Goal: Task Accomplishment & Management: Manage account settings

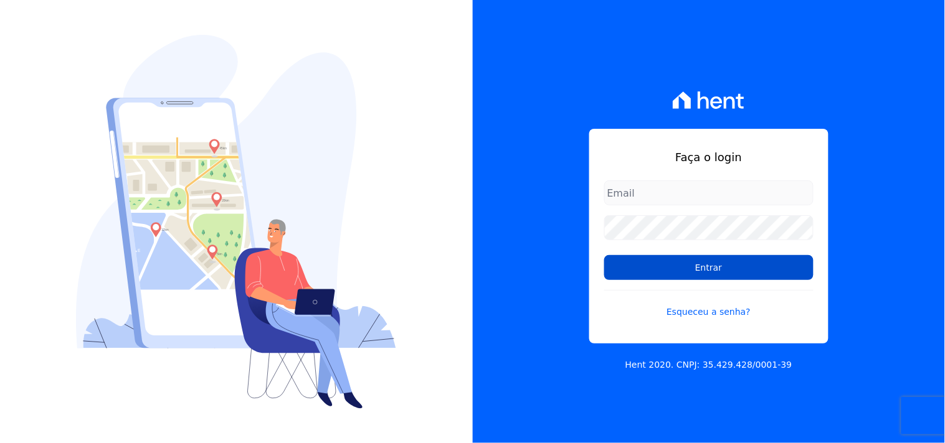
type input "mondeo@mondeoconstrutora.com.br"
click at [719, 270] on input "Entrar" at bounding box center [708, 267] width 209 height 25
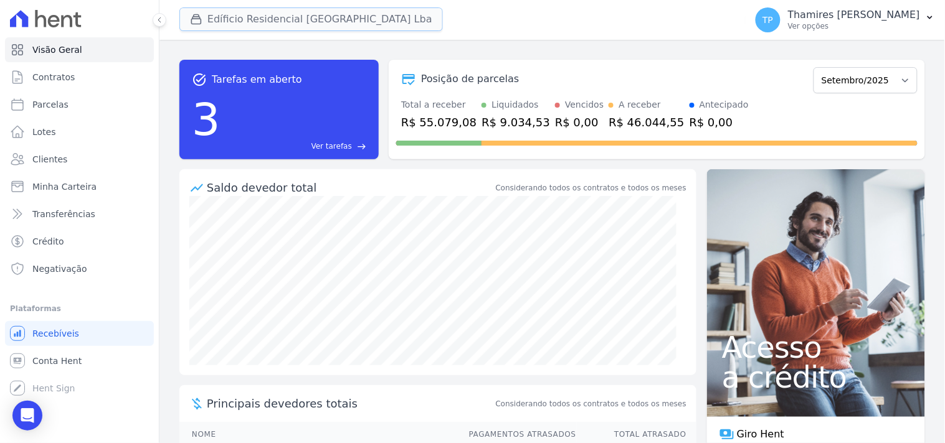
click at [239, 22] on button "Edíficio Residencial [GEOGRAPHIC_DATA] Lba" at bounding box center [310, 19] width 263 height 24
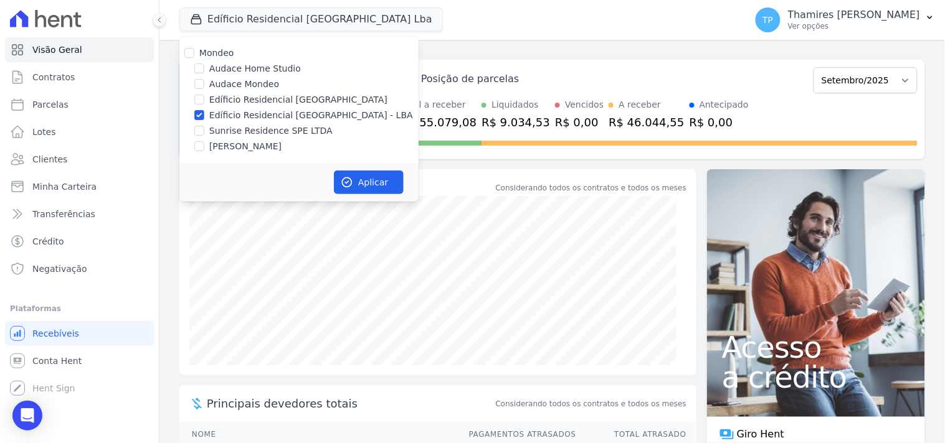
click at [222, 82] on label "Audace Mondeo" at bounding box center [244, 84] width 70 height 13
click at [204, 82] on input "Audace Mondeo" at bounding box center [199, 84] width 10 height 10
checkbox input "true"
click at [234, 128] on label "Sunrise Residence SPE LTDA" at bounding box center [270, 131] width 123 height 13
click at [204, 128] on input "Sunrise Residence SPE LTDA" at bounding box center [199, 131] width 10 height 10
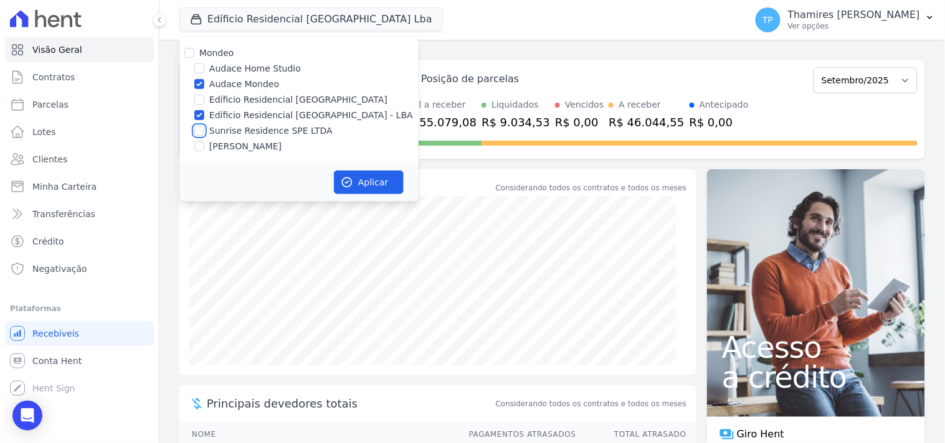
checkbox input "true"
click at [227, 142] on label "[PERSON_NAME]" at bounding box center [245, 146] width 72 height 13
click at [204, 142] on input "[PERSON_NAME]" at bounding box center [199, 146] width 10 height 10
checkbox input "true"
click at [350, 176] on icon "button" at bounding box center [347, 182] width 12 height 12
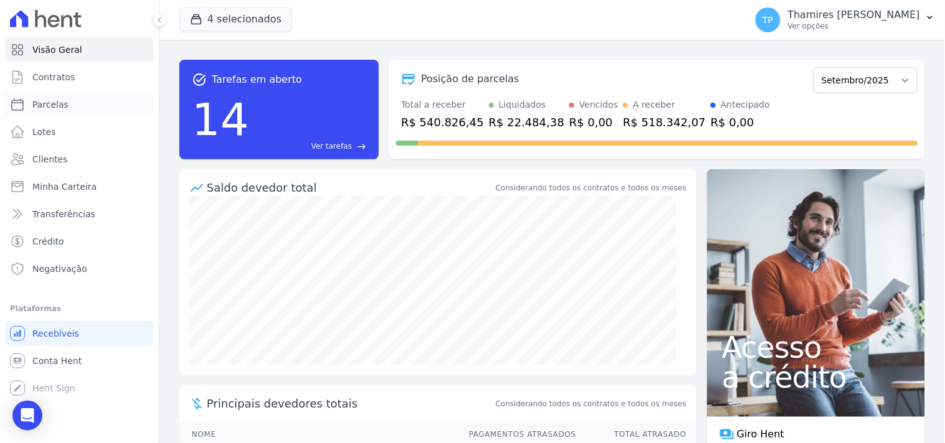
click at [60, 103] on span "Parcelas" at bounding box center [50, 104] width 36 height 12
select select
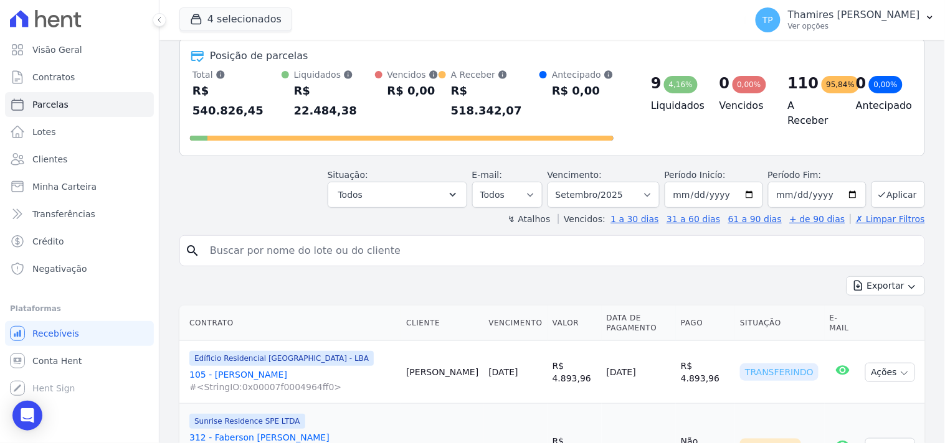
scroll to position [138, 0]
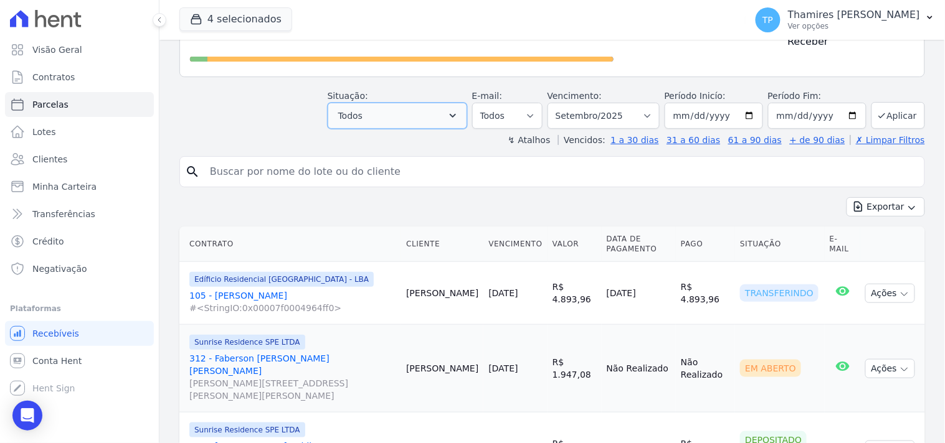
click at [413, 103] on button "Todos" at bounding box center [398, 116] width 140 height 26
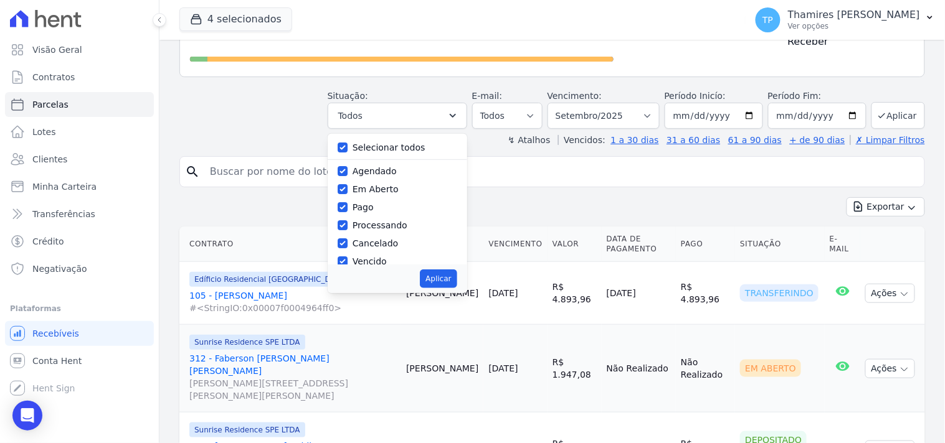
click at [384, 143] on label "Selecionar todos" at bounding box center [389, 148] width 73 height 10
click at [348, 143] on input "Selecionar todos" at bounding box center [343, 148] width 10 height 10
checkbox input "false"
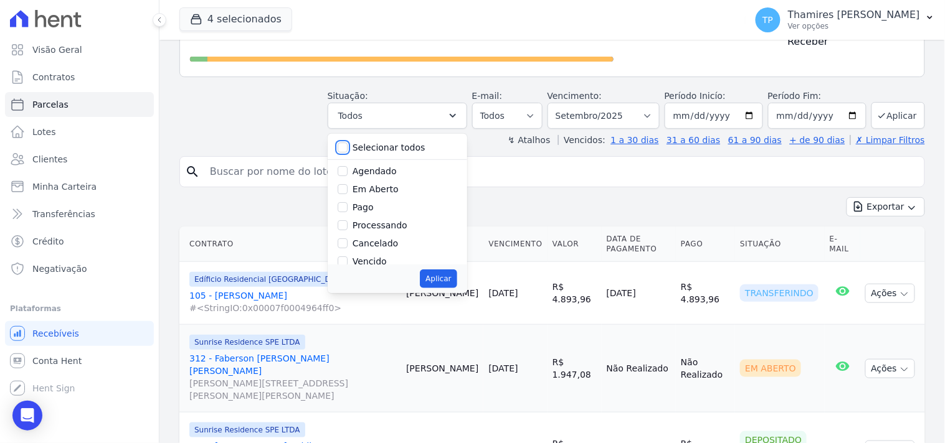
checkbox input "false"
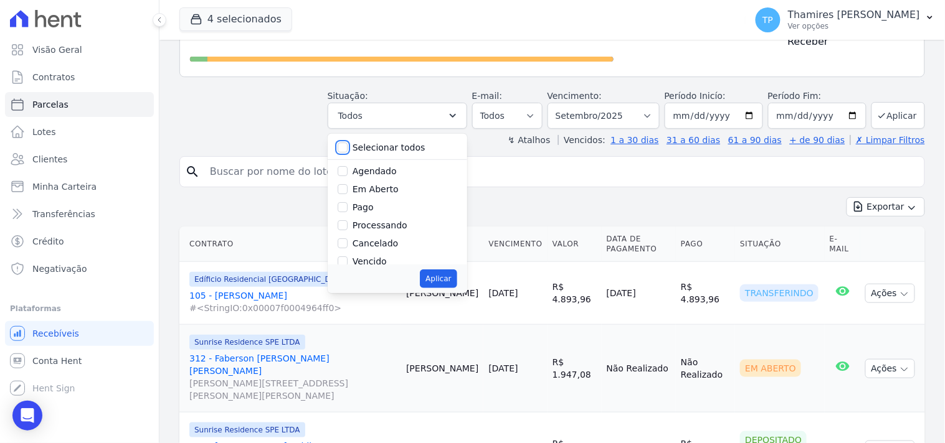
checkbox input "false"
click at [366, 202] on label "Pago" at bounding box center [363, 207] width 21 height 10
click at [348, 202] on input "Pago" at bounding box center [343, 207] width 10 height 10
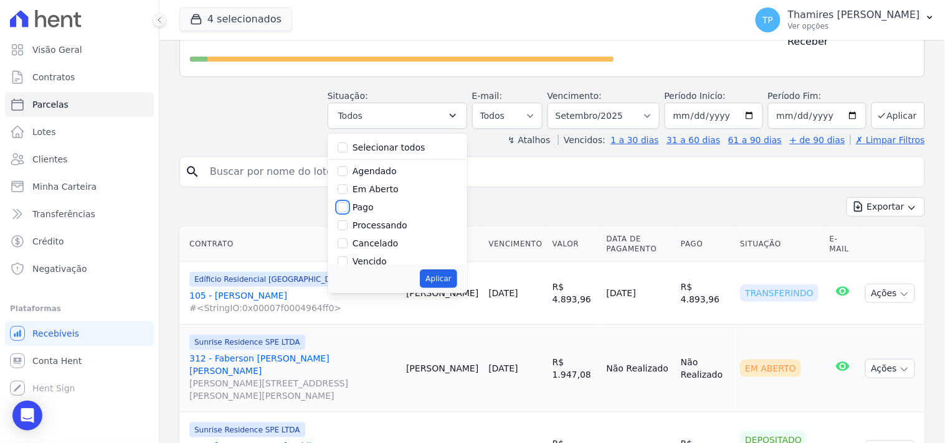
checkbox input "true"
click at [379, 206] on label "Transferindo" at bounding box center [380, 211] width 54 height 10
click at [348, 206] on input "Transferindo" at bounding box center [343, 211] width 10 height 10
checkbox input "true"
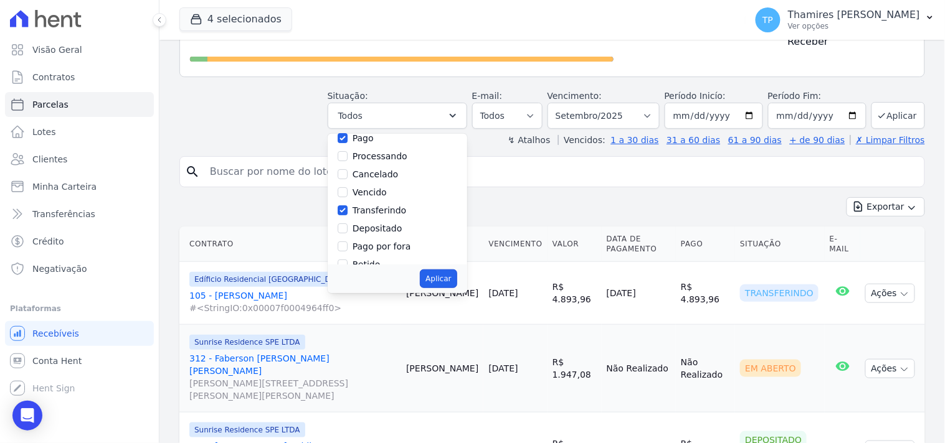
click at [457, 270] on button "Aplicar" at bounding box center [438, 279] width 37 height 19
select select "paid"
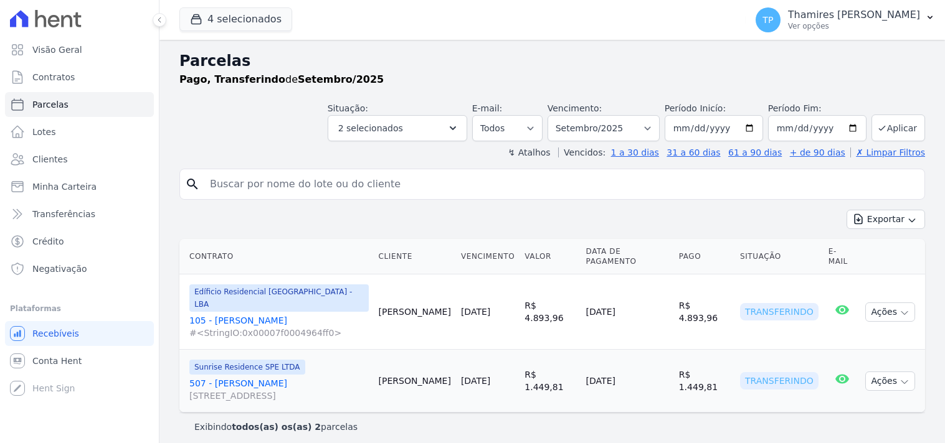
select select
drag, startPoint x: 597, startPoint y: 356, endPoint x: 695, endPoint y: 357, distance: 98.4
click at [695, 357] on tr "Sunrise Residence SPE LTDA 507 - Paulo Teixeira Martins Avenida São Paulo , 306…" at bounding box center [551, 381] width 745 height 63
click at [401, 140] on button "2 selecionados" at bounding box center [398, 128] width 140 height 26
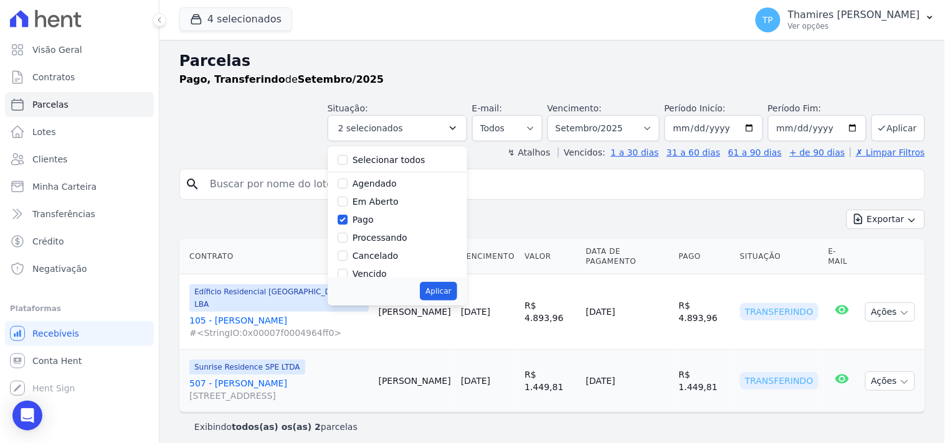
click at [388, 158] on label "Selecionar todos" at bounding box center [389, 160] width 73 height 10
click at [348, 158] on input "Selecionar todos" at bounding box center [343, 160] width 10 height 10
checkbox input "true"
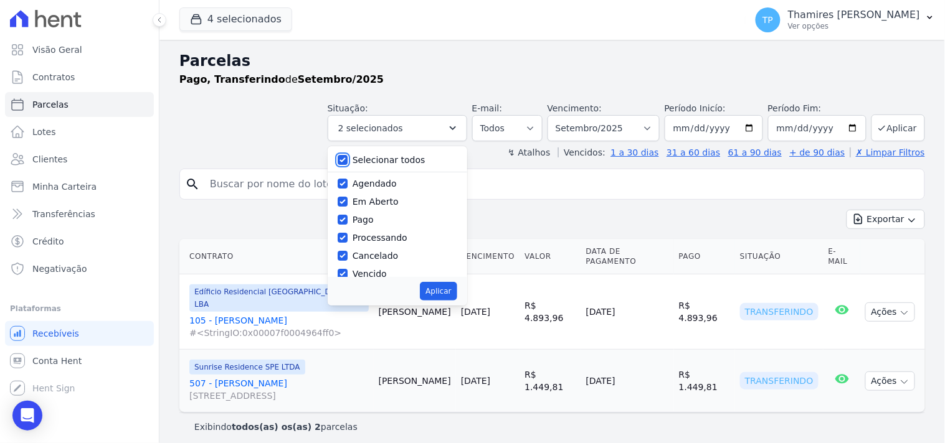
checkbox input "true"
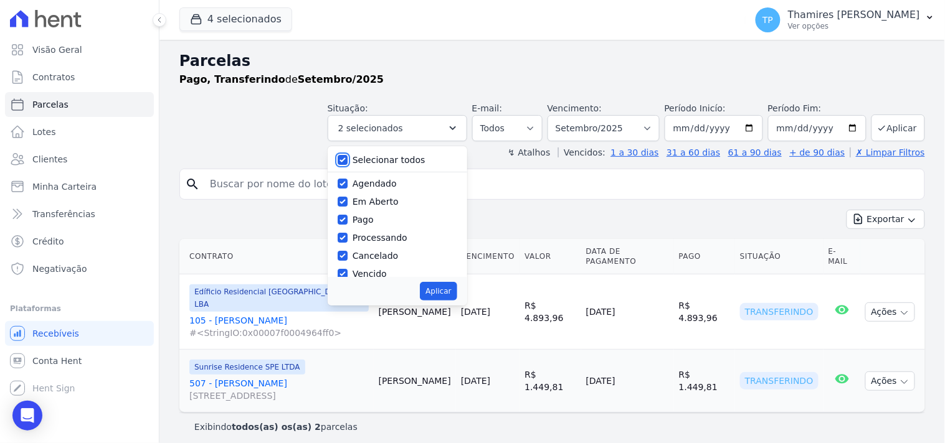
checkbox input "true"
drag, startPoint x: 464, startPoint y: 284, endPoint x: 440, endPoint y: 270, distance: 27.9
click at [457, 285] on button "Aplicar" at bounding box center [438, 291] width 37 height 19
select select "scheduled"
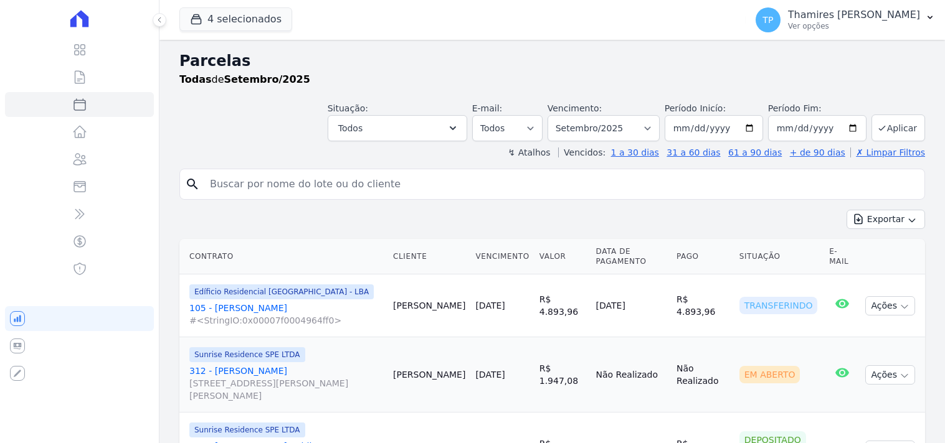
select select
drag, startPoint x: 0, startPoint y: 0, endPoint x: 254, endPoint y: 36, distance: 256.7
click at [239, 19] on button "4 selecionados" at bounding box center [235, 19] width 113 height 24
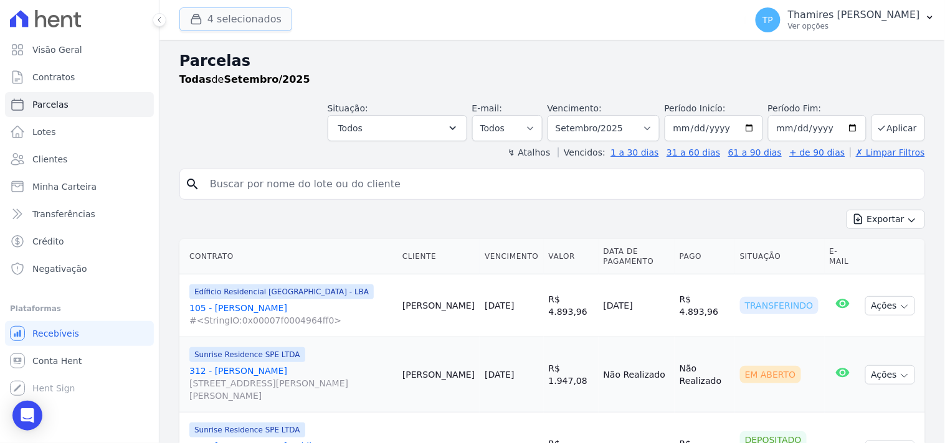
click at [262, 27] on button "4 selecionados" at bounding box center [235, 19] width 113 height 24
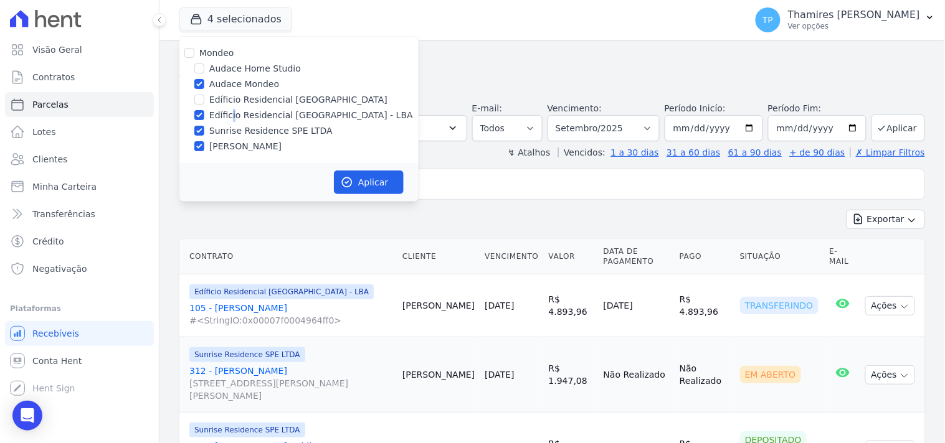
click at [232, 109] on label "Edíficio Residencial [GEOGRAPHIC_DATA] - LBA" at bounding box center [311, 115] width 204 height 13
click at [229, 126] on label "Sunrise Residence SPE LTDA" at bounding box center [270, 131] width 123 height 13
click at [204, 126] on input "Sunrise Residence SPE LTDA" at bounding box center [199, 131] width 10 height 10
checkbox input "false"
click at [238, 111] on label "Edíficio Residencial [GEOGRAPHIC_DATA] - LBA" at bounding box center [311, 115] width 204 height 13
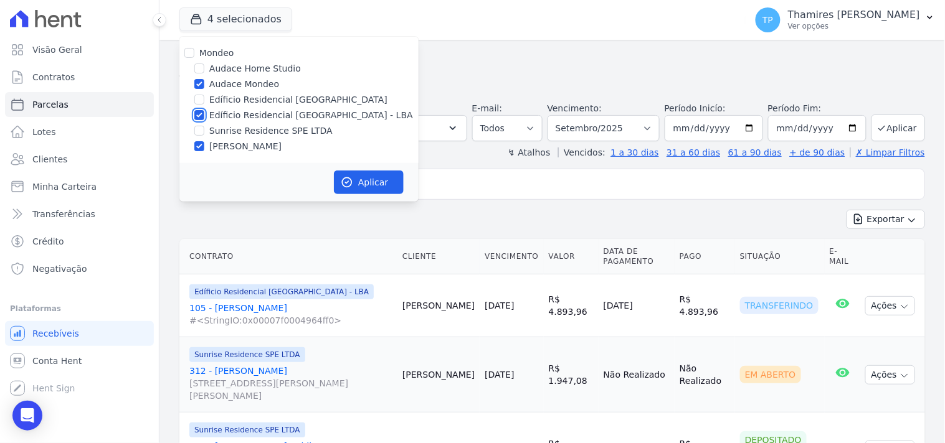
click at [204, 111] on input "Edíficio Residencial [GEOGRAPHIC_DATA] - LBA" at bounding box center [199, 115] width 10 height 10
checkbox input "false"
click at [237, 143] on label "[PERSON_NAME]" at bounding box center [245, 146] width 72 height 13
click at [204, 143] on input "[PERSON_NAME]" at bounding box center [199, 146] width 10 height 10
checkbox input "false"
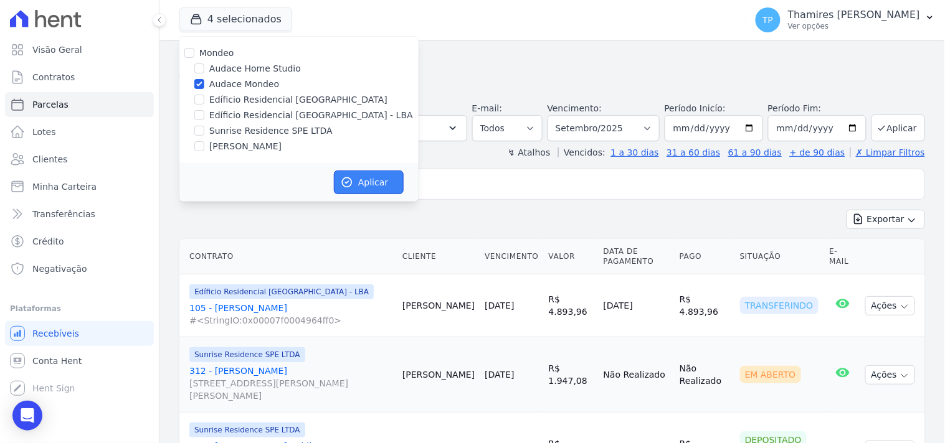
click at [383, 187] on button "Aplicar" at bounding box center [369, 183] width 70 height 24
select select
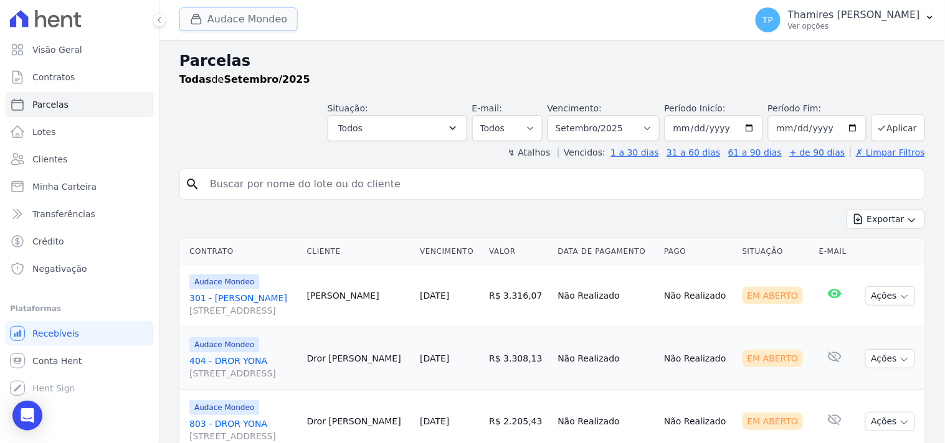
click at [223, 22] on button "Audace Mondeo" at bounding box center [238, 19] width 118 height 24
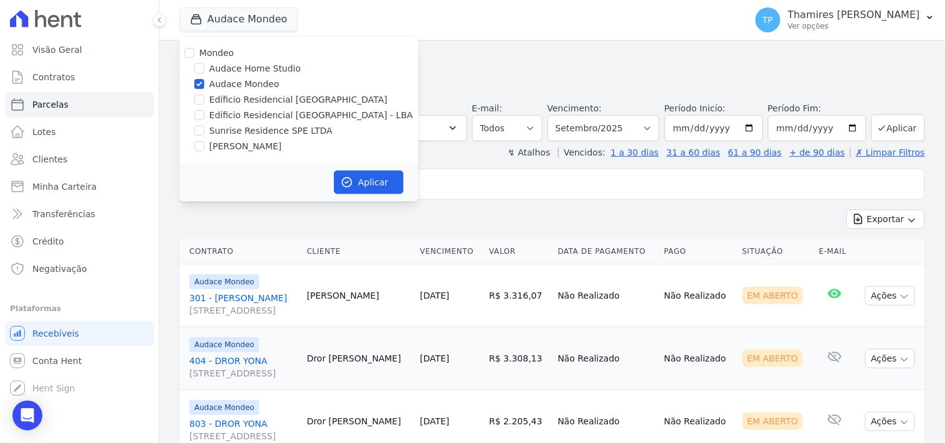
click at [246, 114] on label "Edíficio Residencial [GEOGRAPHIC_DATA] - LBA" at bounding box center [311, 115] width 204 height 13
click at [204, 114] on input "Edíficio Residencial [GEOGRAPHIC_DATA] - LBA" at bounding box center [199, 115] width 10 height 10
checkbox input "true"
click at [246, 83] on label "Audace Mondeo" at bounding box center [244, 84] width 70 height 13
click at [204, 83] on input "Audace Mondeo" at bounding box center [199, 84] width 10 height 10
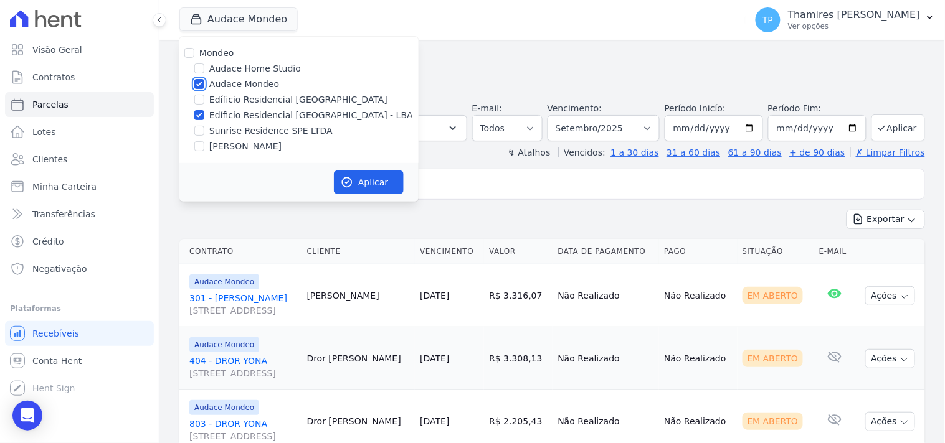
checkbox input "false"
click at [376, 187] on button "Aplicar" at bounding box center [369, 183] width 70 height 24
select select
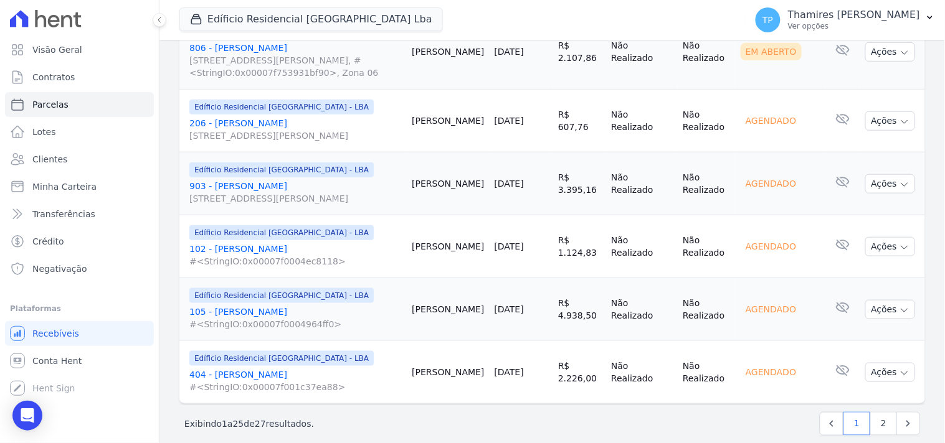
scroll to position [1487, 0]
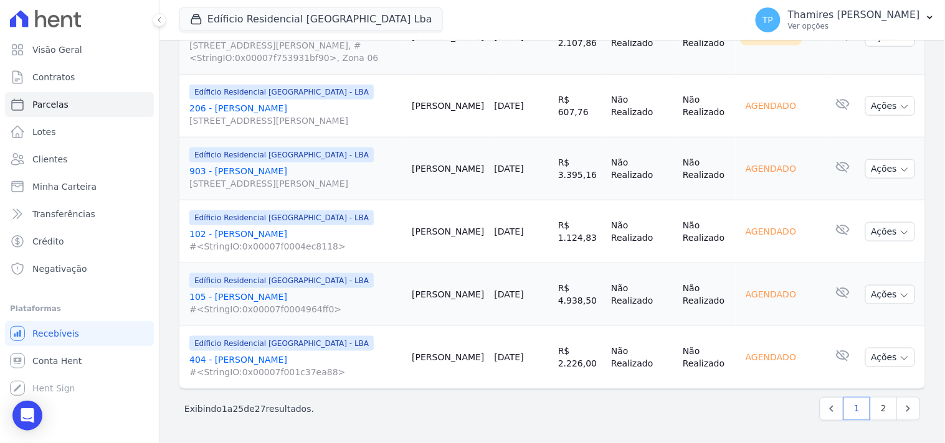
click at [876, 422] on div "Próximo › Exibindo 1 a 25 de 27 resultados. 1 2" at bounding box center [551, 408] width 745 height 39
click at [878, 417] on link "2" at bounding box center [883, 409] width 27 height 24
select select
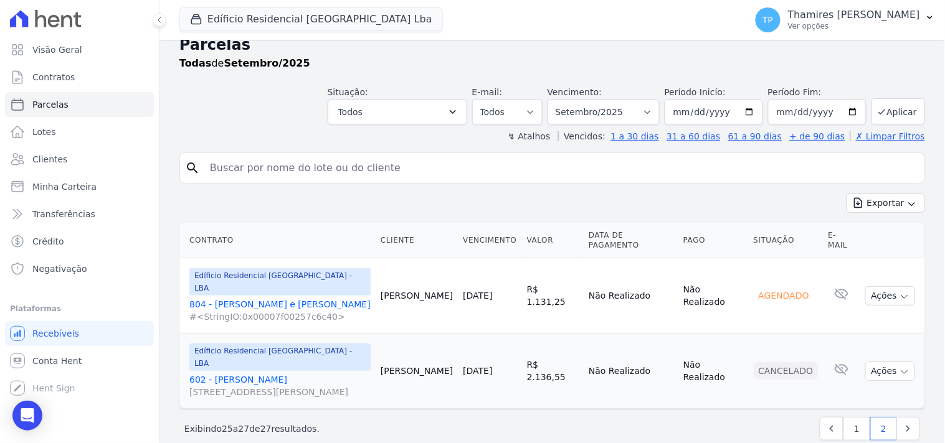
scroll to position [24, 0]
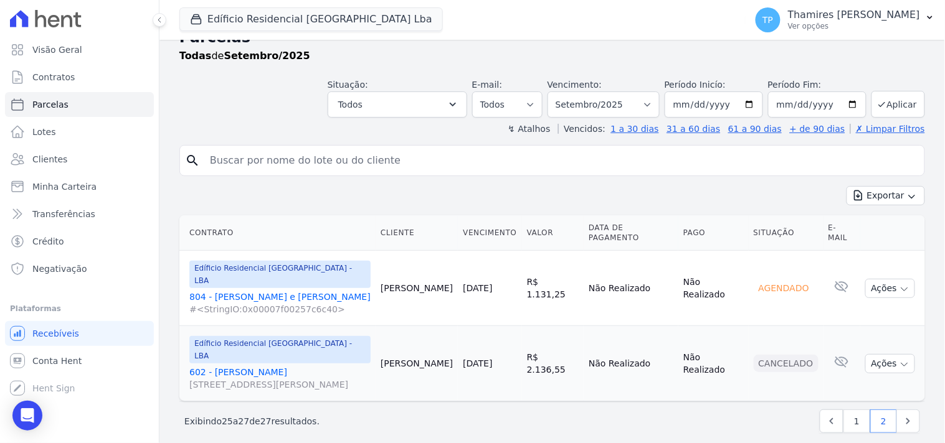
click at [257, 35] on div "Edíficio Residencial Grevílea Park Lba Mondeo Audace Home Studio Audace Mondeo …" at bounding box center [459, 19] width 561 height 41
click at [272, 26] on button "Edíficio Residencial [GEOGRAPHIC_DATA] Lba" at bounding box center [310, 19] width 263 height 24
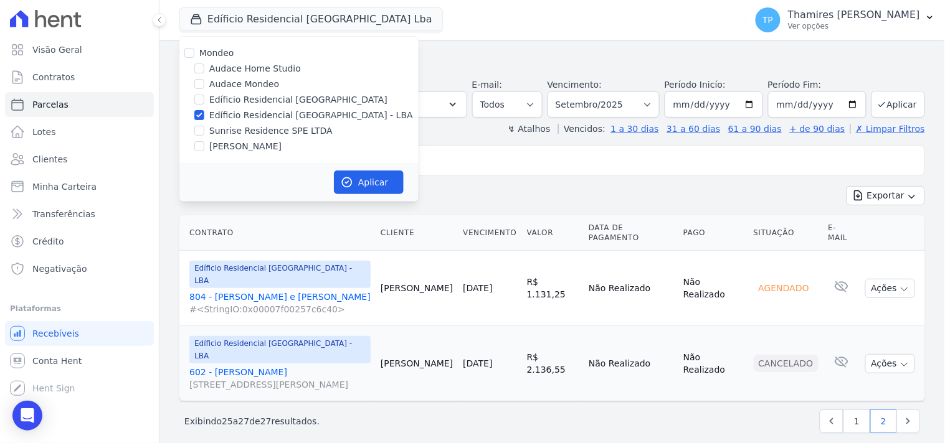
click at [271, 126] on label "Sunrise Residence SPE LTDA" at bounding box center [270, 131] width 123 height 13
click at [204, 126] on input "Sunrise Residence SPE LTDA" at bounding box center [199, 131] width 10 height 10
checkbox input "true"
click at [280, 113] on label "Edíficio Residencial [GEOGRAPHIC_DATA] - LBA" at bounding box center [311, 115] width 204 height 13
click at [204, 113] on input "Edíficio Residencial [GEOGRAPHIC_DATA] - LBA" at bounding box center [199, 115] width 10 height 10
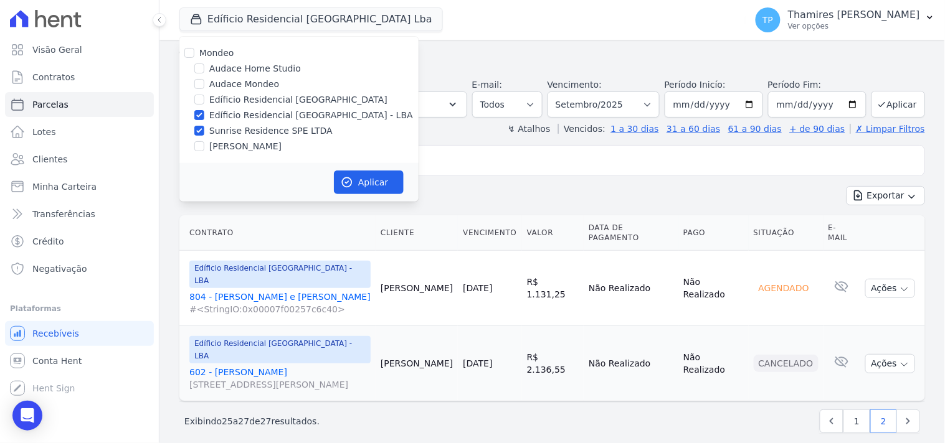
checkbox input "false"
click at [384, 187] on button "Aplicar" at bounding box center [369, 183] width 70 height 24
select select
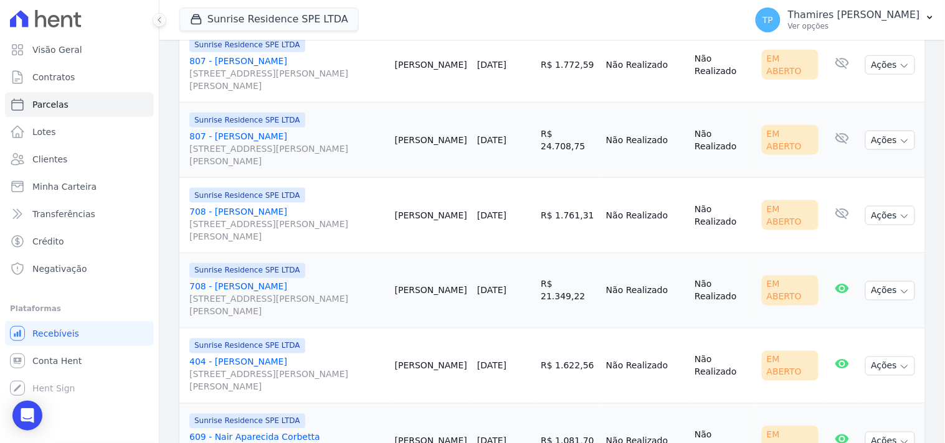
scroll to position [1771, 0]
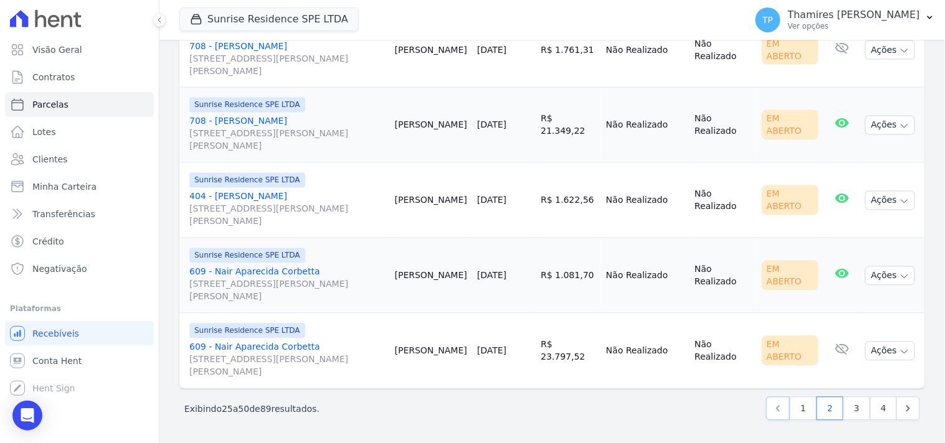
click at [780, 408] on link "Previous" at bounding box center [778, 409] width 24 height 24
click at [793, 407] on link "1" at bounding box center [803, 409] width 27 height 24
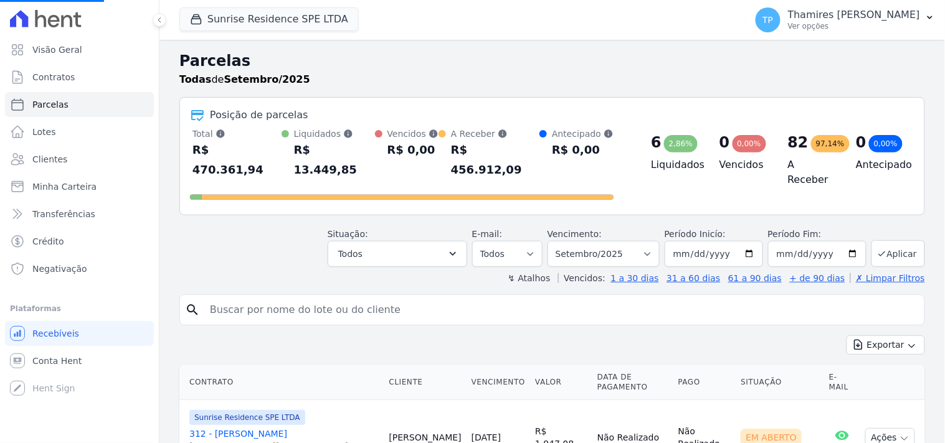
select select
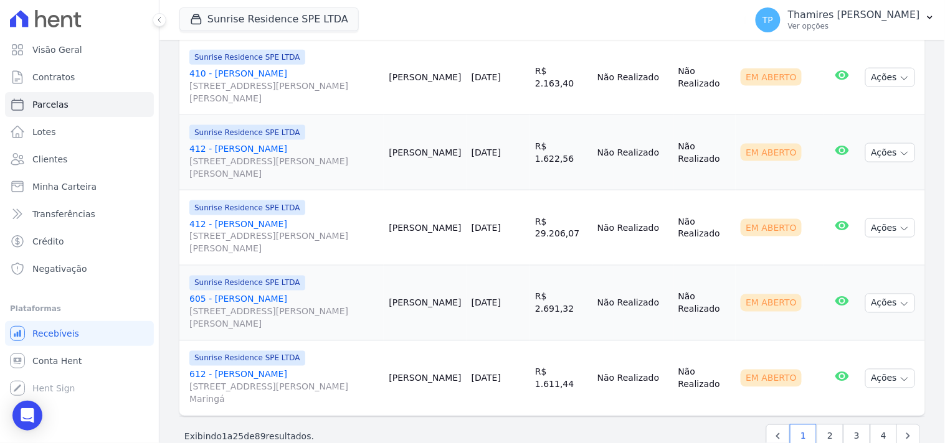
scroll to position [1659, 0]
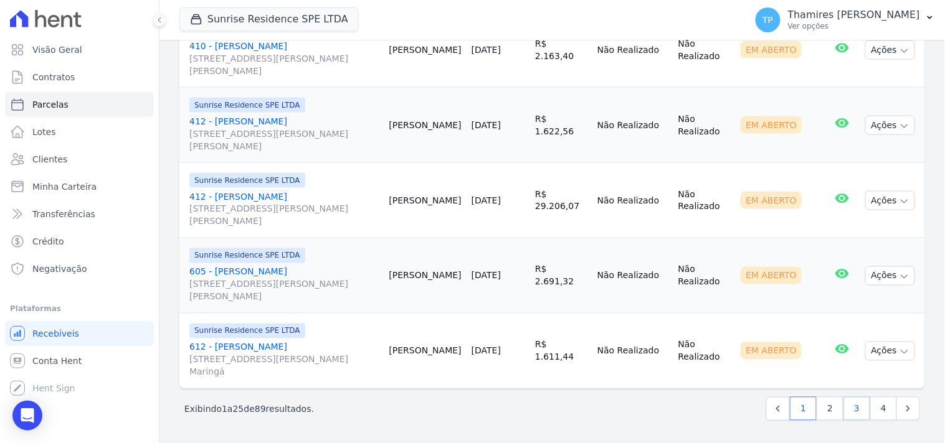
click at [856, 410] on link "3" at bounding box center [856, 409] width 27 height 24
select select
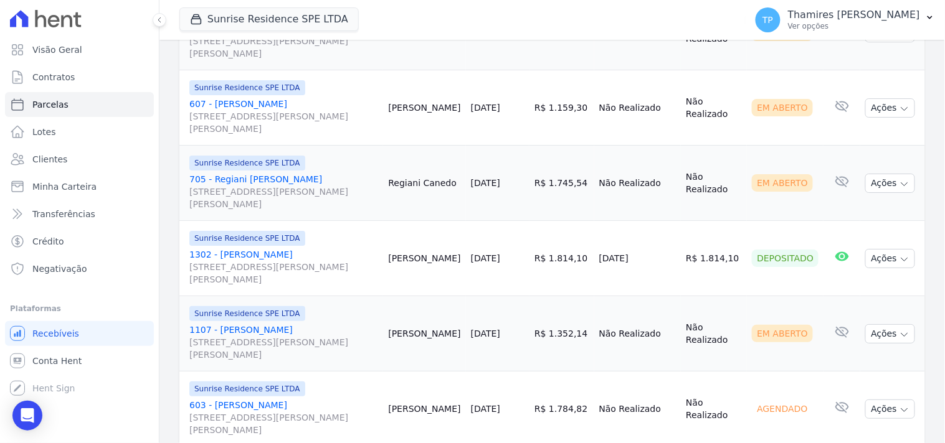
scroll to position [1107, 0]
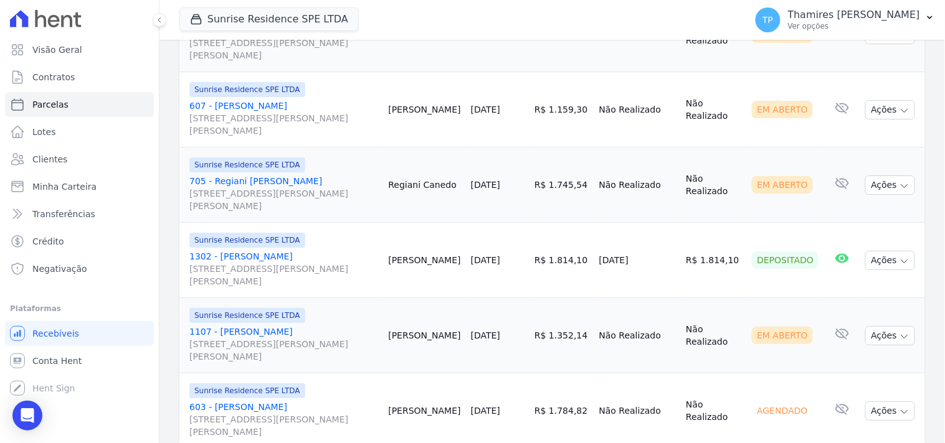
click at [676, 271] on td "01/09/2025" at bounding box center [637, 260] width 87 height 75
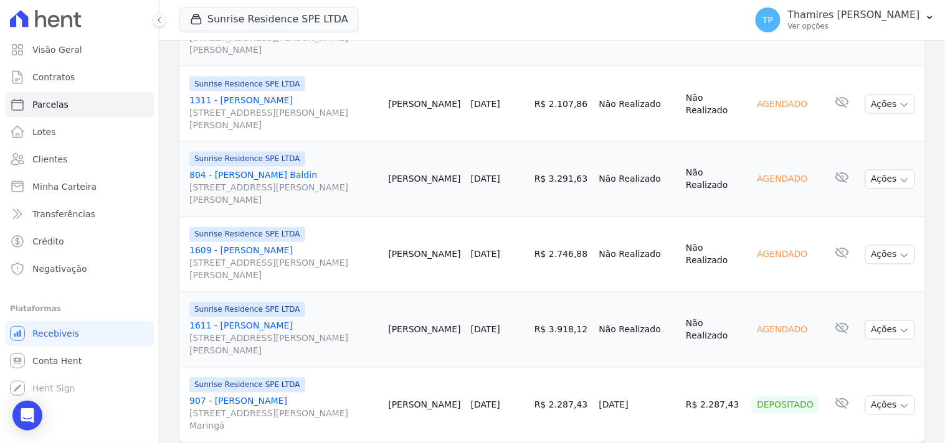
scroll to position [1771, 0]
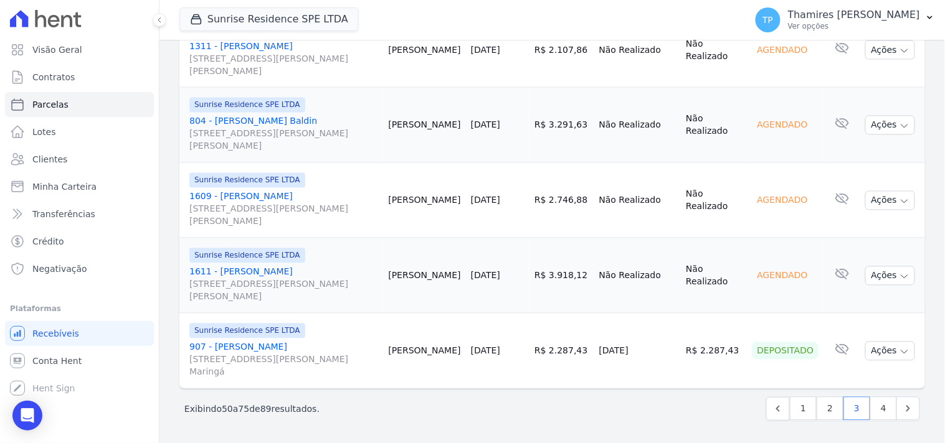
drag, startPoint x: 607, startPoint y: 360, endPoint x: 704, endPoint y: 358, distance: 97.8
click at [704, 359] on tr "Sunrise Residence SPE LTDA 907 - Franciane Ranzoni Rua Anacleto Luiz de Oliveir…" at bounding box center [551, 351] width 745 height 75
click at [870, 414] on link "4" at bounding box center [883, 409] width 27 height 24
select select
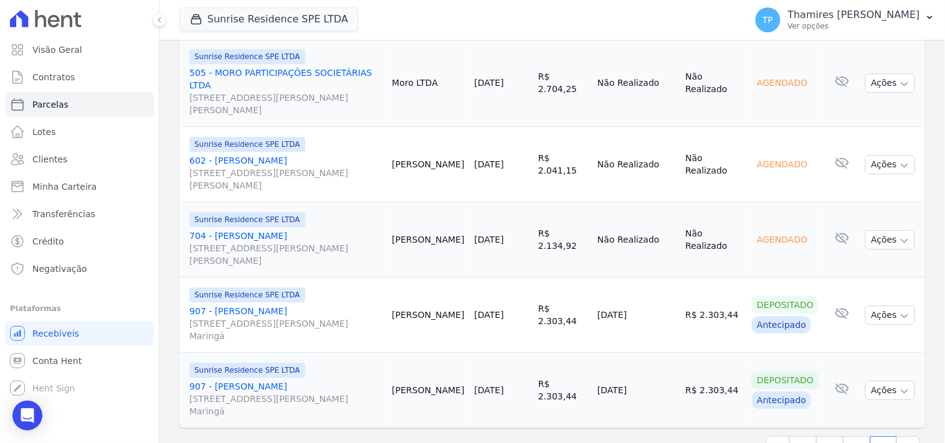
scroll to position [942, 0]
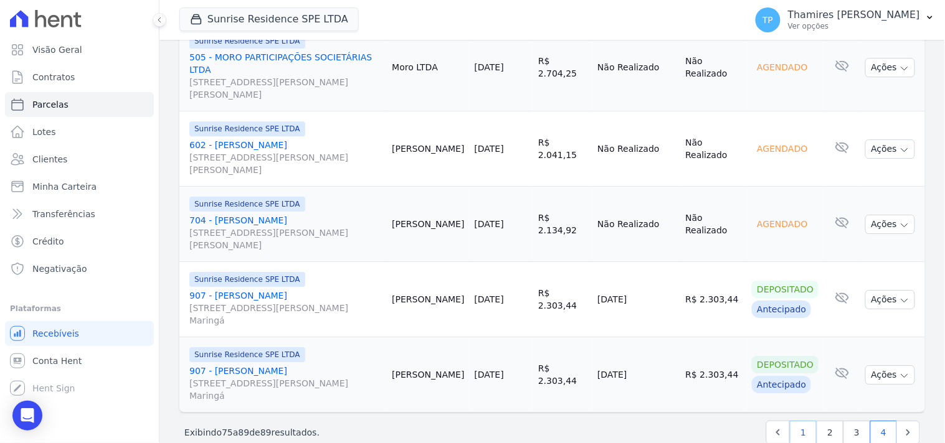
click at [792, 421] on link "1" at bounding box center [803, 433] width 27 height 24
select select
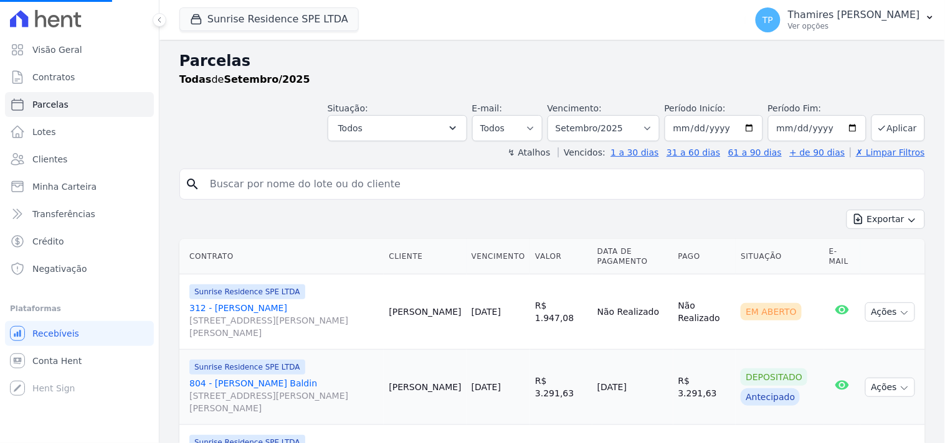
select select
drag, startPoint x: 353, startPoint y: 120, endPoint x: 356, endPoint y: 141, distance: 22.1
click at [353, 120] on button "Todos" at bounding box center [398, 128] width 140 height 26
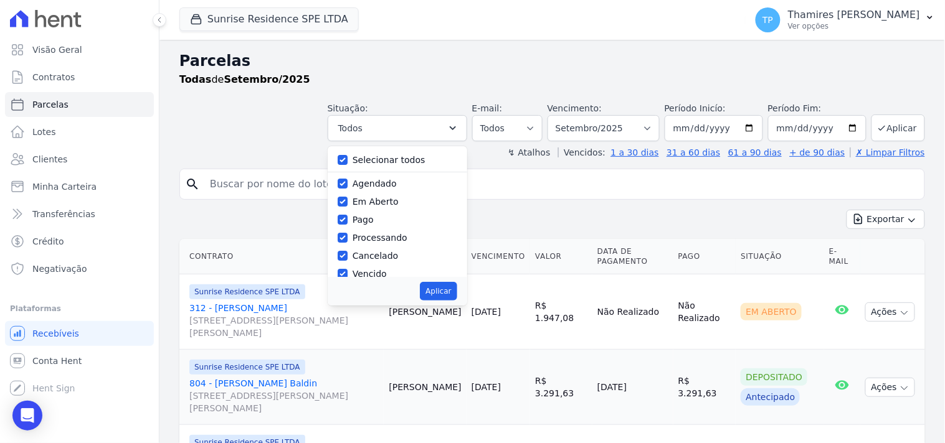
click at [357, 156] on div "Selecionar todos" at bounding box center [398, 160] width 120 height 18
click at [394, 157] on label "Selecionar todos" at bounding box center [389, 160] width 73 height 10
click at [348, 157] on input "Selecionar todos" at bounding box center [343, 160] width 10 height 10
checkbox input "false"
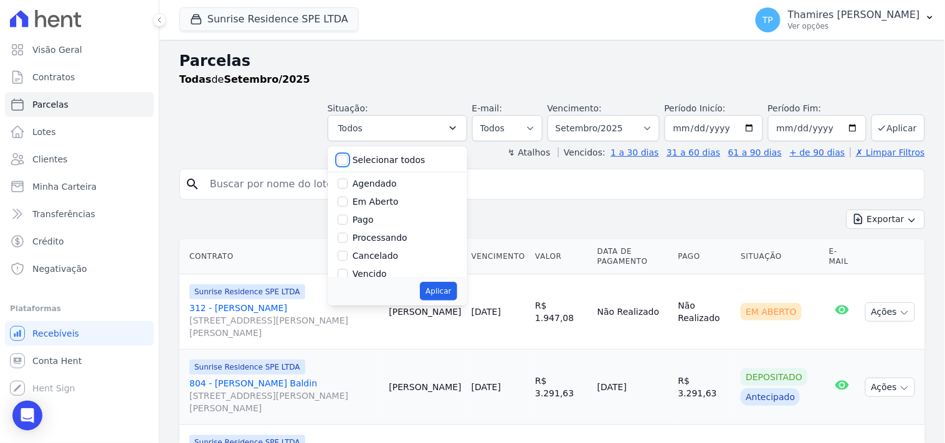
checkbox input "false"
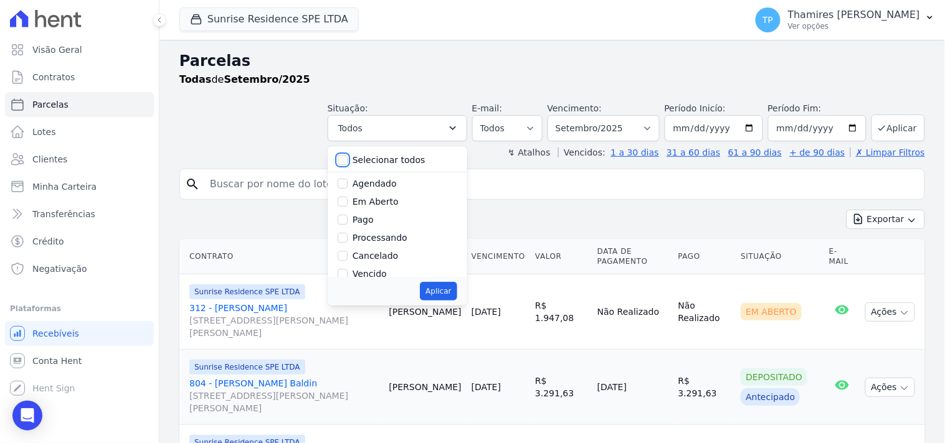
checkbox input "false"
click at [268, 23] on button "Sunrise Residence SPE LTDA" at bounding box center [268, 19] width 179 height 24
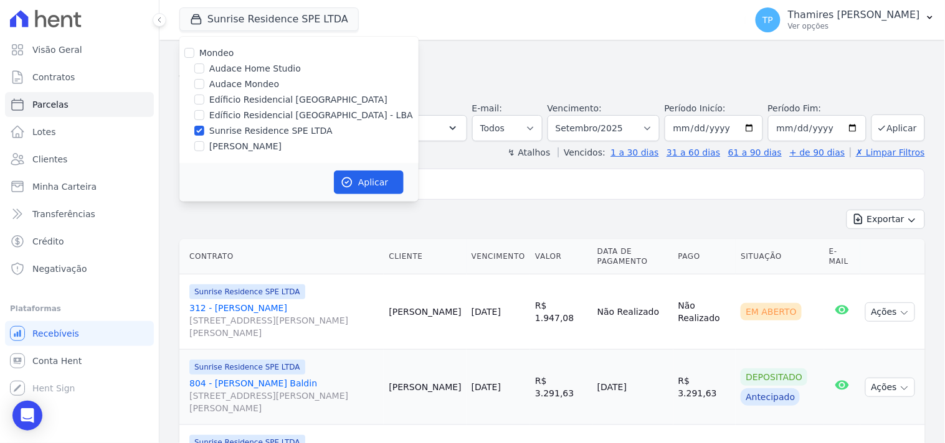
click at [262, 88] on label "Audace Mondeo" at bounding box center [244, 84] width 70 height 13
click at [204, 88] on input "Audace Mondeo" at bounding box center [199, 84] width 10 height 10
checkbox input "true"
click at [277, 133] on label "Sunrise Residence SPE LTDA" at bounding box center [270, 131] width 123 height 13
click at [204, 133] on input "Sunrise Residence SPE LTDA" at bounding box center [199, 131] width 10 height 10
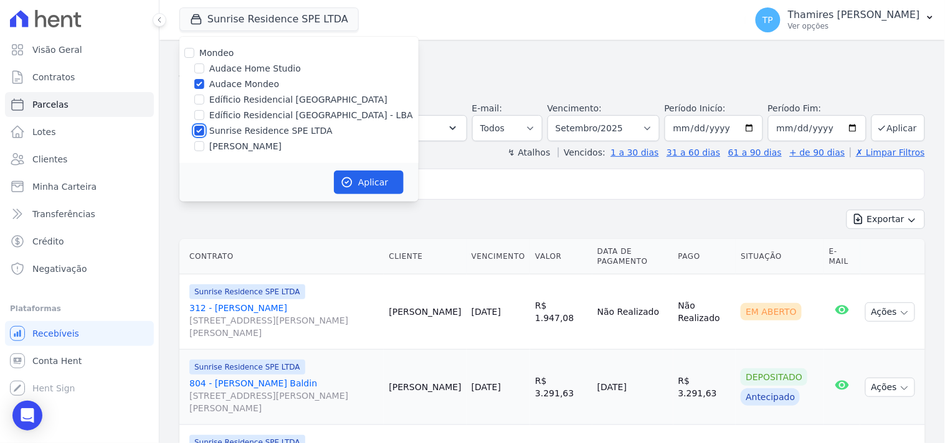
checkbox input "false"
click at [270, 148] on label "[PERSON_NAME]" at bounding box center [245, 146] width 72 height 13
click at [204, 148] on input "[PERSON_NAME]" at bounding box center [199, 146] width 10 height 10
checkbox input "true"
click at [255, 80] on label "Audace Mondeo" at bounding box center [244, 84] width 70 height 13
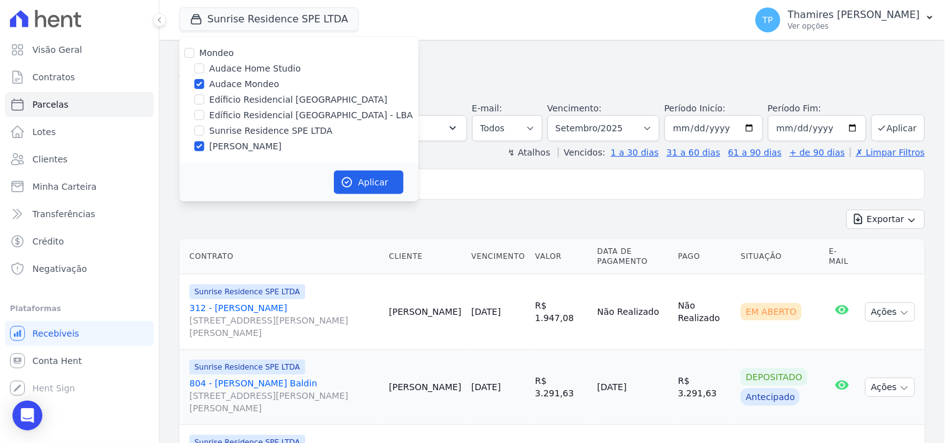
click at [204, 80] on input "Audace Mondeo" at bounding box center [199, 84] width 10 height 10
checkbox input "false"
click at [379, 190] on button "Aplicar" at bounding box center [369, 183] width 70 height 24
select select
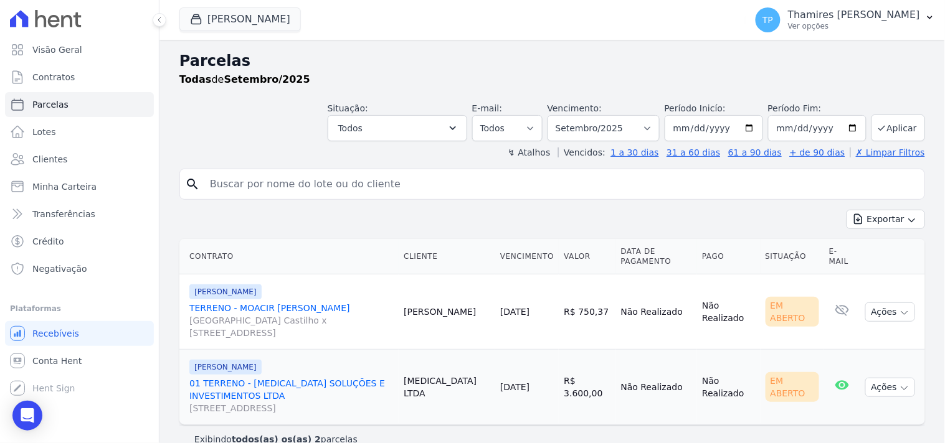
scroll to position [20, 0]
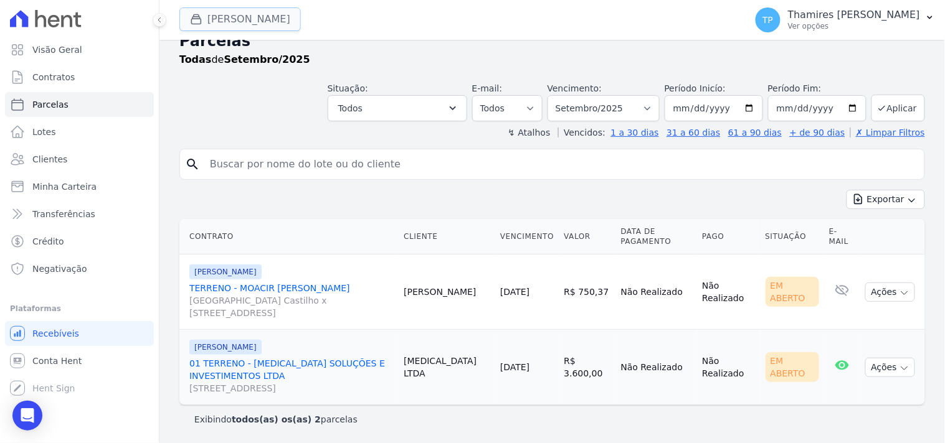
click at [260, 19] on button "Terreno De Goioerê" at bounding box center [239, 19] width 121 height 24
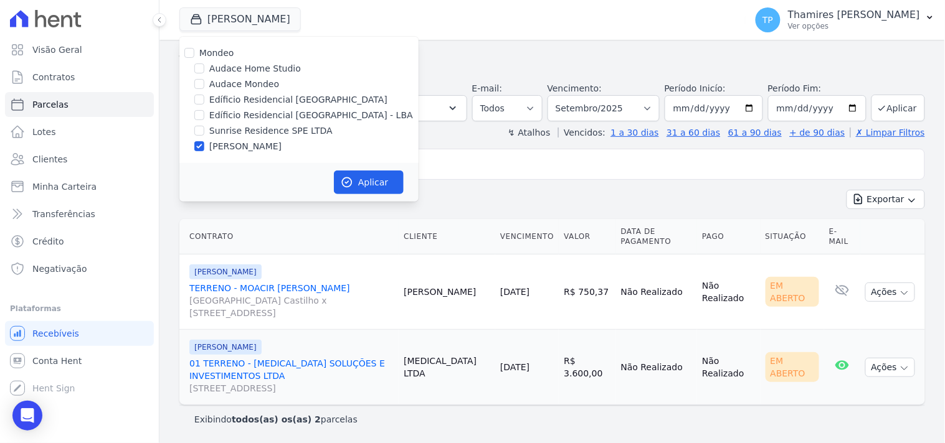
click at [220, 86] on label "Audace Mondeo" at bounding box center [244, 84] width 70 height 13
click at [204, 86] on input "Audace Mondeo" at bounding box center [199, 84] width 10 height 10
checkbox input "true"
drag, startPoint x: 240, startPoint y: 146, endPoint x: 270, endPoint y: 160, distance: 32.9
click at [240, 146] on label "[PERSON_NAME]" at bounding box center [245, 146] width 72 height 13
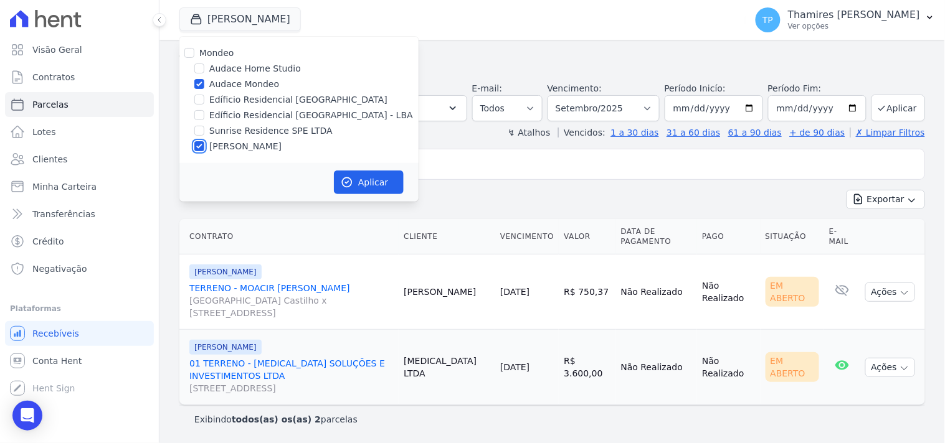
click at [204, 146] on input "[PERSON_NAME]" at bounding box center [199, 146] width 10 height 10
checkbox input "false"
click at [353, 177] on icon "button" at bounding box center [347, 182] width 12 height 12
select select
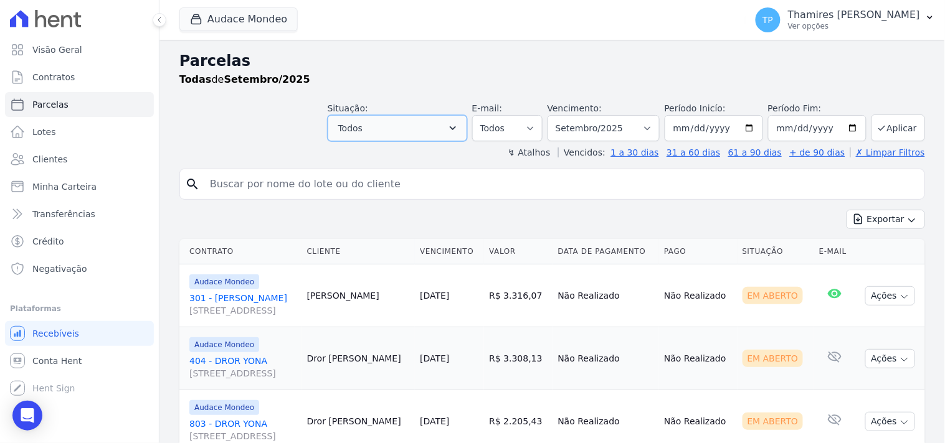
click at [416, 121] on button "Todos" at bounding box center [398, 128] width 140 height 26
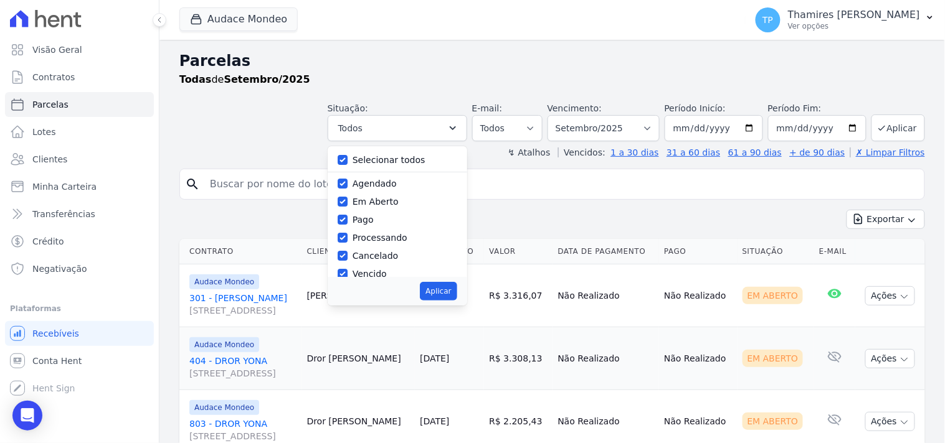
click at [395, 157] on label "Selecionar todos" at bounding box center [389, 160] width 73 height 10
click at [348, 157] on input "Selecionar todos" at bounding box center [343, 160] width 10 height 10
checkbox input "false"
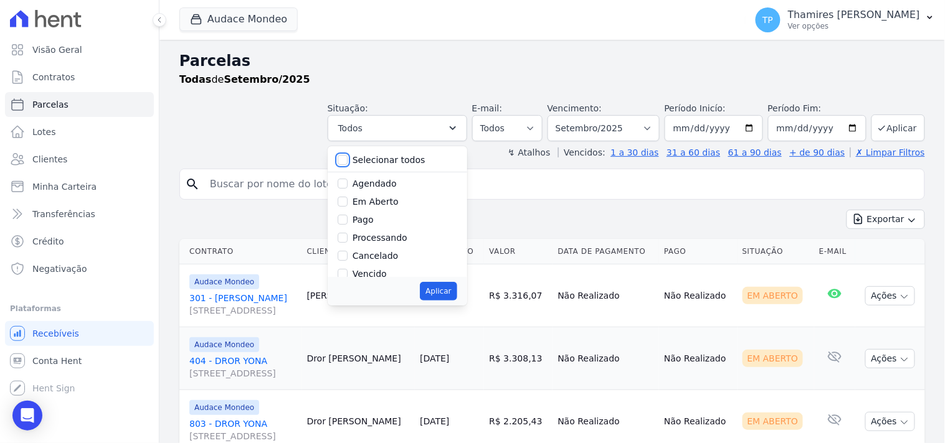
checkbox input "false"
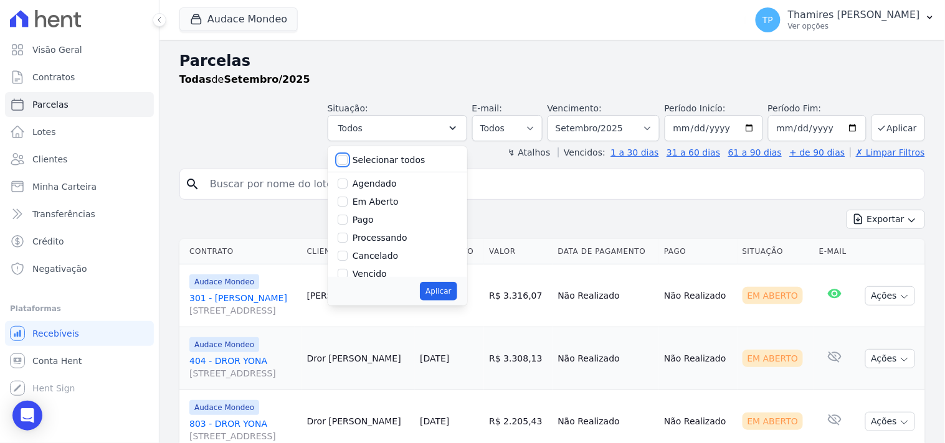
checkbox input "false"
click at [382, 204] on label "Vencido" at bounding box center [370, 205] width 34 height 10
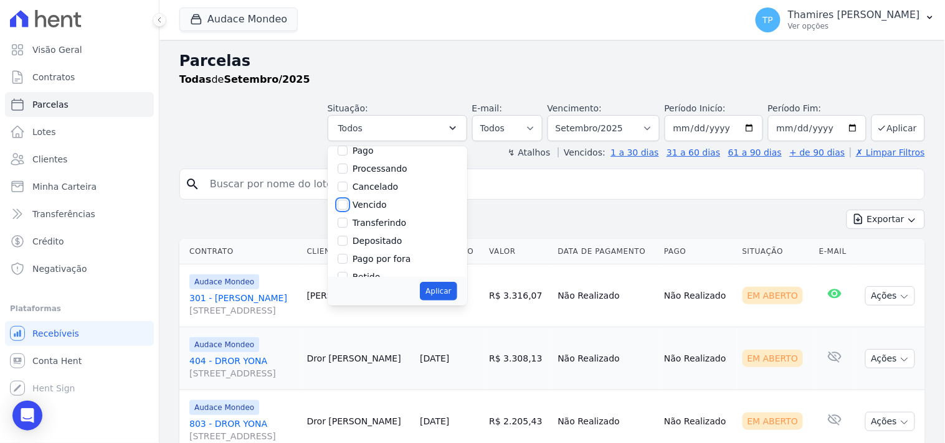
click at [348, 204] on input "Vencido" at bounding box center [343, 205] width 10 height 10
checkbox input "true"
click at [457, 288] on button "Aplicar" at bounding box center [438, 291] width 37 height 19
select select "overdue"
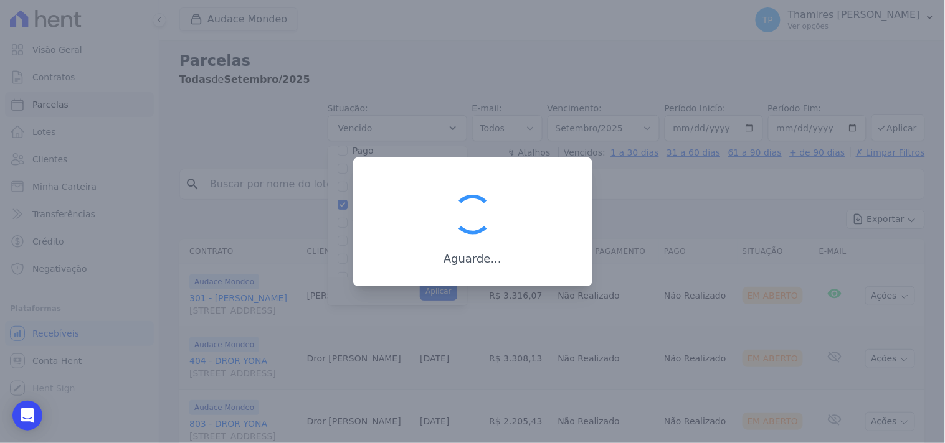
scroll to position [24, 0]
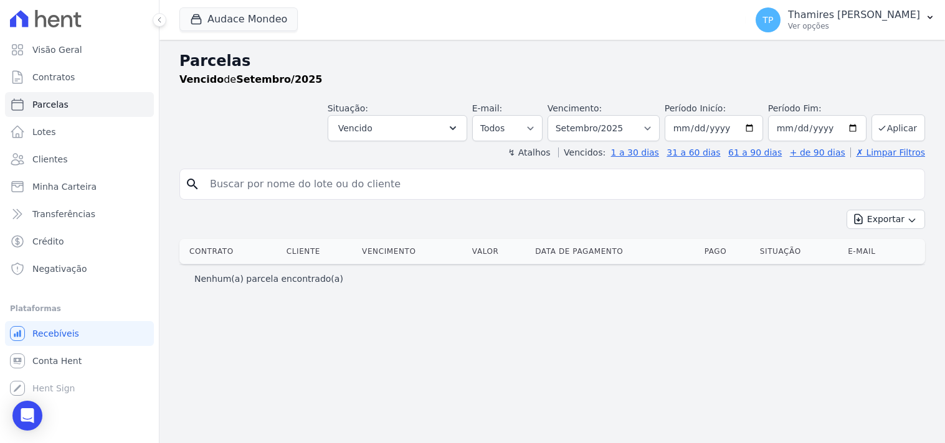
select select
drag, startPoint x: 618, startPoint y: 125, endPoint x: 614, endPoint y: 139, distance: 15.0
click at [620, 125] on select "Filtrar por período ──────── Todos os meses Maio/2024 Junho/2024 Julho/2024 Ago…" at bounding box center [603, 128] width 112 height 26
select select "all"
click at [565, 115] on select "Filtrar por período ──────── Todos os meses Maio/2024 Junho/2024 Julho/2024 Ago…" at bounding box center [603, 128] width 112 height 26
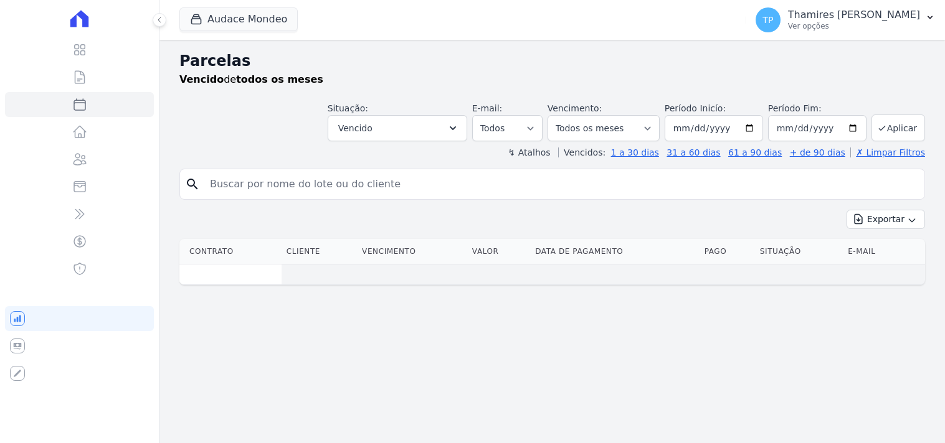
select select
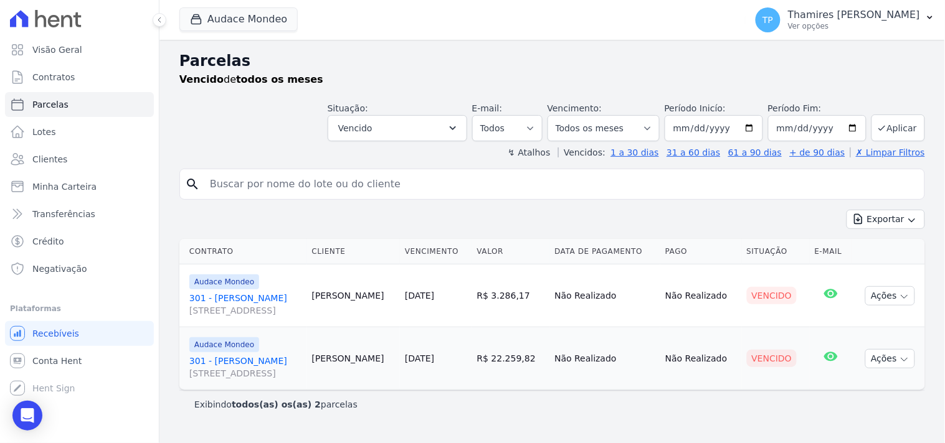
click at [302, 301] on link "301 - Gabriela Nogueira Marion [STREET_ADDRESS]" at bounding box center [245, 304] width 113 height 25
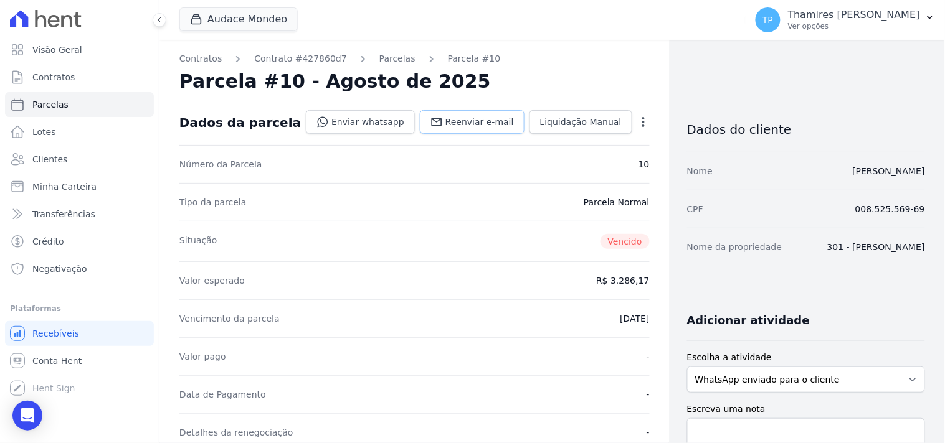
click at [467, 116] on span "Reenviar e-mail" at bounding box center [479, 122] width 69 height 12
click at [376, 116] on link "Enviar whatsapp" at bounding box center [360, 122] width 109 height 24
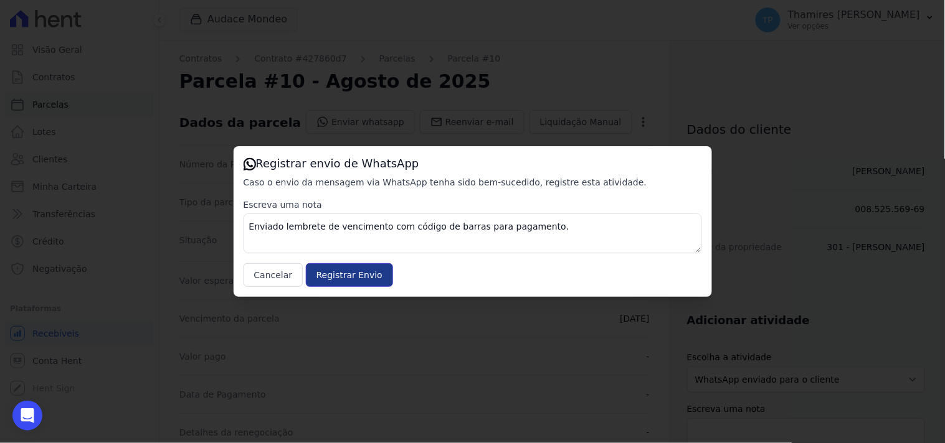
click at [357, 284] on input "Registrar Envio" at bounding box center [349, 275] width 87 height 24
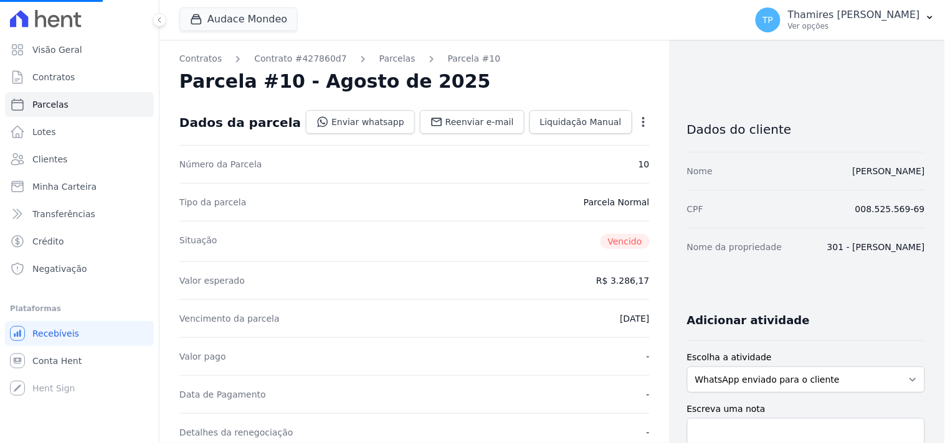
select select
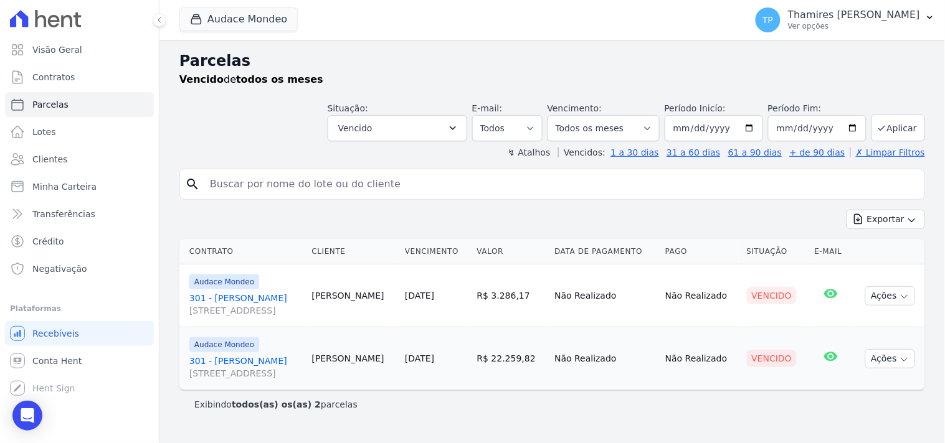
click at [253, 362] on link "301 - Gabriela Nogueira Marion Rua Guaritá, 250, APTO 301, Vila Bosque" at bounding box center [245, 367] width 113 height 25
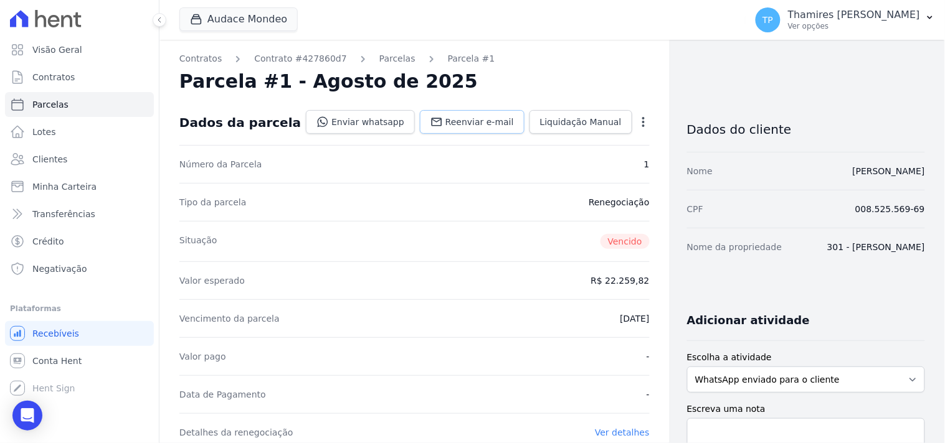
click at [470, 115] on link "Reenviar e-mail" at bounding box center [472, 122] width 105 height 24
click at [363, 120] on link "Enviar whatsapp" at bounding box center [360, 122] width 109 height 24
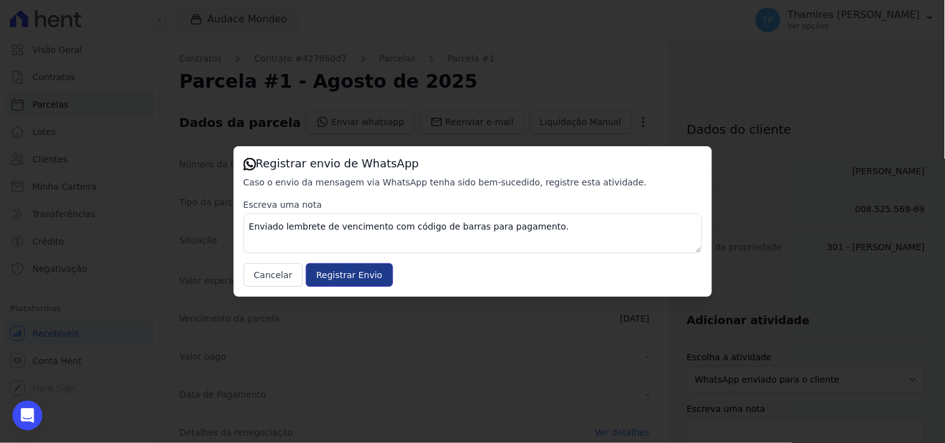
click at [335, 282] on input "Registrar Envio" at bounding box center [349, 275] width 87 height 24
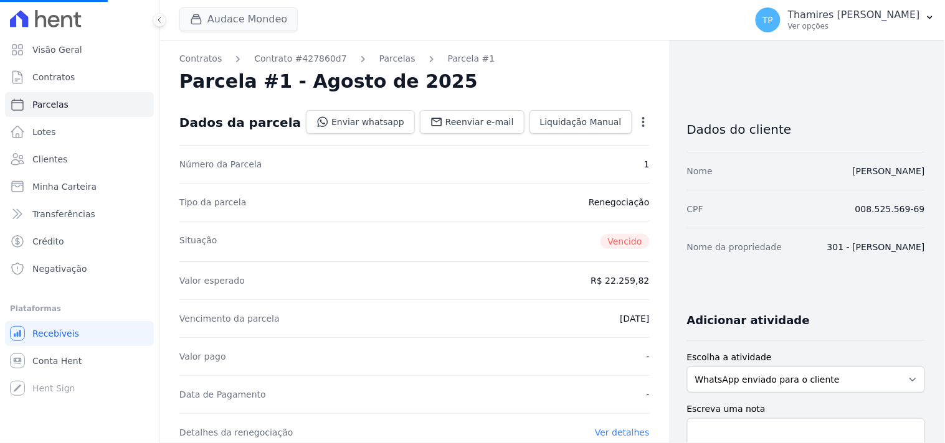
select select
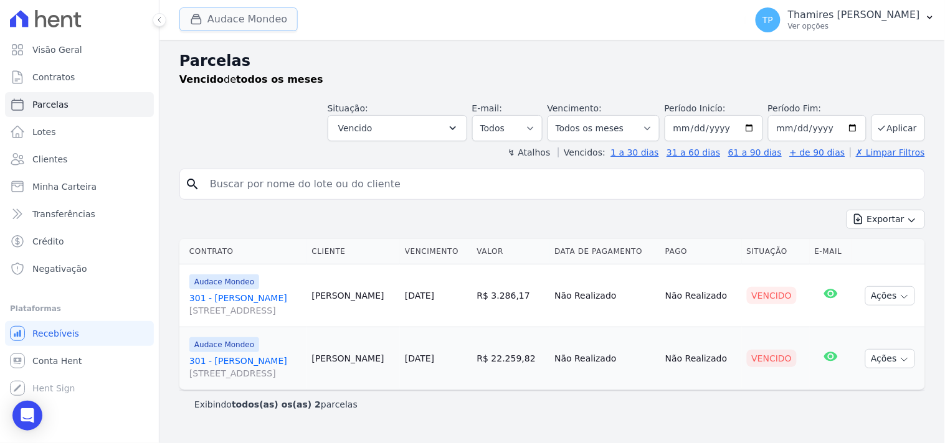
click at [262, 22] on button "Audace Mondeo" at bounding box center [238, 19] width 118 height 24
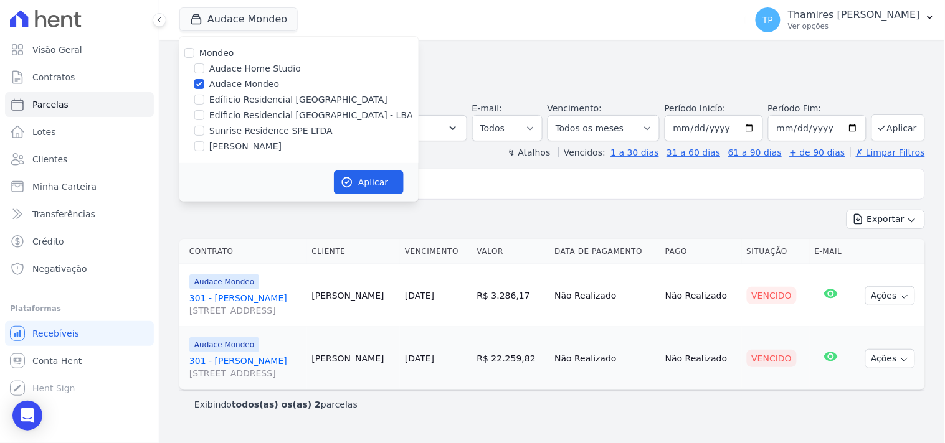
click at [235, 144] on label "[PERSON_NAME]" at bounding box center [245, 146] width 72 height 13
click at [204, 144] on input "[PERSON_NAME]" at bounding box center [199, 146] width 10 height 10
checkbox input "true"
click at [237, 85] on label "Audace Mondeo" at bounding box center [244, 84] width 70 height 13
click at [204, 85] on input "Audace Mondeo" at bounding box center [199, 84] width 10 height 10
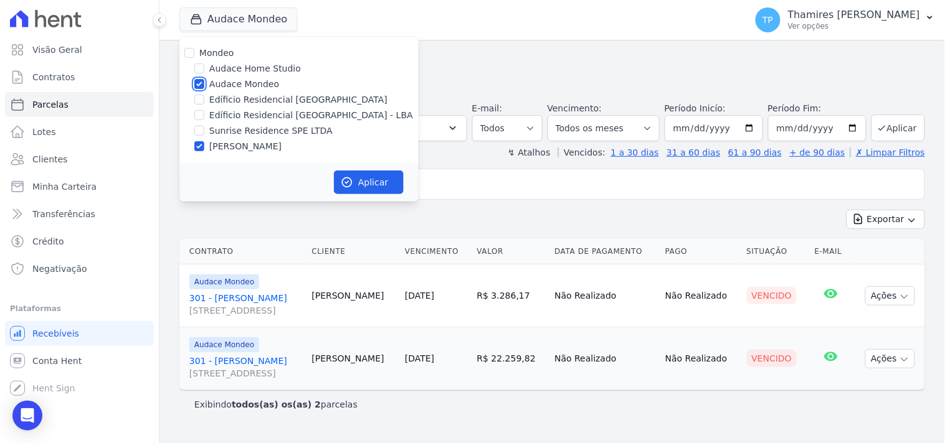
checkbox input "false"
click at [383, 196] on div "Aplicar" at bounding box center [298, 182] width 239 height 39
click at [383, 187] on button "Aplicar" at bounding box center [369, 183] width 70 height 24
select select
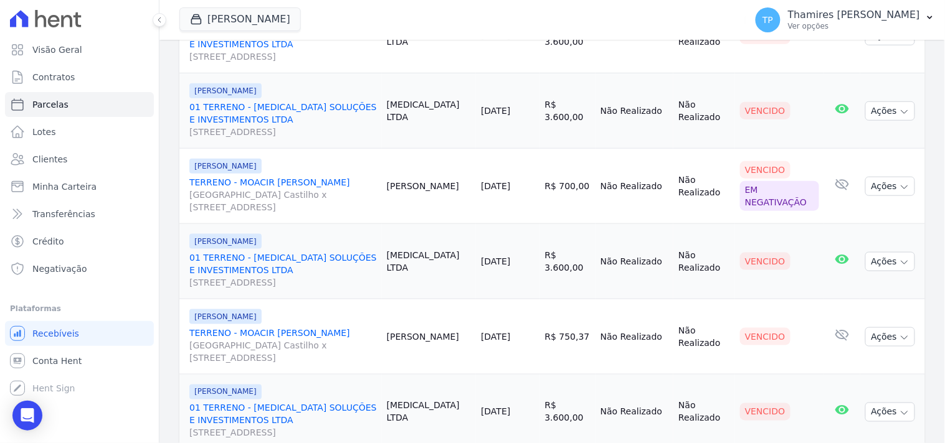
scroll to position [321, 0]
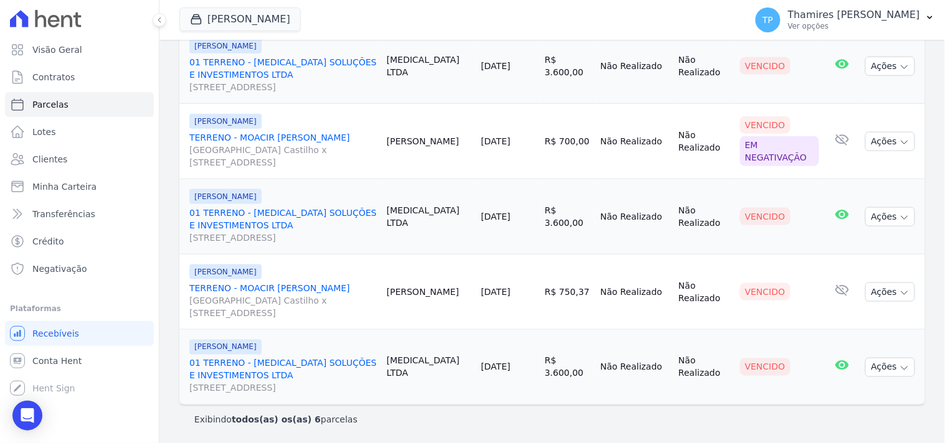
click at [318, 287] on link "TERRENO - MOACIR BRUNO DE ALMEIDA ROSSI Avenida Dário de Moreira Castilho x Rua…" at bounding box center [282, 300] width 187 height 37
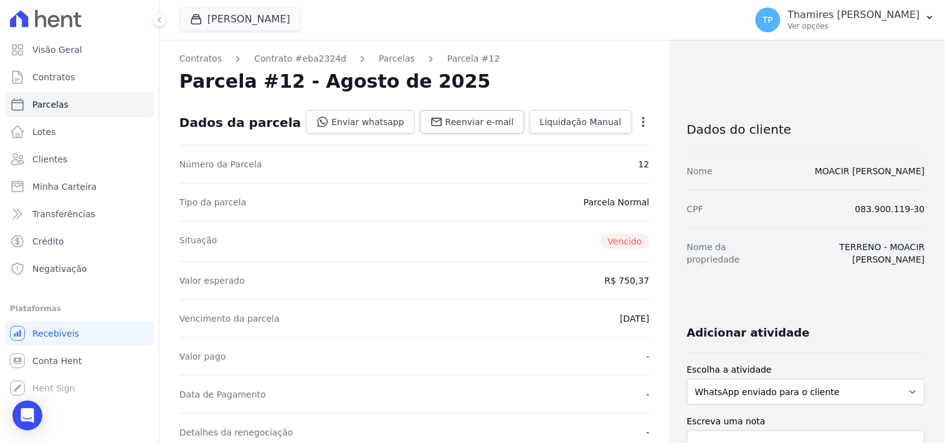
click at [432, 115] on link "Reenviar e-mail" at bounding box center [472, 122] width 105 height 24
click at [360, 126] on link "Enviar whatsapp" at bounding box center [360, 122] width 109 height 24
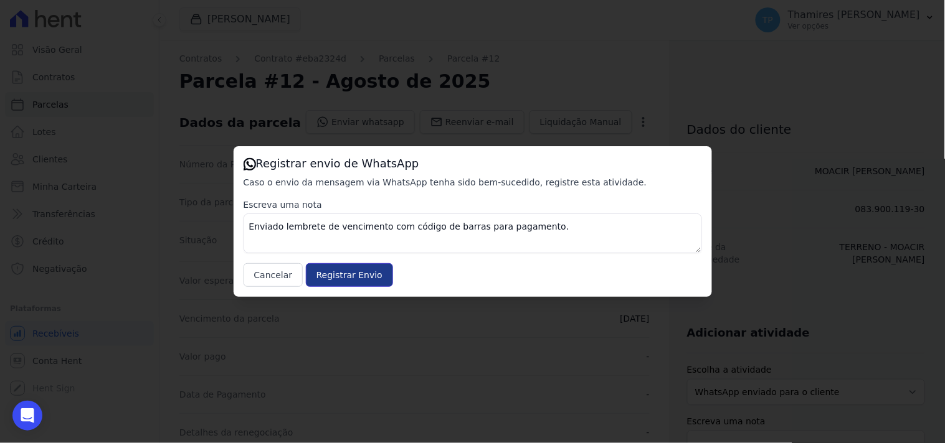
click at [339, 270] on input "Registrar Envio" at bounding box center [349, 275] width 87 height 24
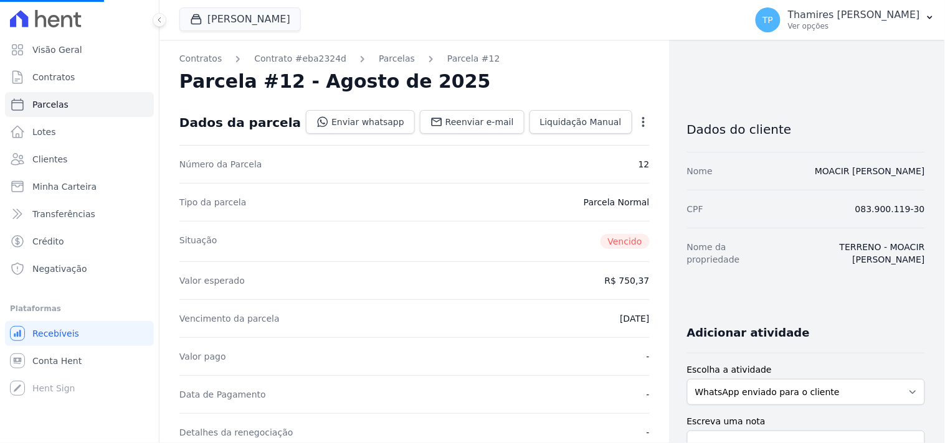
select select
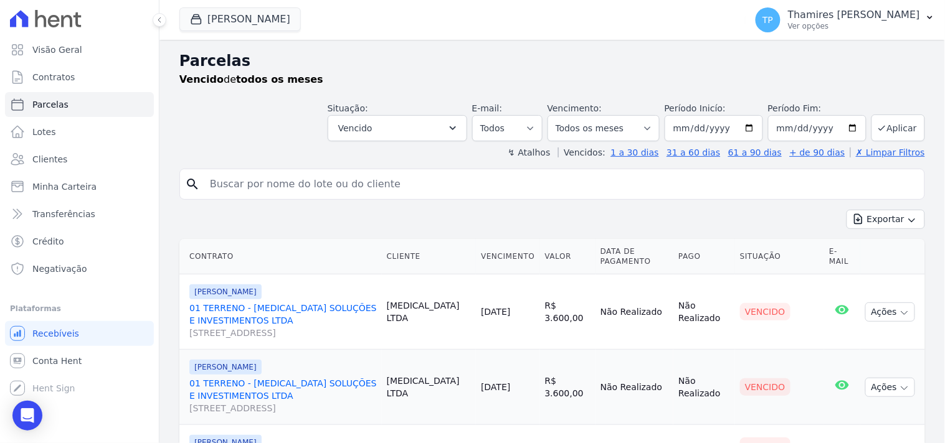
click at [262, 34] on div "Terreno De Goioerê Mondeo Audace Home Studio Audace Mondeo Edíficio Residencial…" at bounding box center [459, 19] width 561 height 41
click at [263, 29] on button "Terreno De Goioerê" at bounding box center [239, 19] width 121 height 24
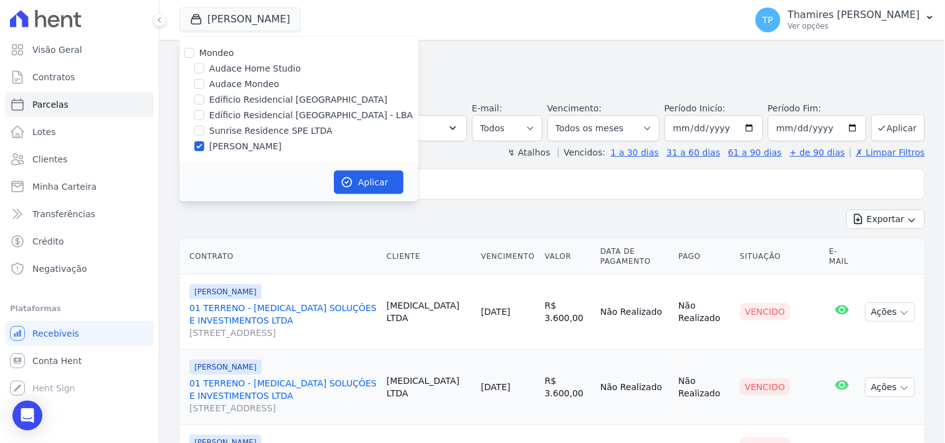
click at [262, 110] on label "Edíficio Residencial [GEOGRAPHIC_DATA] - LBA" at bounding box center [311, 115] width 204 height 13
click at [204, 110] on input "Edíficio Residencial [GEOGRAPHIC_DATA] - LBA" at bounding box center [199, 115] width 10 height 10
checkbox input "true"
click at [253, 140] on label "[PERSON_NAME]" at bounding box center [245, 146] width 72 height 13
click at [204, 141] on input "[PERSON_NAME]" at bounding box center [199, 146] width 10 height 10
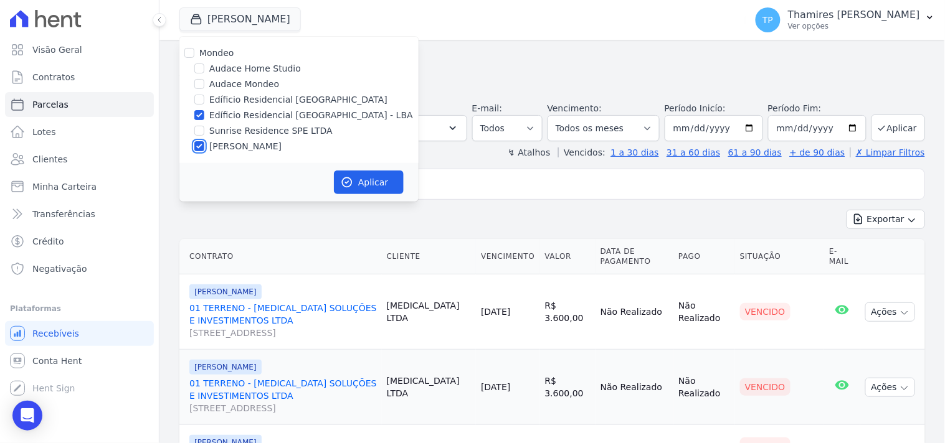
checkbox input "false"
click at [356, 177] on button "Aplicar" at bounding box center [369, 183] width 70 height 24
select select
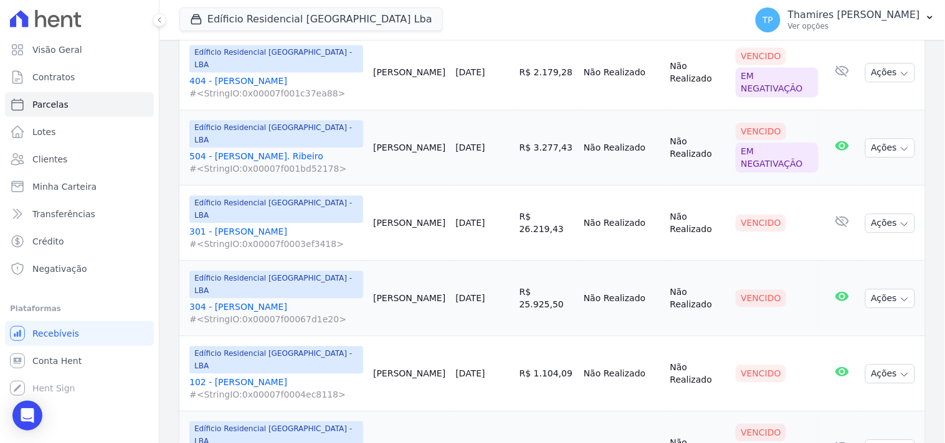
scroll to position [761, 0]
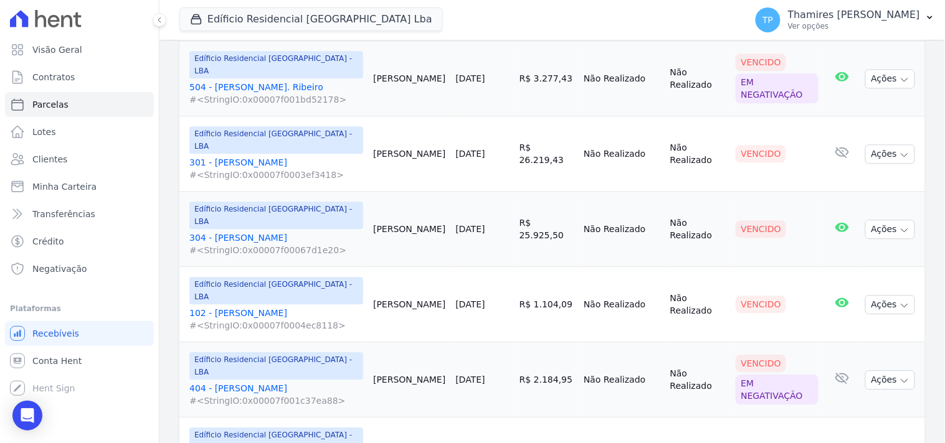
click at [259, 382] on link "404 - Douglas Alexandre #<StringIO:0x00007f001c37ea88>" at bounding box center [276, 394] width 174 height 25
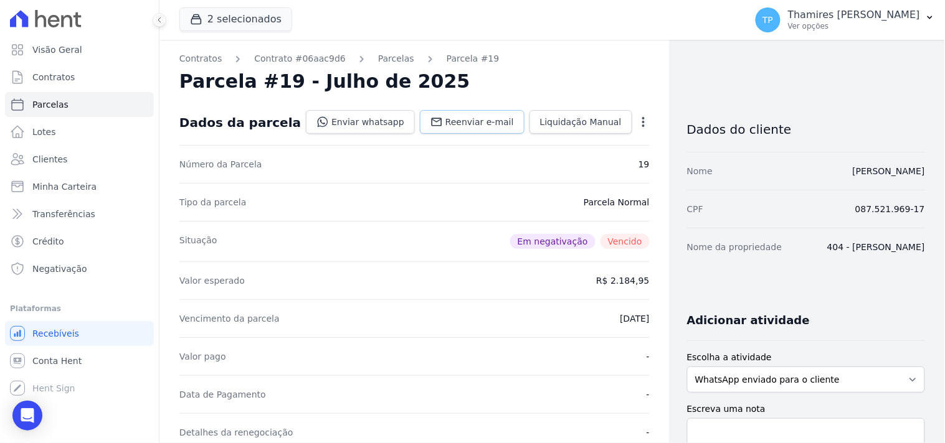
click at [438, 128] on icon at bounding box center [436, 122] width 12 height 12
click at [352, 122] on link "Enviar whatsapp" at bounding box center [360, 122] width 109 height 24
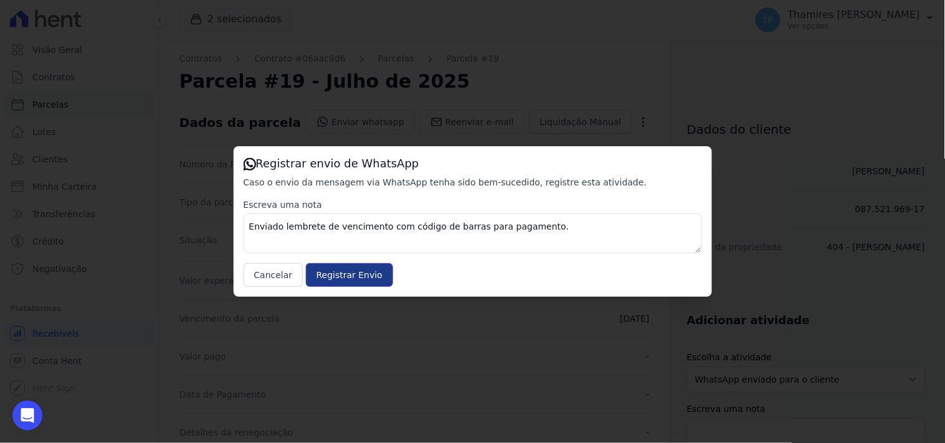
click at [346, 275] on input "Registrar Envio" at bounding box center [349, 275] width 87 height 24
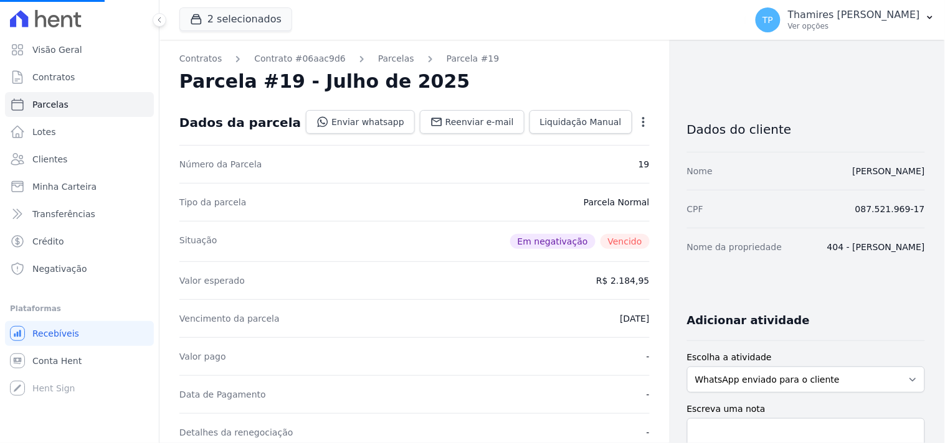
select select
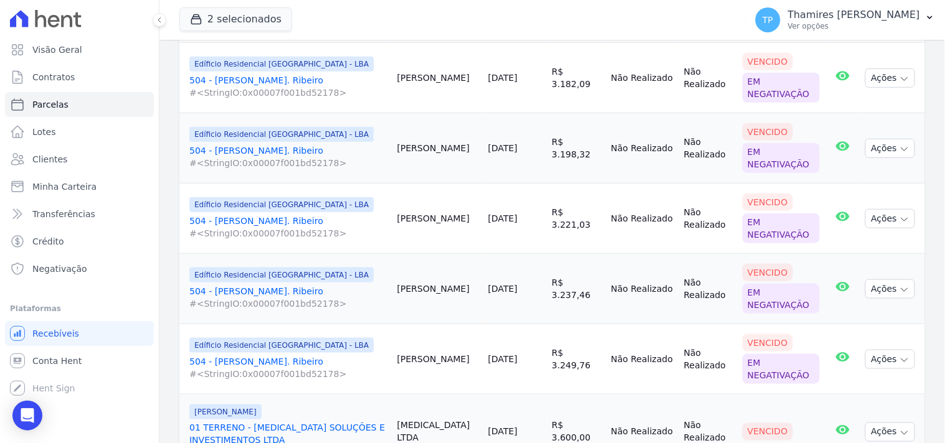
scroll to position [207, 0]
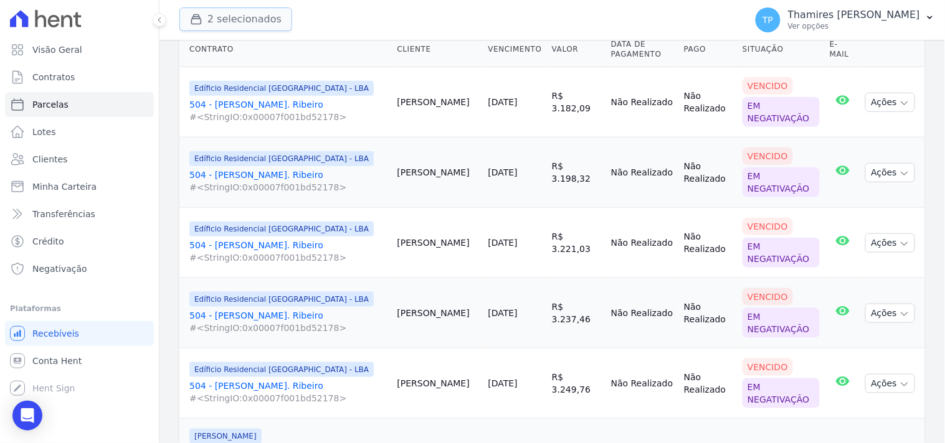
click at [209, 19] on button "2 selecionados" at bounding box center [235, 19] width 113 height 24
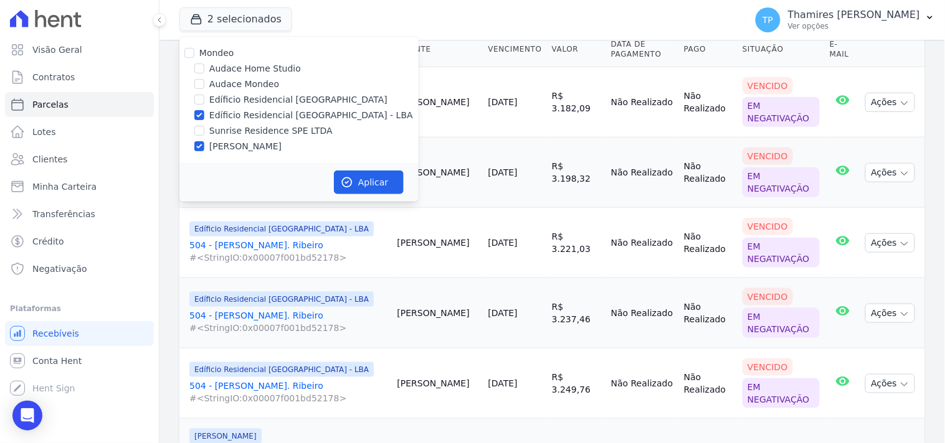
click at [227, 112] on label "Edíficio Residencial [GEOGRAPHIC_DATA] - LBA" at bounding box center [311, 115] width 204 height 13
click at [204, 112] on input "Edíficio Residencial [GEOGRAPHIC_DATA] - LBA" at bounding box center [199, 115] width 10 height 10
drag, startPoint x: 235, startPoint y: 116, endPoint x: 238, endPoint y: 125, distance: 9.8
click at [235, 116] on label "Edíficio Residencial [GEOGRAPHIC_DATA] - LBA" at bounding box center [311, 115] width 204 height 13
click at [204, 116] on input "Edíficio Residencial [GEOGRAPHIC_DATA] - LBA" at bounding box center [199, 115] width 10 height 10
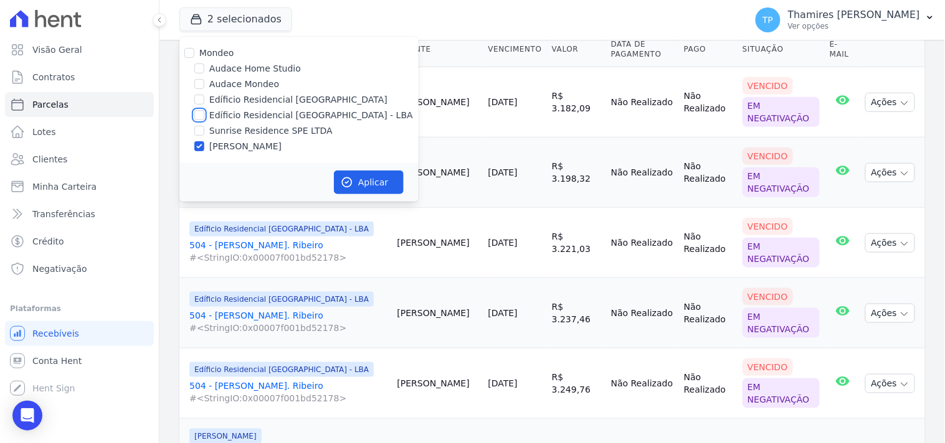
checkbox input "true"
click at [241, 148] on label "[PERSON_NAME]" at bounding box center [245, 146] width 72 height 13
click at [204, 148] on input "[PERSON_NAME]" at bounding box center [199, 146] width 10 height 10
checkbox input "false"
click at [375, 187] on button "Aplicar" at bounding box center [369, 183] width 70 height 24
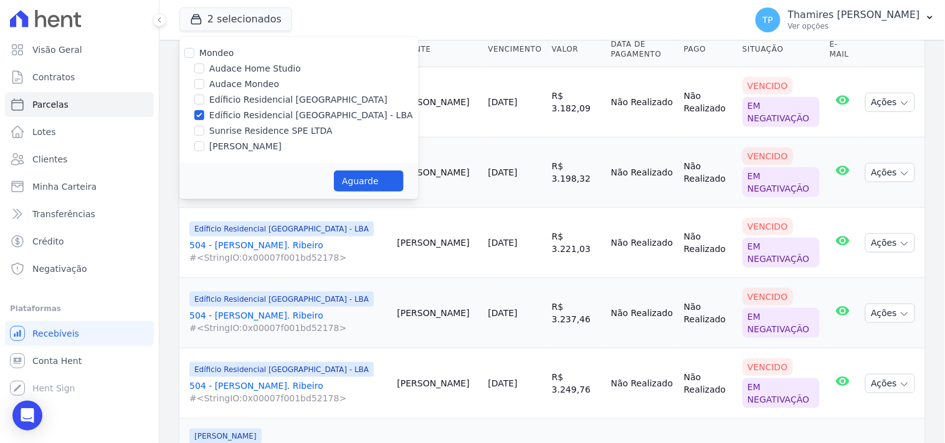
select select
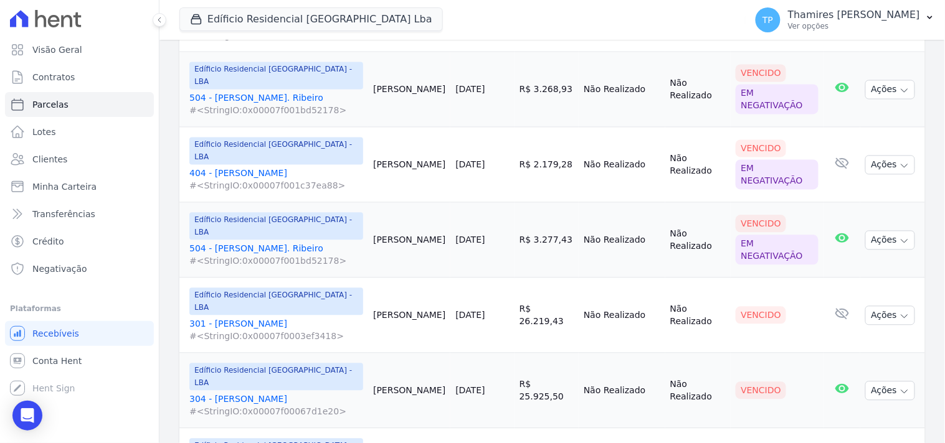
scroll to position [623, 0]
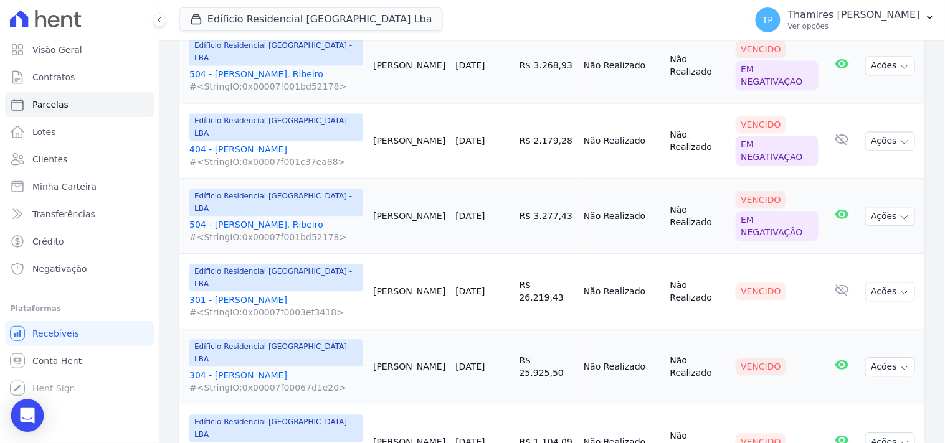
click at [35, 407] on div "Open Intercom Messenger" at bounding box center [27, 416] width 33 height 33
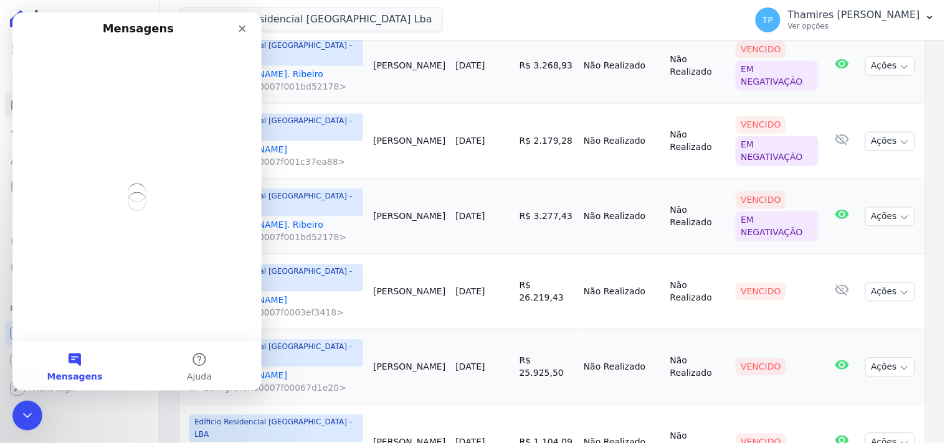
scroll to position [0, 0]
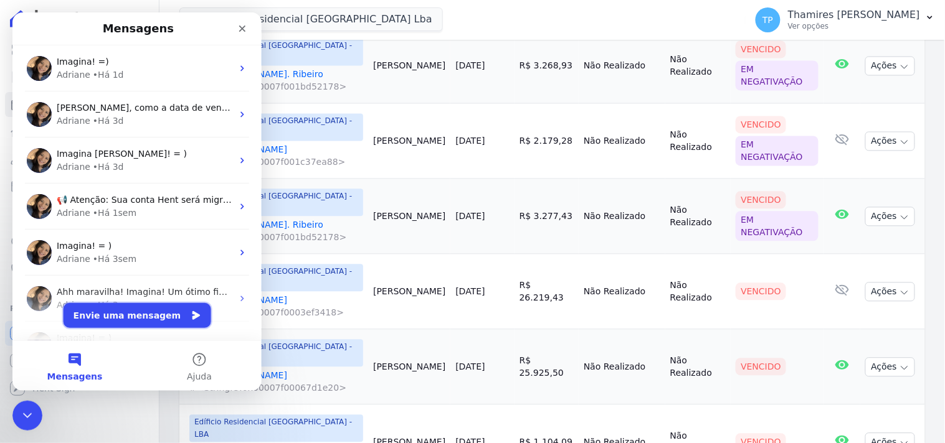
click at [163, 311] on button "Envie uma mensagem" at bounding box center [137, 315] width 148 height 25
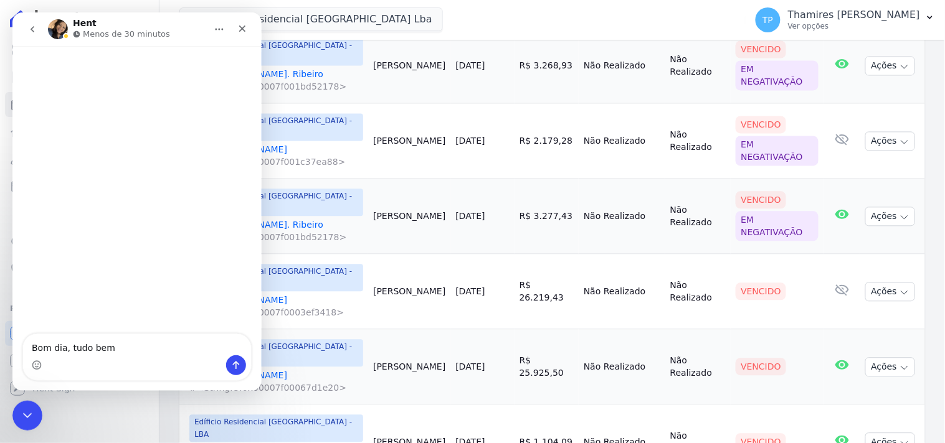
type textarea "Bom dia, tudo bem?"
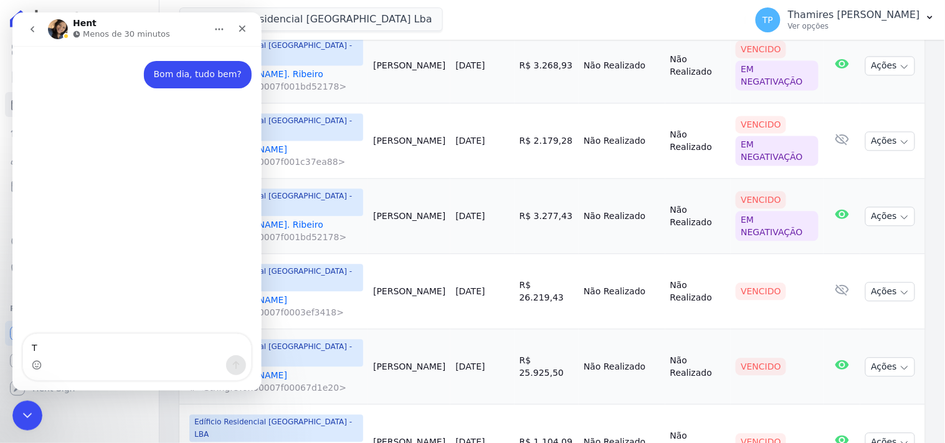
type textarea "Te"
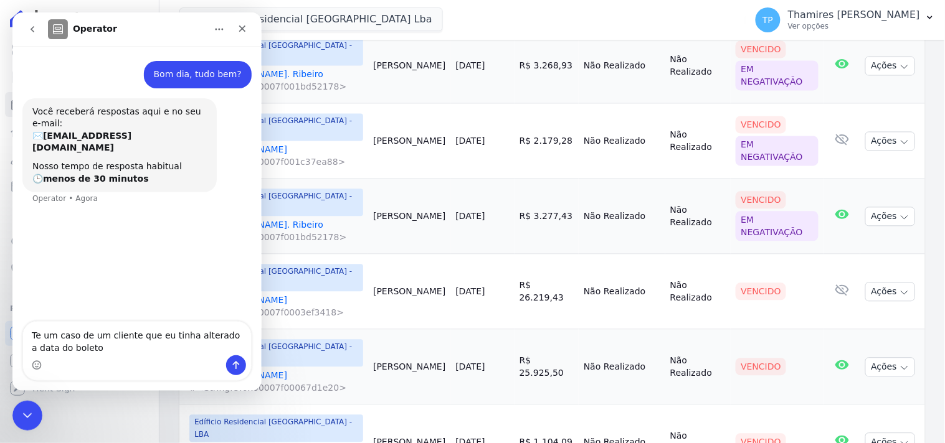
click at [41, 334] on textarea "Te um caso de um cliente que eu tinha alterado a data do boleto" at bounding box center [136, 338] width 228 height 34
click at [38, 334] on textarea "Te um caso de um cliente que eu tinha alterado a data do boleto" at bounding box center [136, 338] width 228 height 34
click at [104, 343] on textarea "Tem um caso de um cliente que eu tinha alterado a data do boleto" at bounding box center [136, 338] width 228 height 34
click at [141, 356] on div "Messenger da Intercom" at bounding box center [136, 365] width 228 height 20
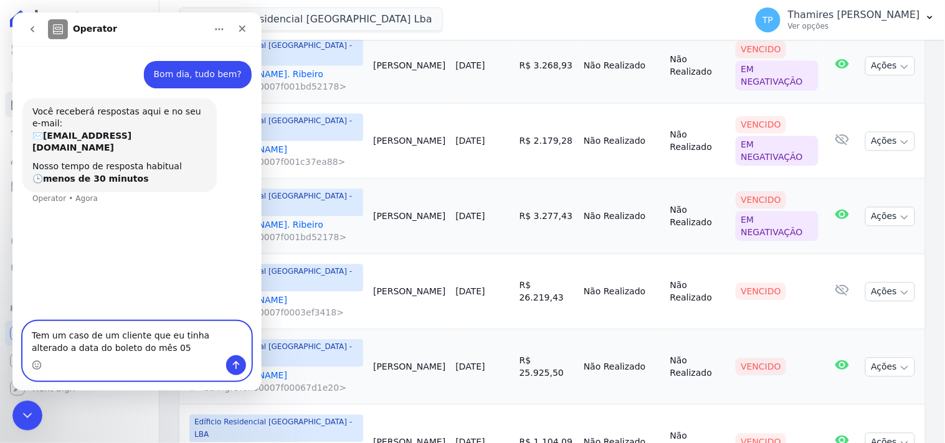
click at [143, 349] on textarea "Tem um caso de um cliente que eu tinha alterado a data do boleto do mês 05" at bounding box center [136, 338] width 228 height 34
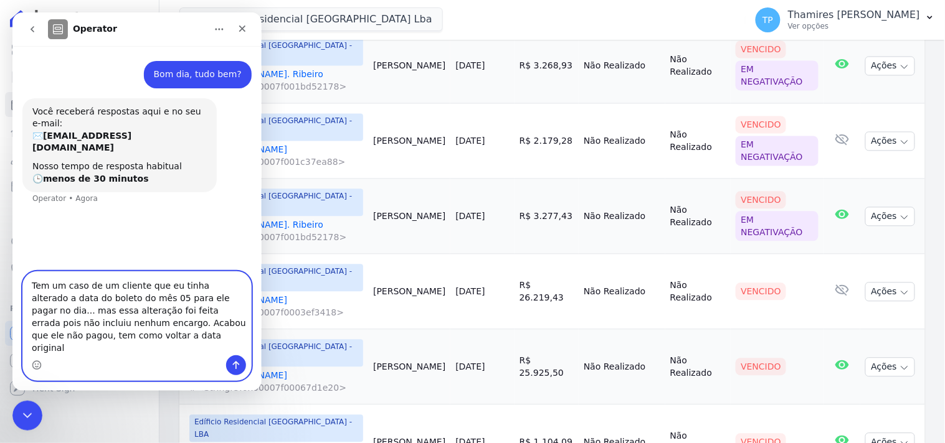
type textarea "Tem um caso de um cliente que eu tinha alterado a data do boleto do mês 05 para…"
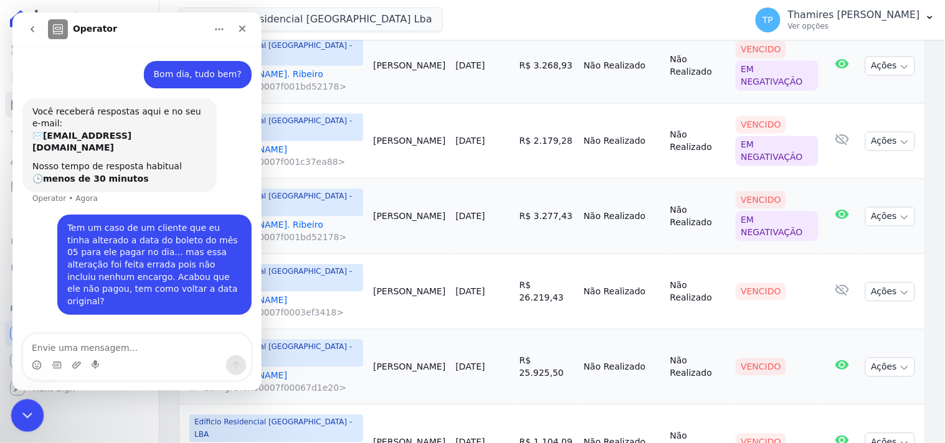
click at [21, 402] on div "Encerramento do Messenger da Intercom" at bounding box center [26, 414] width 30 height 30
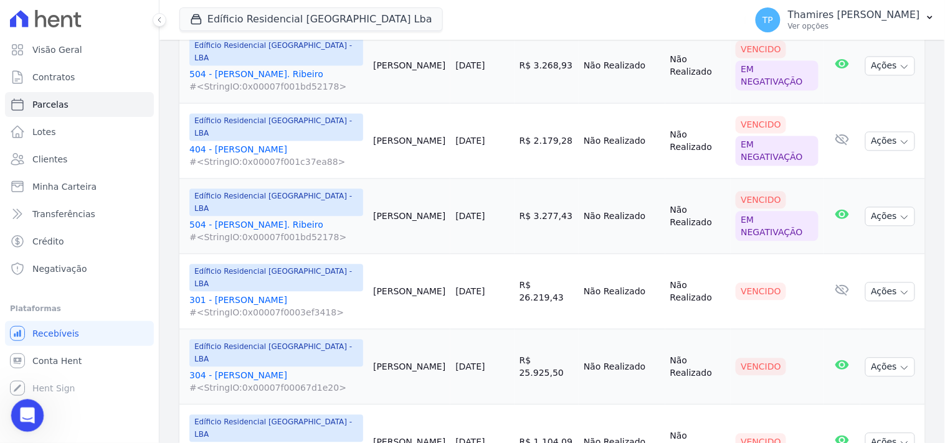
click at [21, 402] on div "Abertura do Messenger da Intercom" at bounding box center [25, 414] width 41 height 41
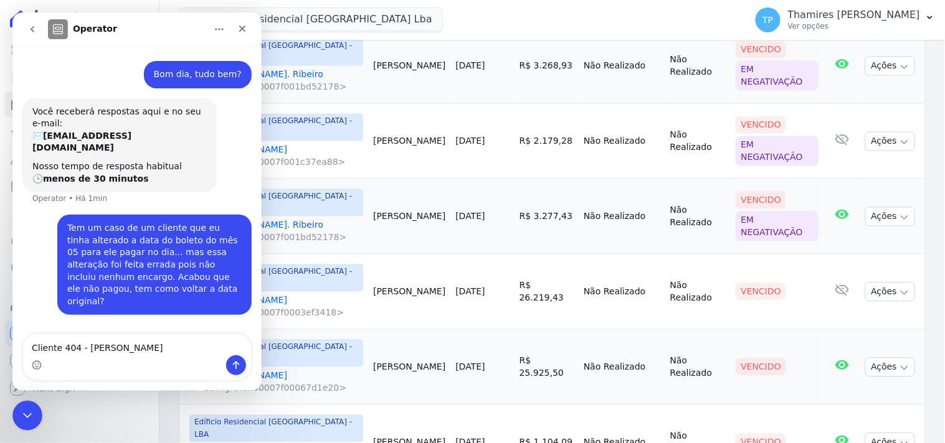
type textarea "Cliente 404 - [PERSON_NAME]"
drag, startPoint x: 230, startPoint y: 363, endPoint x: 222, endPoint y: 362, distance: 8.8
click at [231, 362] on icon "Enviar uma mensagem" at bounding box center [235, 365] width 10 height 10
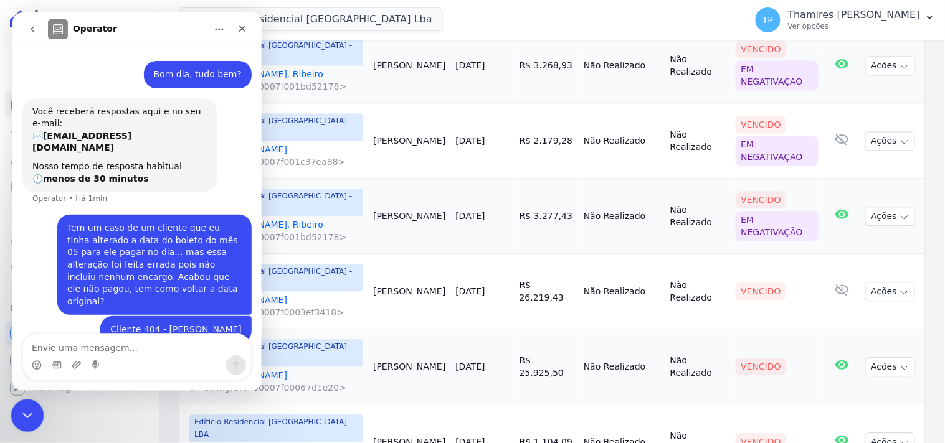
click at [26, 410] on icon "Encerramento do Messenger da Intercom" at bounding box center [25, 414] width 15 height 15
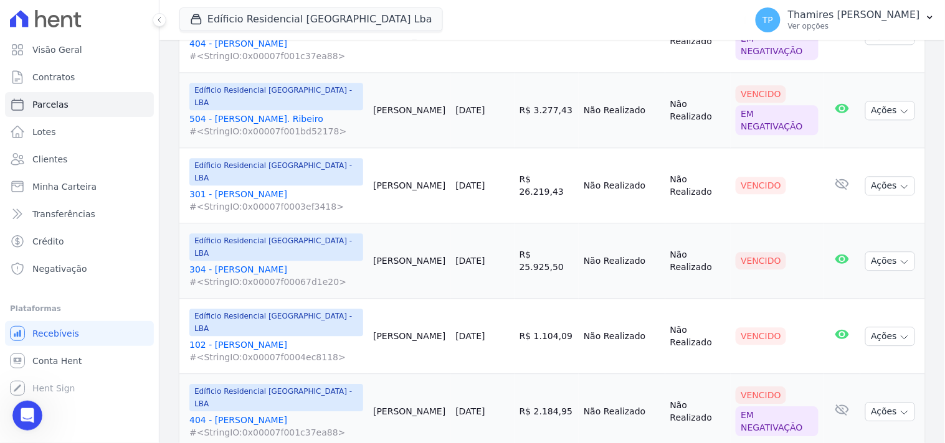
scroll to position [761, 0]
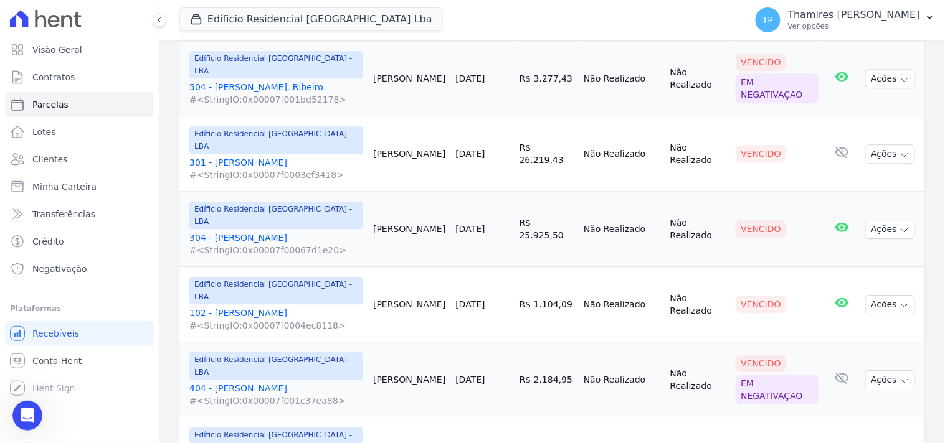
click at [249, 307] on link "102 - Michel Civila #<StringIO:0x00007f0004ec8118>" at bounding box center [276, 319] width 174 height 25
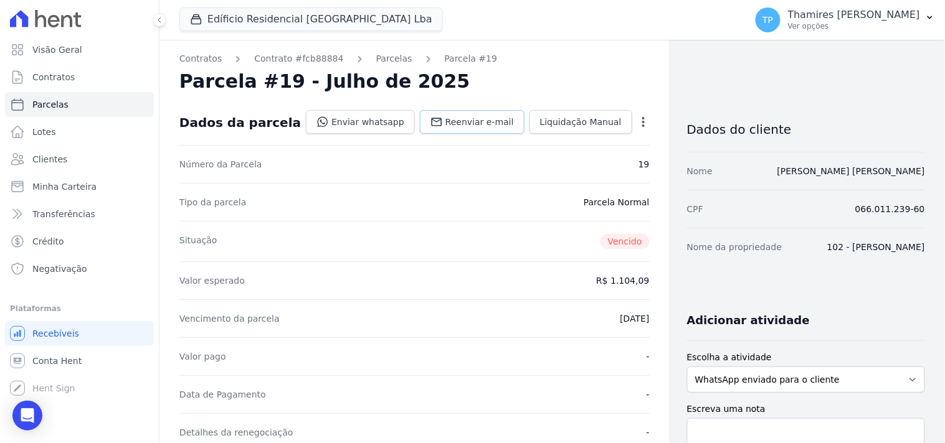
click at [447, 121] on span "Reenviar e-mail" at bounding box center [479, 122] width 69 height 12
click at [384, 120] on link "Enviar whatsapp" at bounding box center [360, 122] width 109 height 24
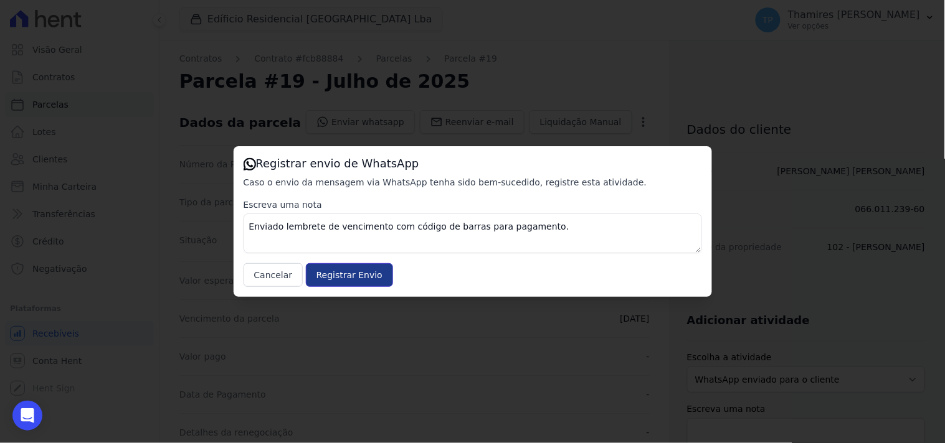
click at [337, 275] on input "Registrar Envio" at bounding box center [349, 275] width 87 height 24
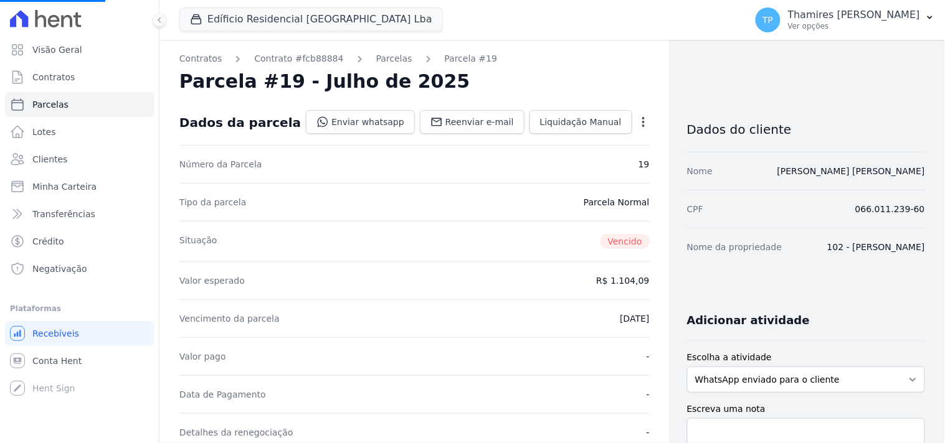
select select
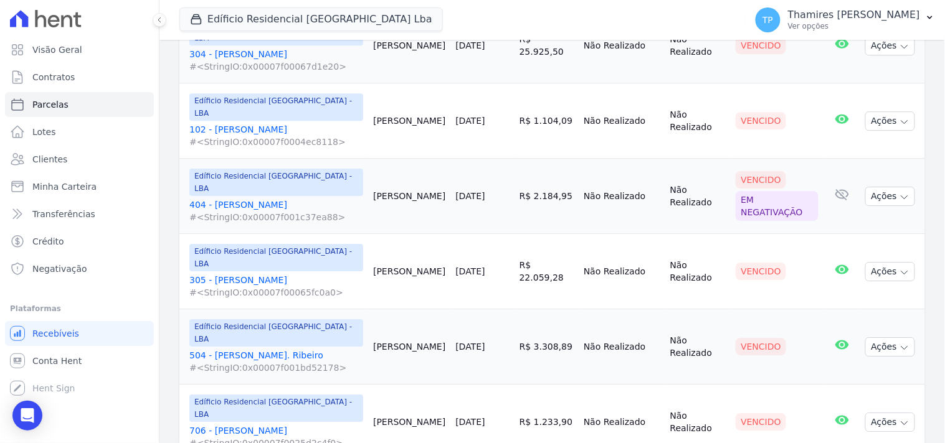
scroll to position [968, 0]
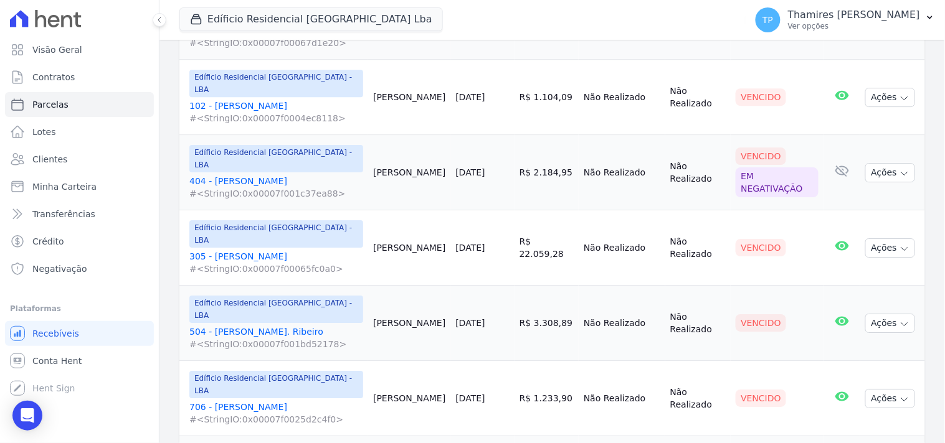
drag, startPoint x: 281, startPoint y: 86, endPoint x: 308, endPoint y: 95, distance: 29.0
click at [281, 250] on link "305 - Elvis de Oliveira Alves #<StringIO:0x00007f00065fc0a0>" at bounding box center [276, 262] width 174 height 25
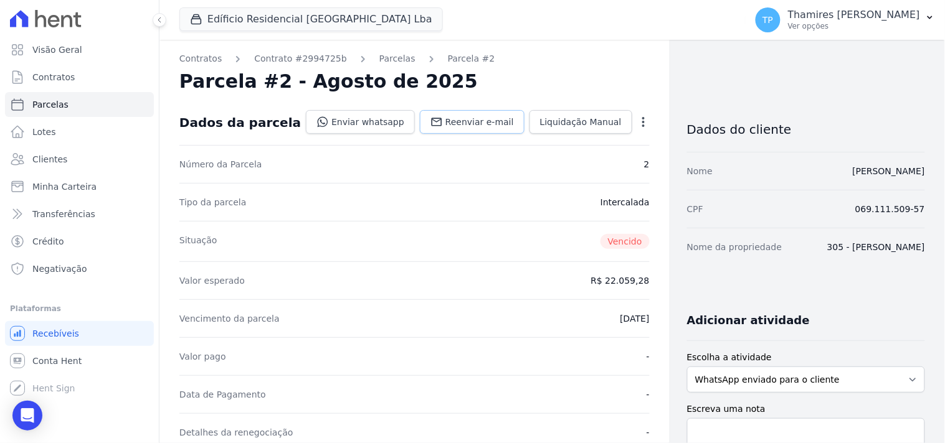
click at [470, 115] on link "Reenviar e-mail" at bounding box center [472, 122] width 105 height 24
click at [364, 120] on link "Enviar whatsapp" at bounding box center [360, 122] width 109 height 24
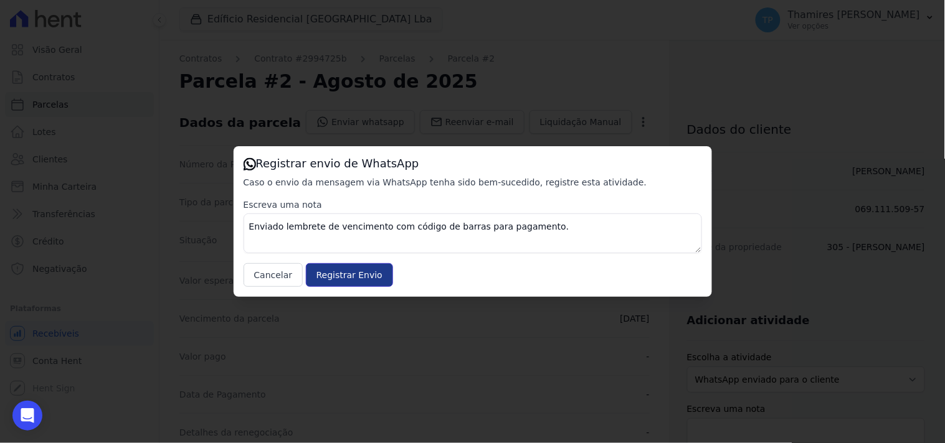
click at [348, 276] on input "Registrar Envio" at bounding box center [349, 275] width 87 height 24
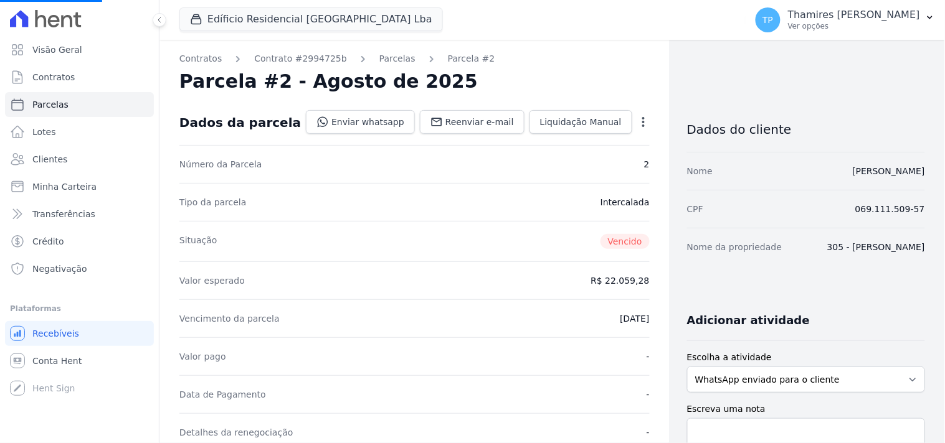
select select
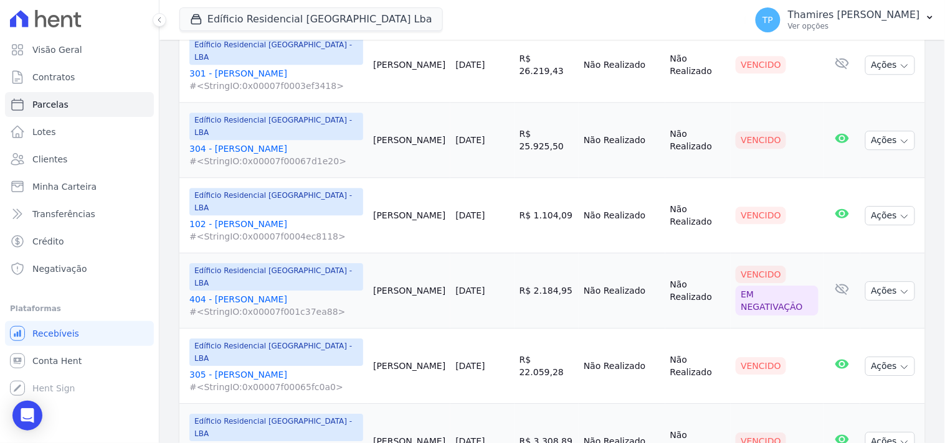
scroll to position [899, 0]
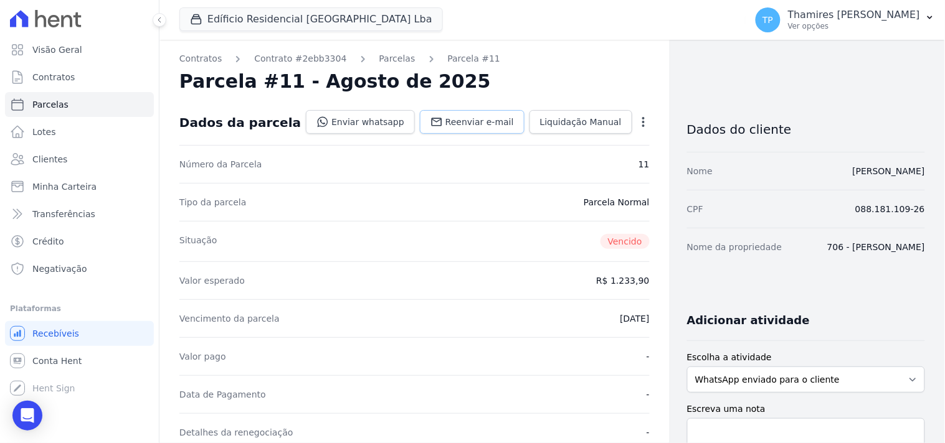
drag, startPoint x: 452, startPoint y: 126, endPoint x: 368, endPoint y: 123, distance: 84.1
click at [452, 125] on span "Reenviar e-mail" at bounding box center [479, 122] width 69 height 12
click at [355, 120] on link "Enviar whatsapp" at bounding box center [360, 122] width 109 height 24
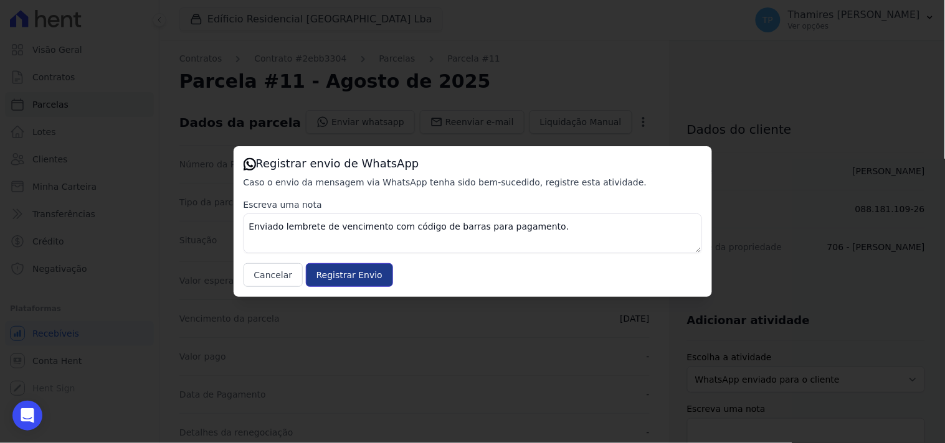
click at [344, 263] on input "Registrar Envio" at bounding box center [349, 275] width 87 height 24
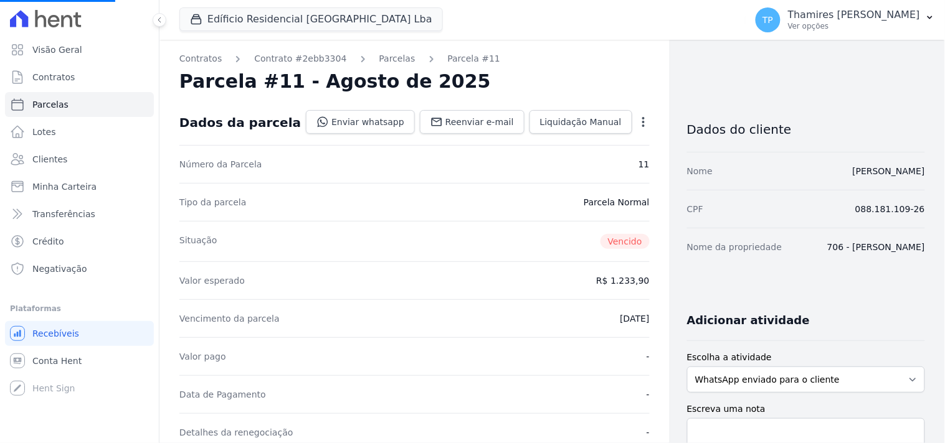
select select
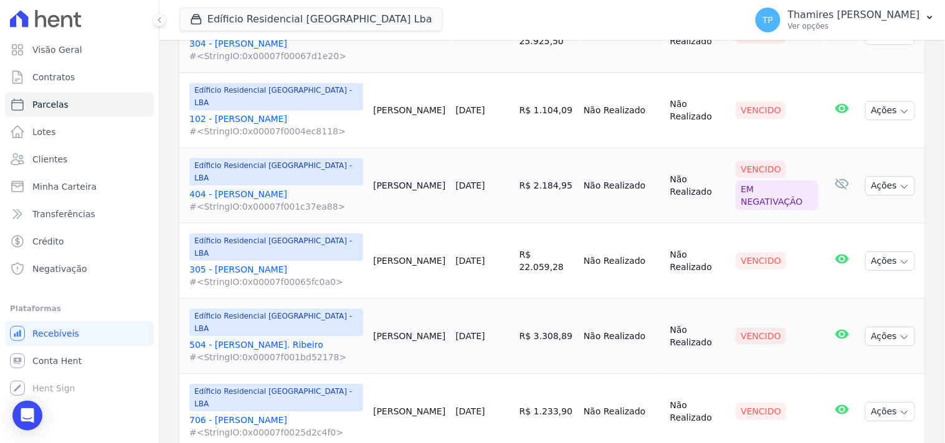
scroll to position [1118, 0]
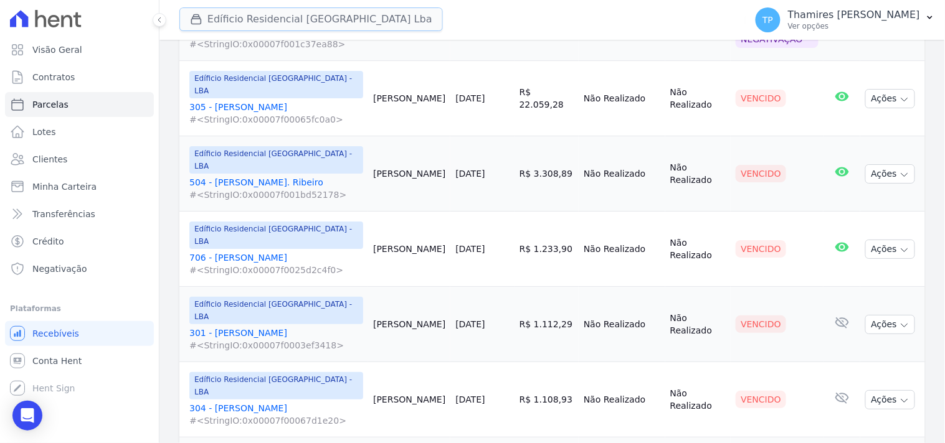
click at [329, 7] on button "Edíficio Residencial [GEOGRAPHIC_DATA] Lba" at bounding box center [310, 19] width 263 height 24
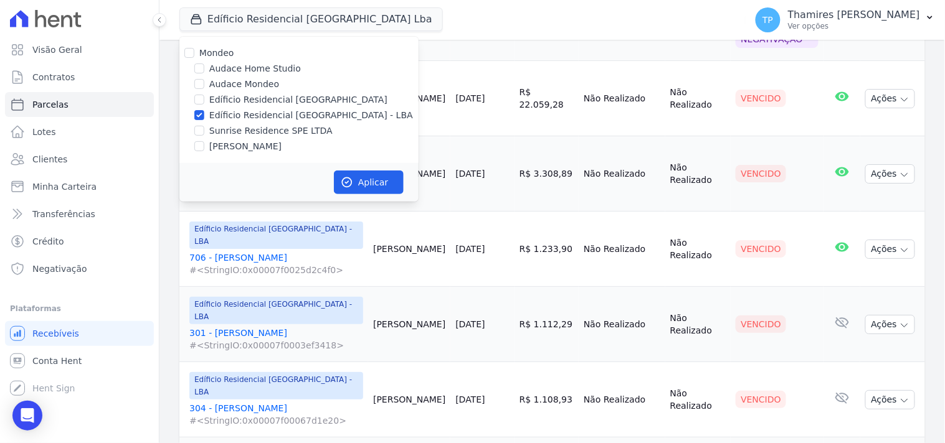
click at [271, 123] on div "Mondeo Audace Home Studio Audace Mondeo Edíficio Residencial [GEOGRAPHIC_DATA] …" at bounding box center [298, 100] width 239 height 126
drag, startPoint x: 277, startPoint y: 129, endPoint x: 293, endPoint y: 113, distance: 22.0
click at [278, 129] on label "Sunrise Residence SPE LTDA" at bounding box center [270, 131] width 123 height 13
click at [204, 129] on input "Sunrise Residence SPE LTDA" at bounding box center [199, 131] width 10 height 10
checkbox input "true"
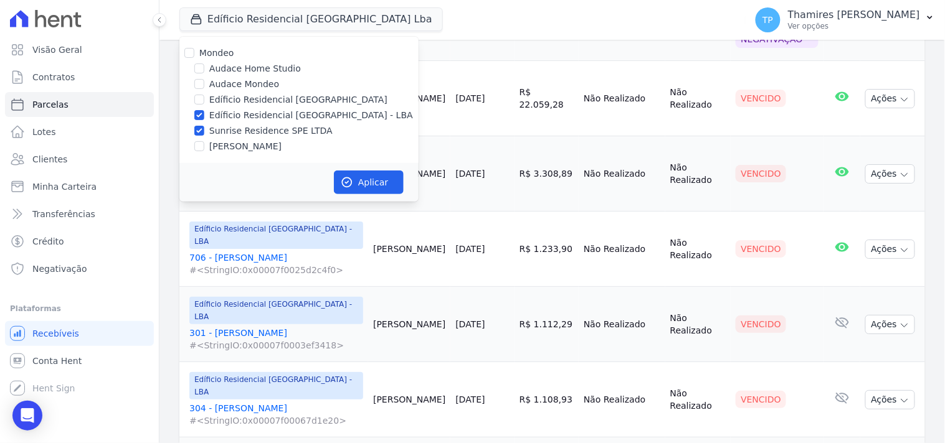
click at [293, 113] on label "Edíficio Residencial [GEOGRAPHIC_DATA] - LBA" at bounding box center [311, 115] width 204 height 13
click at [204, 113] on input "Edíficio Residencial [GEOGRAPHIC_DATA] - LBA" at bounding box center [199, 115] width 10 height 10
checkbox input "false"
click at [353, 176] on button "Aplicar" at bounding box center [369, 183] width 70 height 24
select select
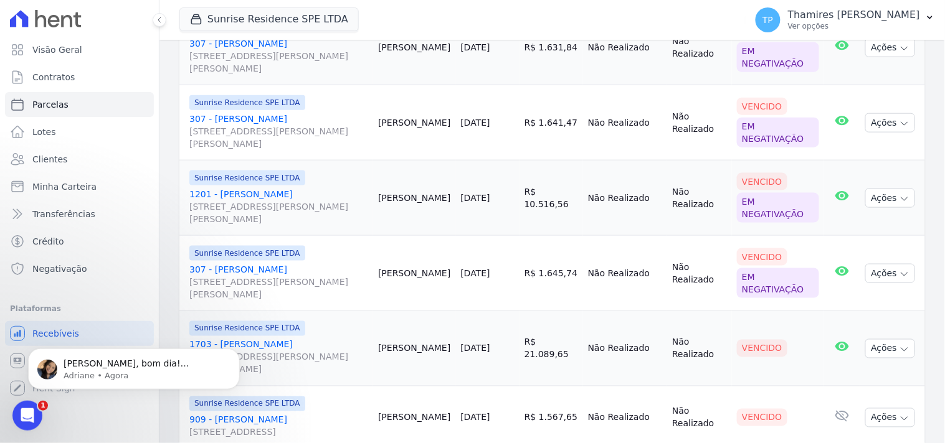
scroll to position [0, 0]
click at [32, 422] on div "Abertura do Messenger da Intercom" at bounding box center [25, 414] width 41 height 41
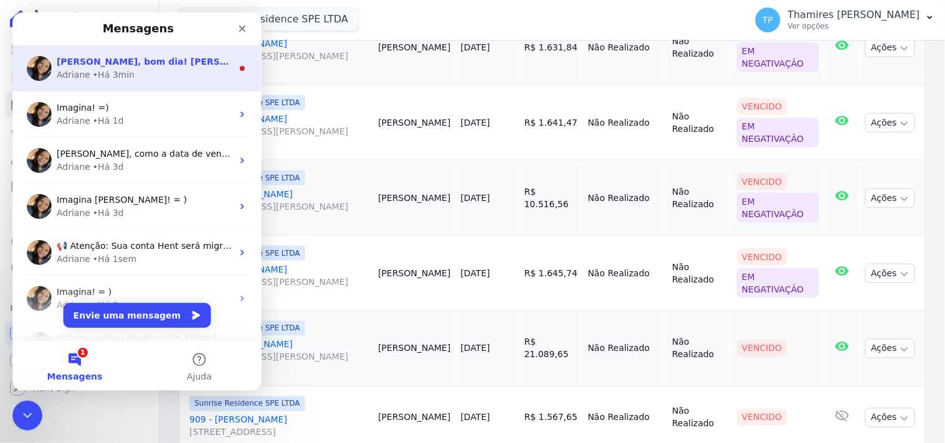
click at [100, 64] on span "Olá Thamires, bom dia! Thamires, infelizmente não. Uma vez alterada a data, não…" at bounding box center [488, 61] width 865 height 10
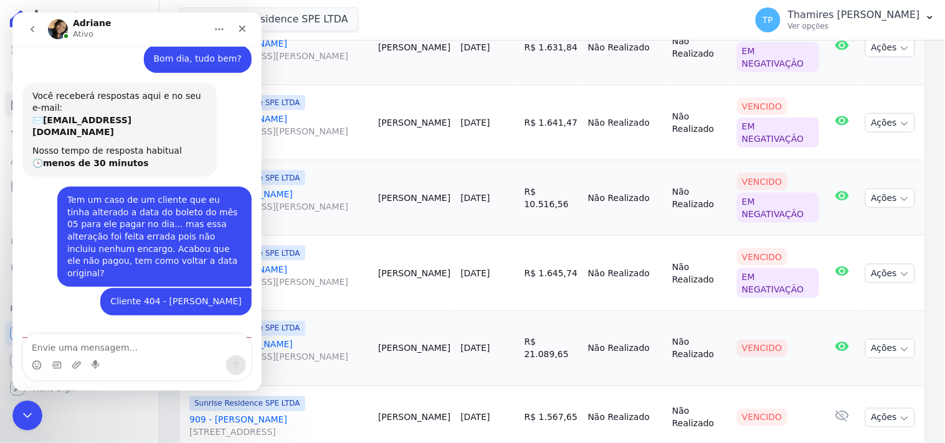
scroll to position [140, 0]
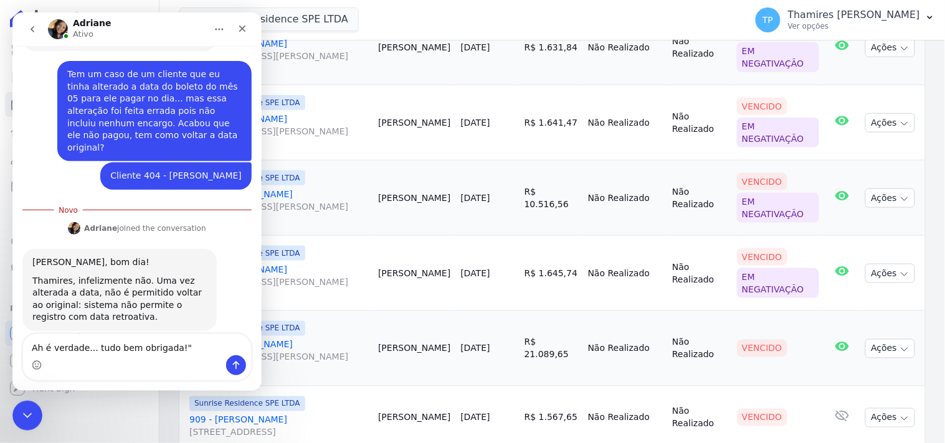
type textarea "Ah é verdade... tudo bem obrigada!"
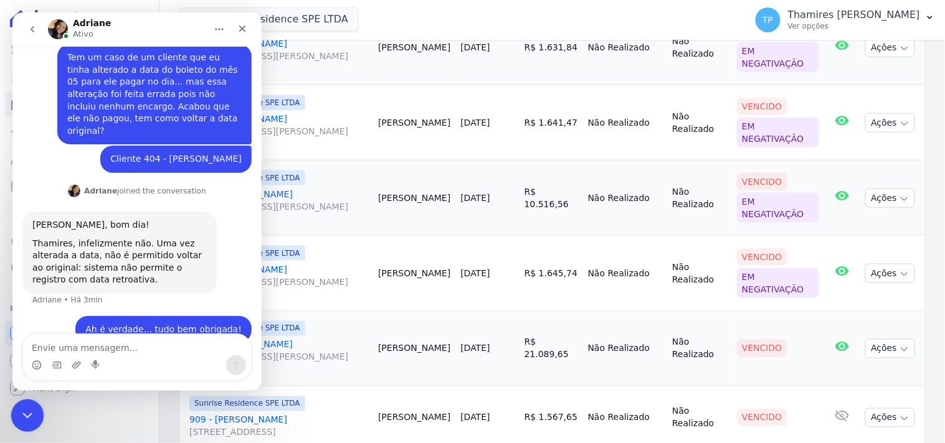
scroll to position [156, 0]
drag, startPoint x: 119, startPoint y: 762, endPoint x: 27, endPoint y: 400, distance: 372.6
click at [26, 403] on div "Encerramento do Messenger da Intercom" at bounding box center [26, 414] width 30 height 30
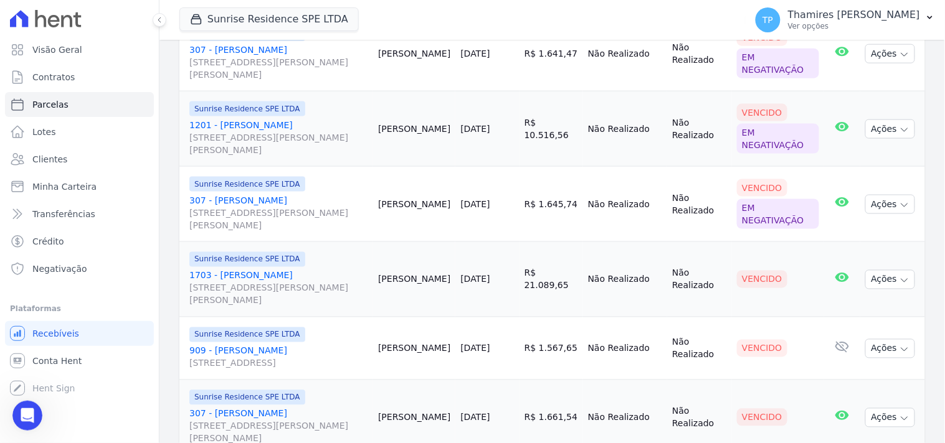
scroll to position [478, 0]
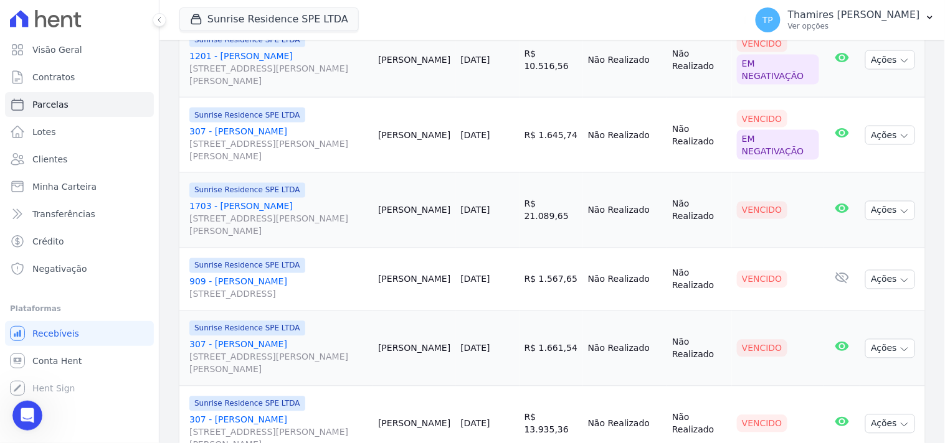
click at [281, 212] on link "1703 - Robson Ribeiro da Silva Rua Anacleto Luiz de Oliveira, 146, Apto 1703, G…" at bounding box center [278, 219] width 179 height 37
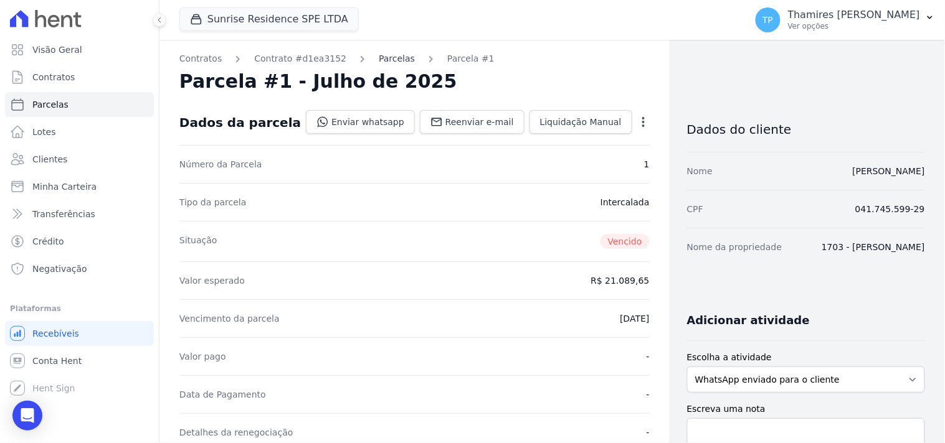
click at [385, 59] on link "Parcelas" at bounding box center [397, 58] width 36 height 13
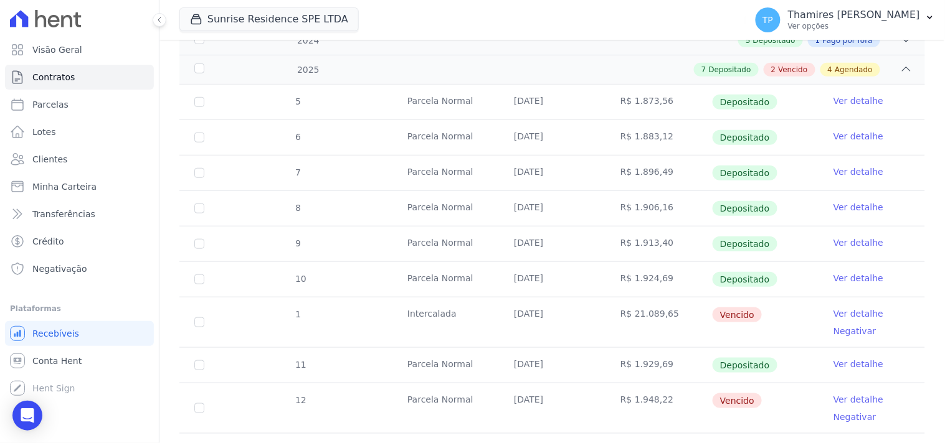
scroll to position [277, 0]
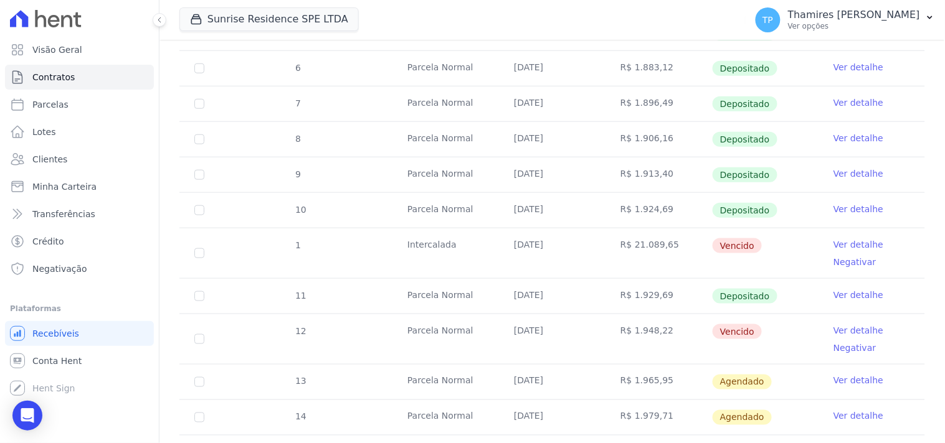
click at [836, 262] on link "Negativar" at bounding box center [854, 262] width 43 height 10
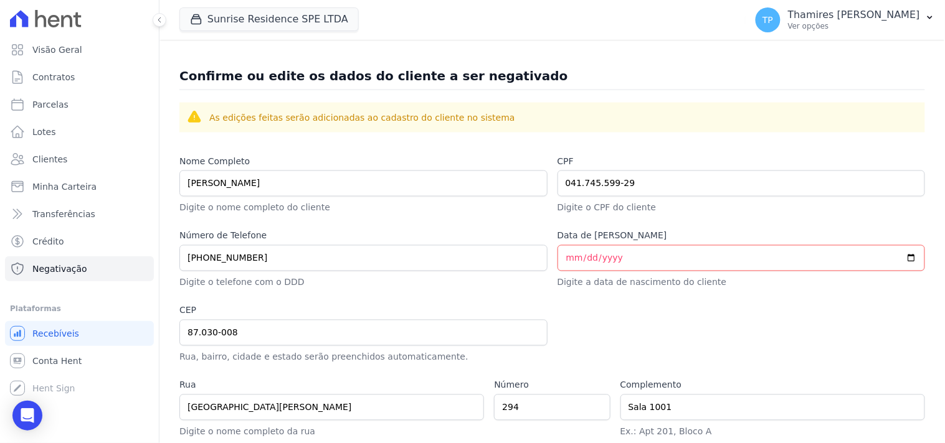
scroll to position [615, 0]
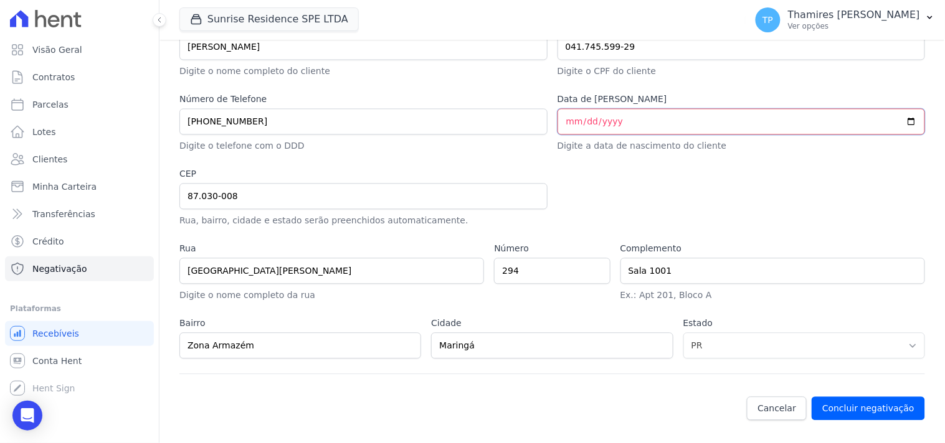
click at [571, 118] on input "Data de [PERSON_NAME]" at bounding box center [741, 122] width 368 height 26
type input "1999-12-11"
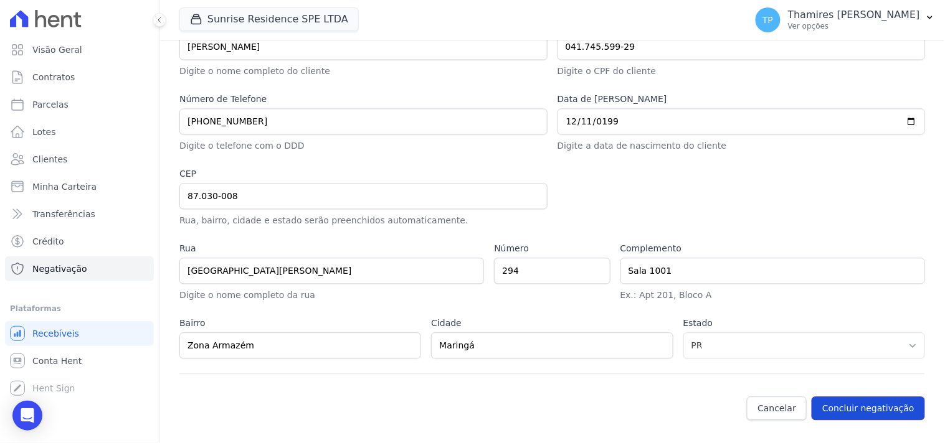
click at [878, 400] on button "Concluir negativação" at bounding box center [868, 409] width 113 height 24
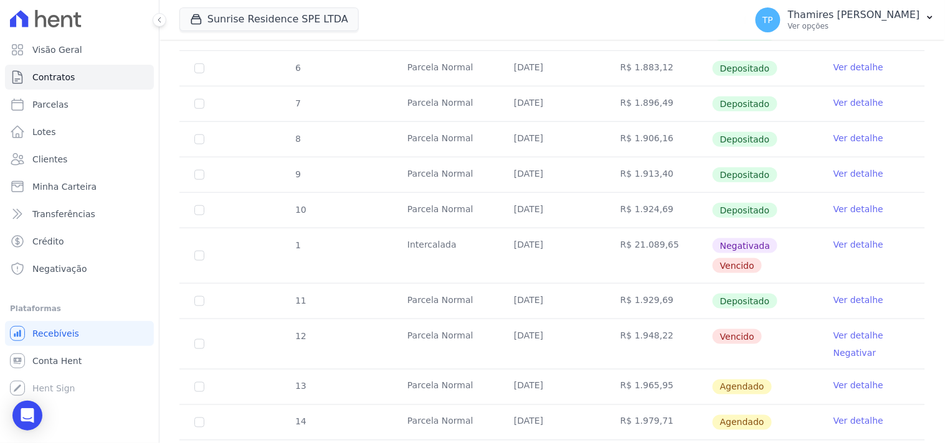
scroll to position [346, 0]
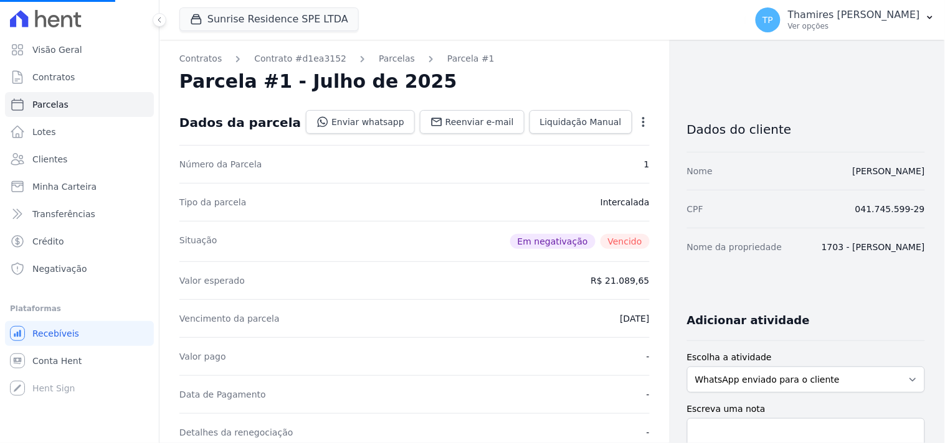
select select
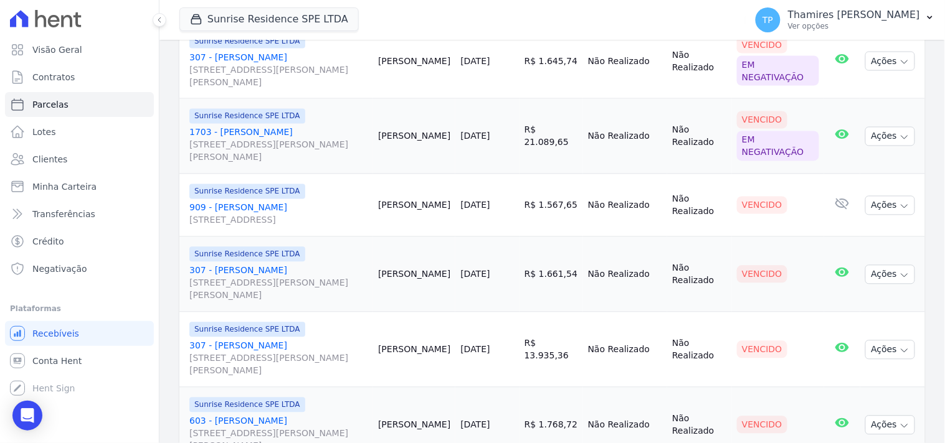
scroll to position [553, 0]
click at [295, 207] on link "909 - Rodrigo Esteves Pepelascov Avenida São Paulo , 3069, Apto 909, VILA BOSQUE" at bounding box center [278, 213] width 179 height 25
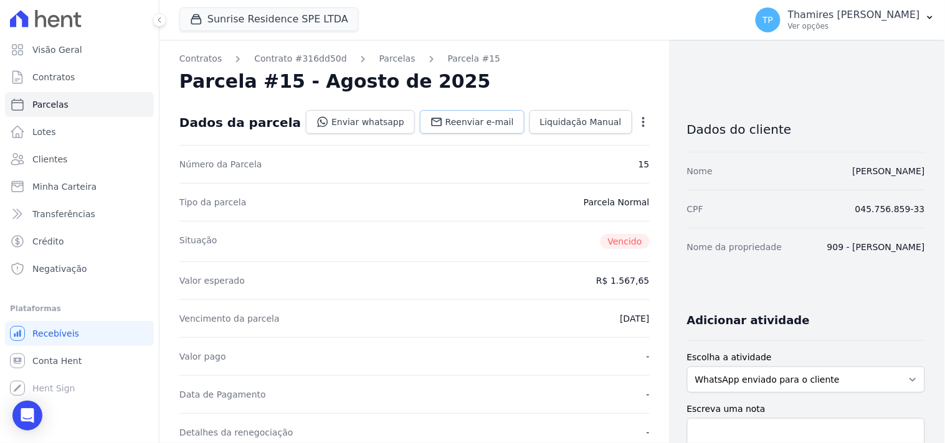
click at [439, 122] on link "Reenviar e-mail" at bounding box center [472, 122] width 105 height 24
click at [356, 119] on link "Enviar whatsapp" at bounding box center [360, 122] width 109 height 24
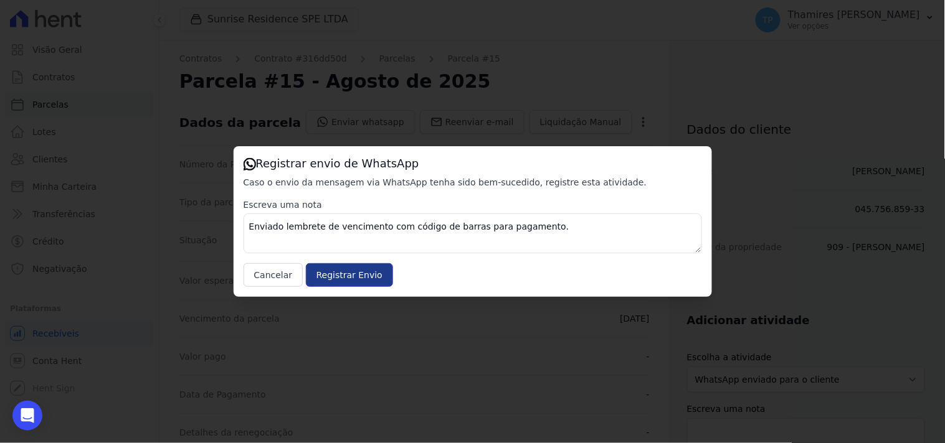
click at [350, 274] on input "Registrar Envio" at bounding box center [349, 275] width 87 height 24
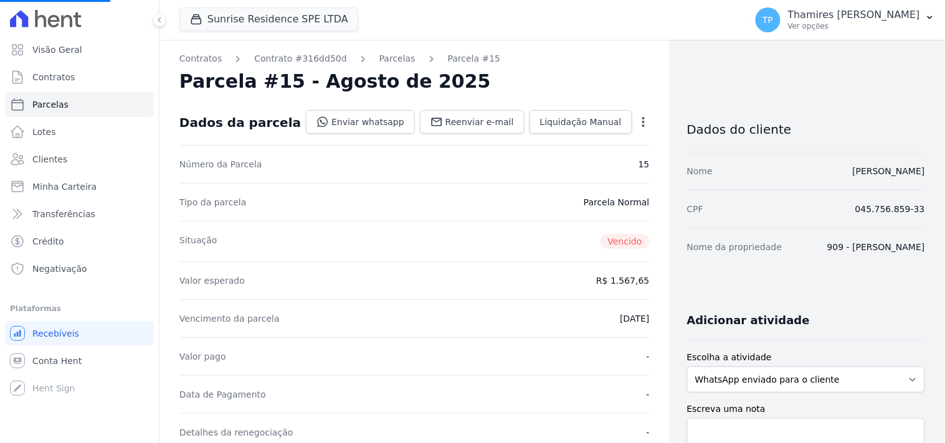
select select
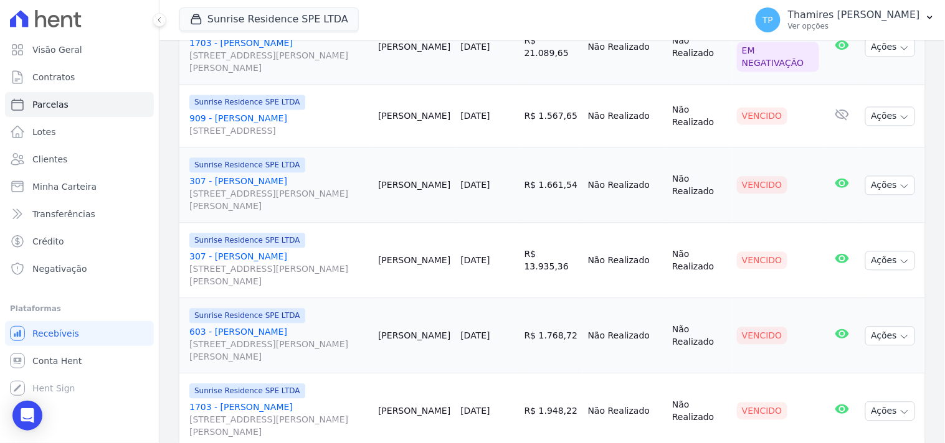
scroll to position [617, 0]
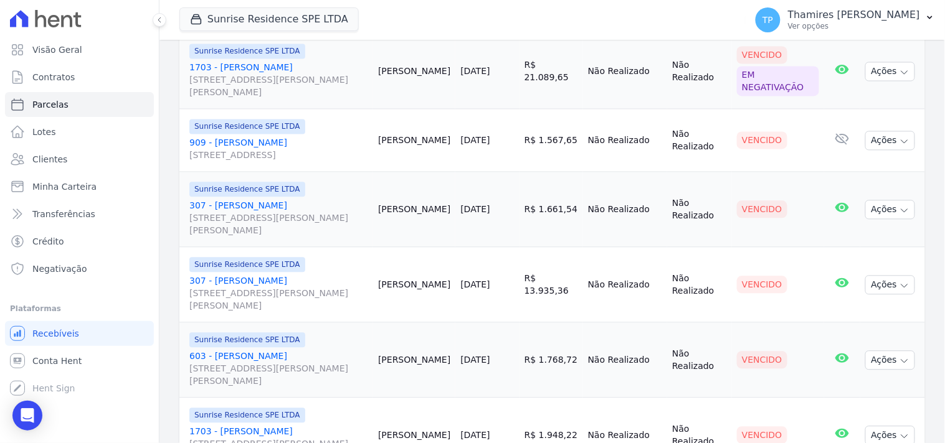
click at [266, 357] on link "603 - Ohana Rosolen Alves Rua Anacleto Luiz de Oliveira, 146, Apto 603, Gleba P…" at bounding box center [278, 369] width 179 height 37
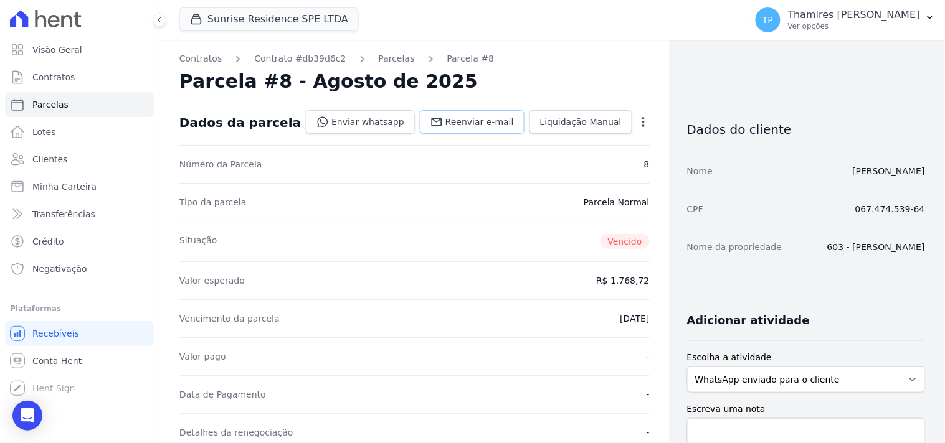
click at [439, 119] on link "Reenviar e-mail" at bounding box center [472, 122] width 105 height 24
click at [365, 118] on link "Enviar whatsapp" at bounding box center [360, 122] width 109 height 24
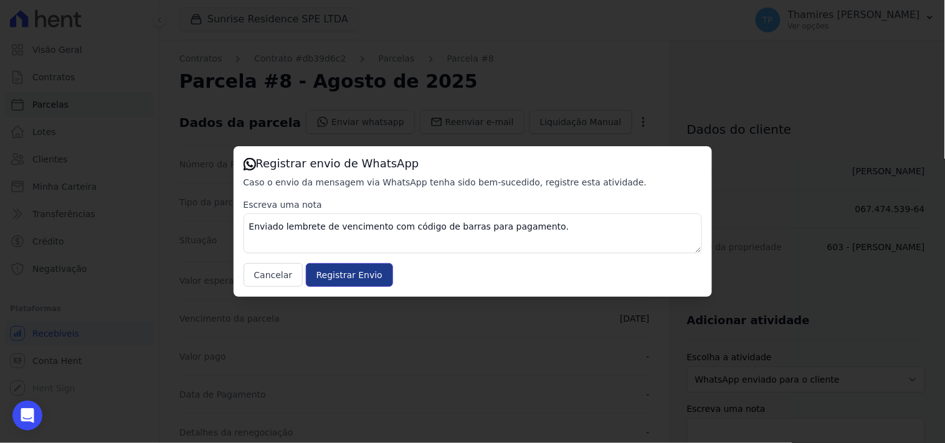
click at [353, 272] on input "Registrar Envio" at bounding box center [349, 275] width 87 height 24
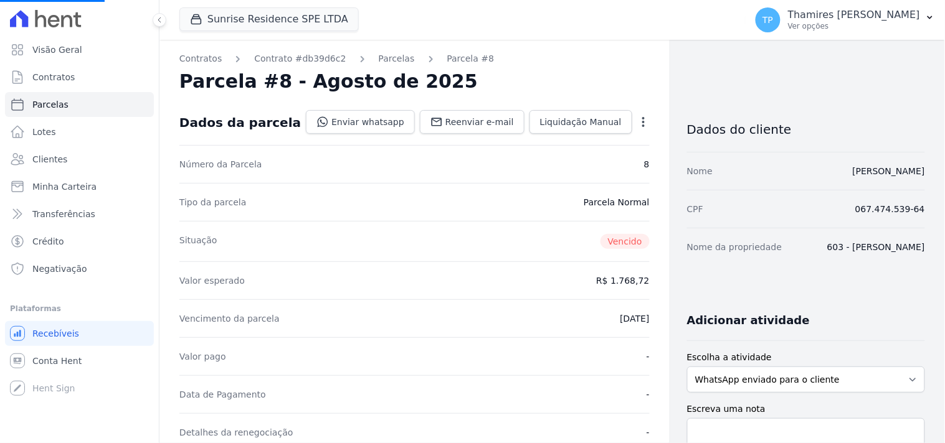
select select
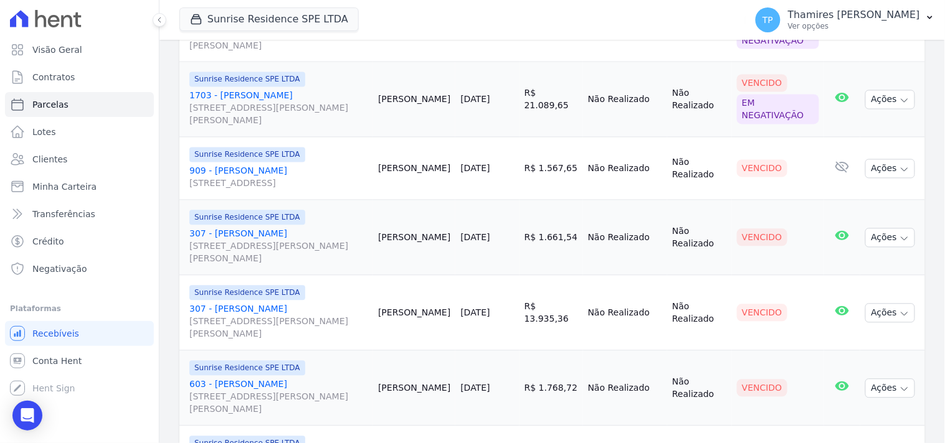
scroll to position [686, 0]
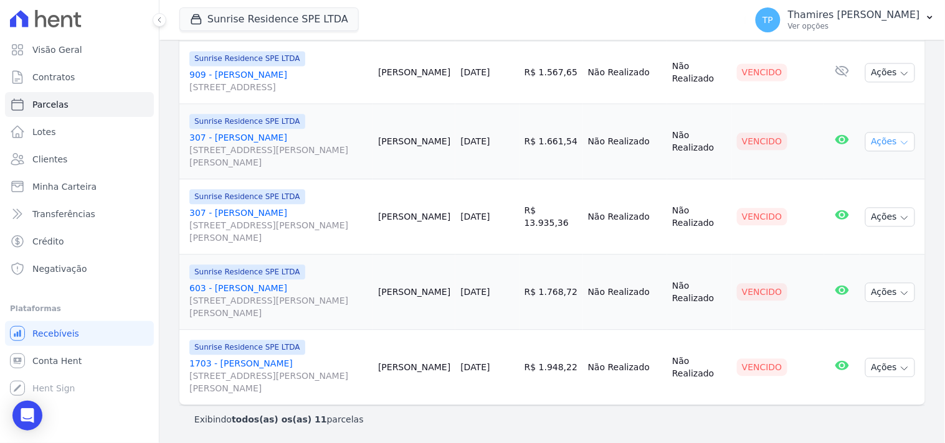
click at [899, 140] on icon "button" at bounding box center [904, 143] width 10 height 10
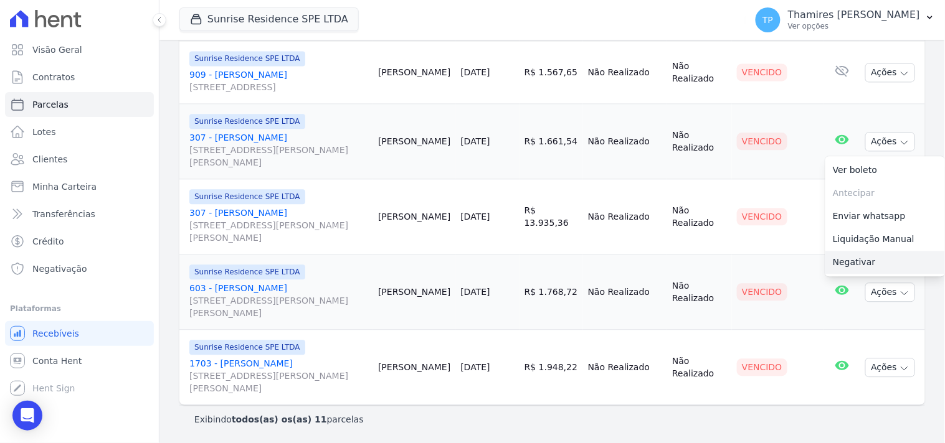
click at [859, 259] on link "Negativar" at bounding box center [885, 262] width 120 height 23
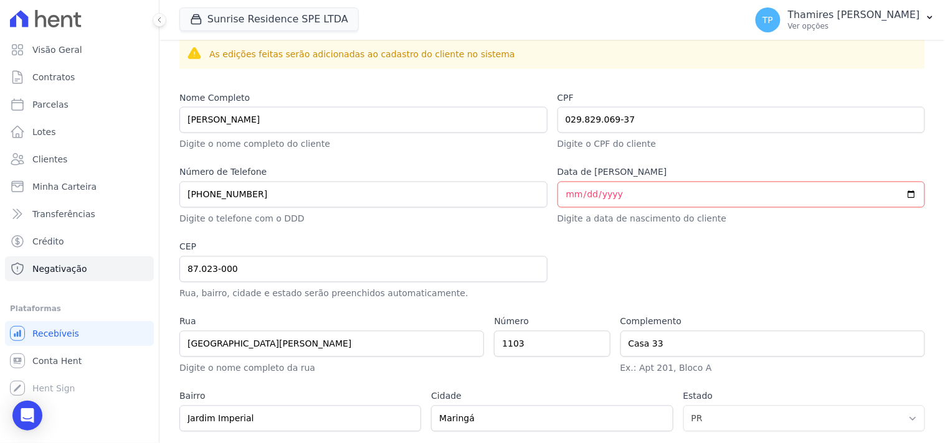
scroll to position [615, 0]
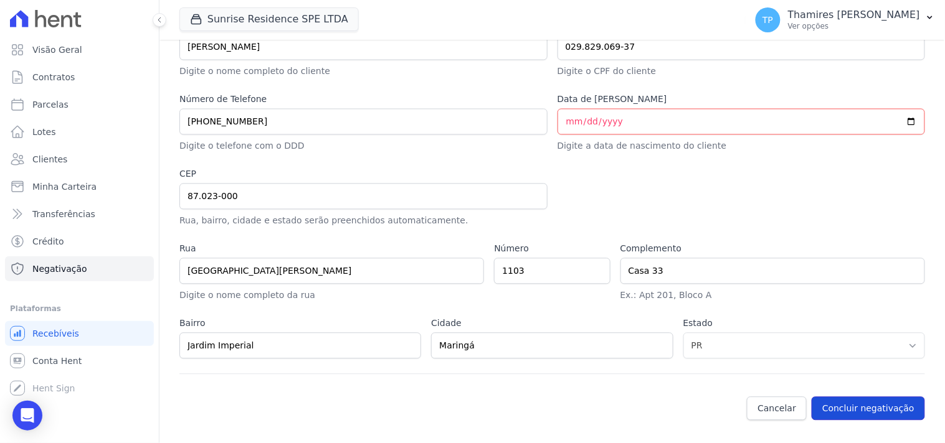
click at [875, 412] on button "Concluir negativação" at bounding box center [868, 409] width 113 height 24
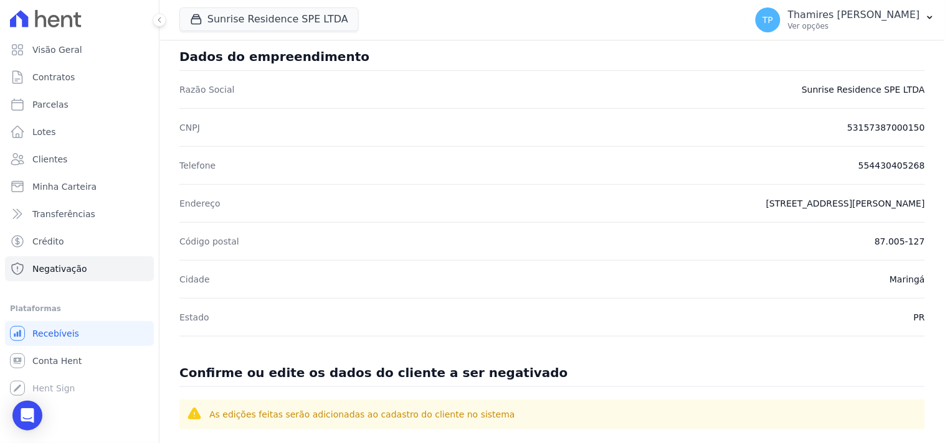
scroll to position [484, 0]
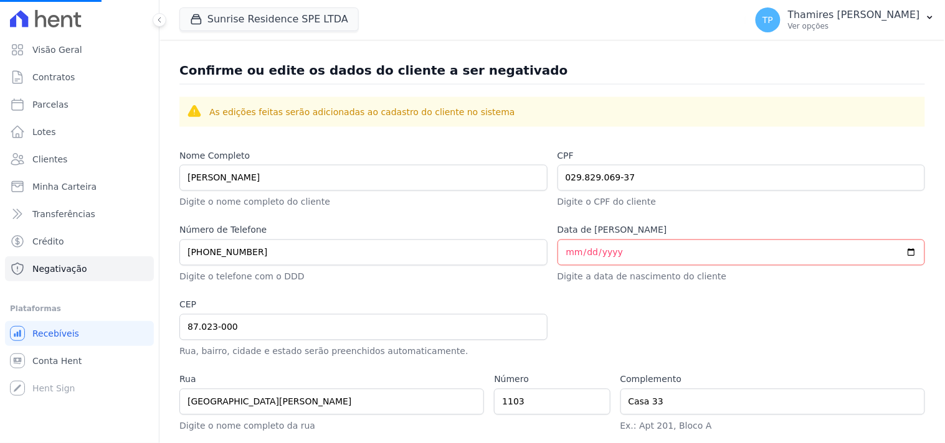
select select
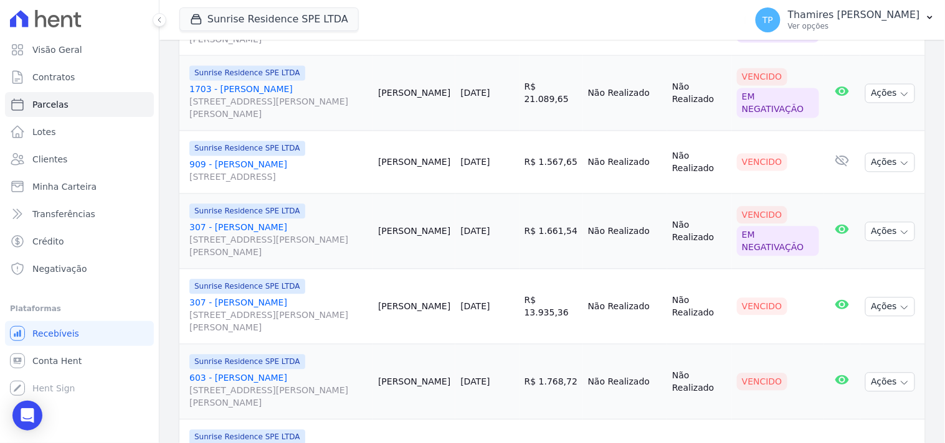
scroll to position [617, 0]
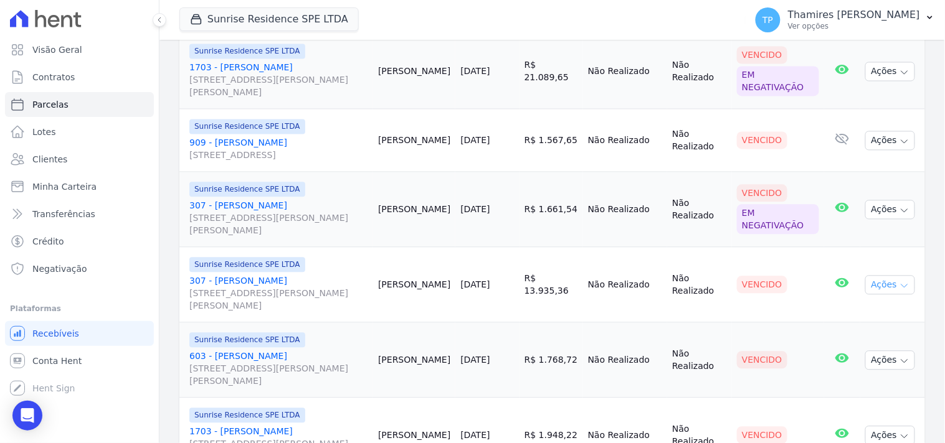
click at [899, 288] on icon "button" at bounding box center [904, 287] width 10 height 10
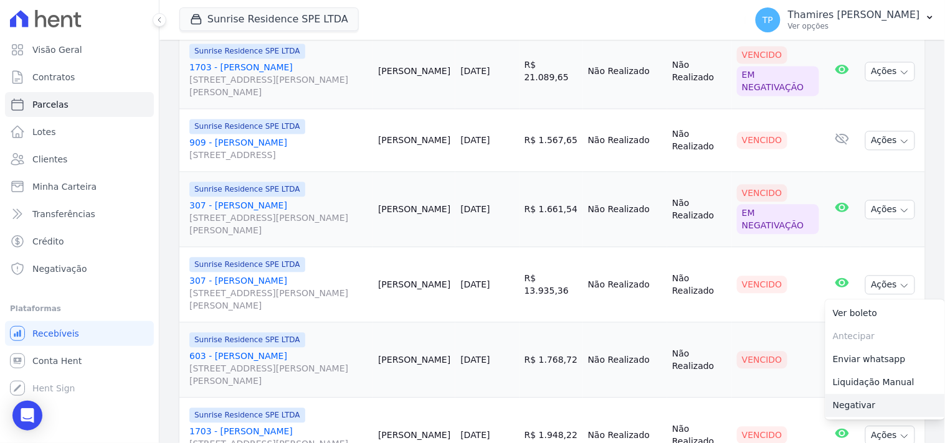
click at [853, 404] on link "Negativar" at bounding box center [885, 406] width 120 height 23
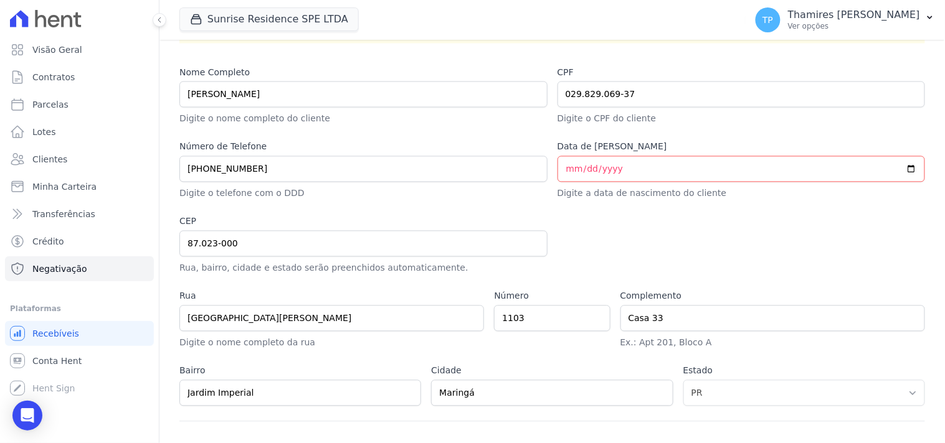
scroll to position [615, 0]
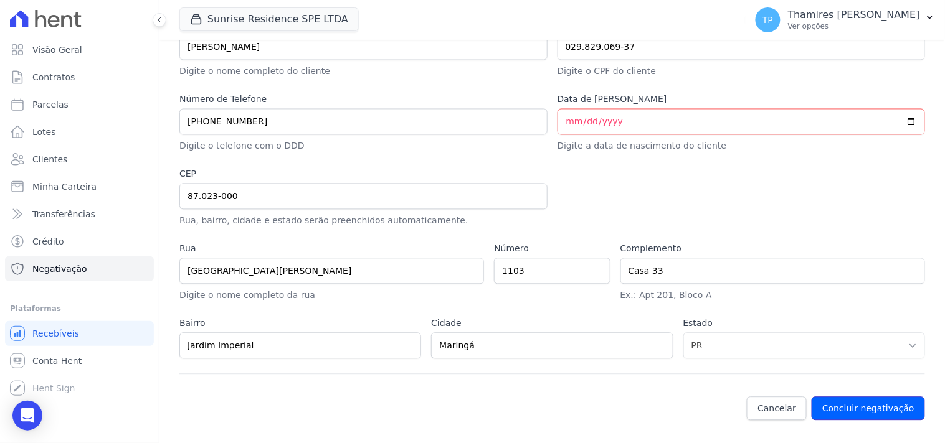
drag, startPoint x: 861, startPoint y: 406, endPoint x: 467, endPoint y: 301, distance: 407.3
click at [861, 406] on button "Concluir negativação" at bounding box center [868, 409] width 113 height 24
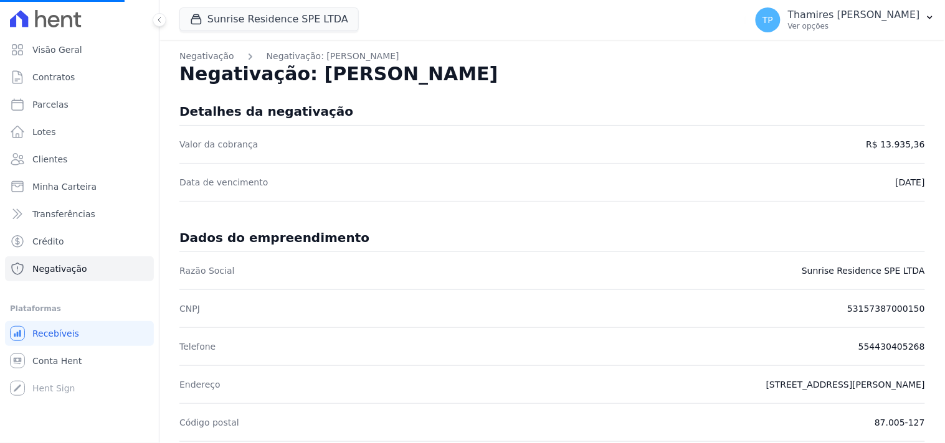
select select
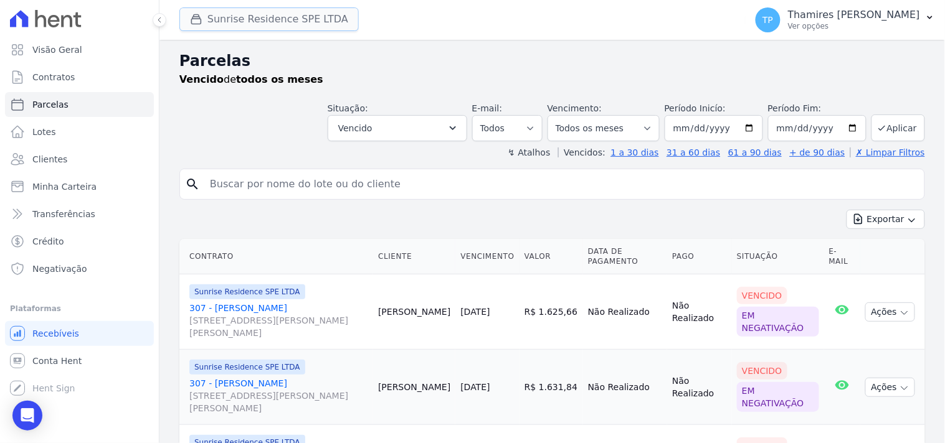
click at [251, 29] on button "Sunrise Residence SPE LTDA" at bounding box center [268, 19] width 179 height 24
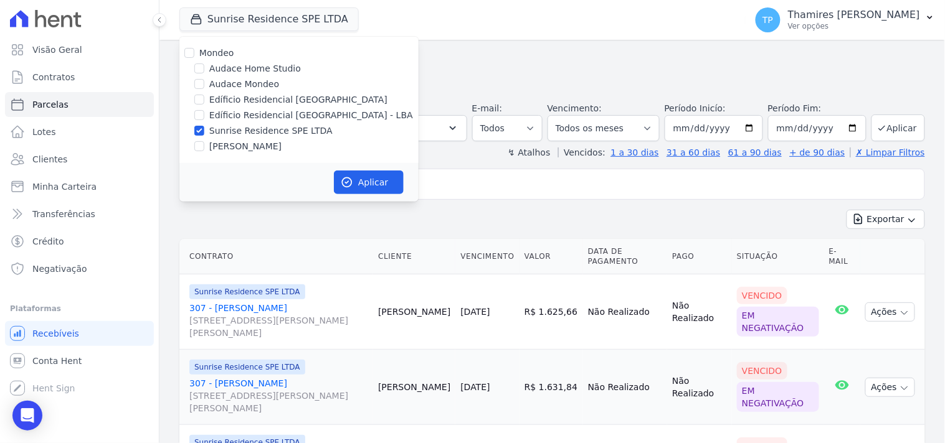
click at [248, 148] on label "[PERSON_NAME]" at bounding box center [245, 146] width 72 height 13
click at [204, 148] on input "[PERSON_NAME]" at bounding box center [199, 146] width 10 height 10
checkbox input "true"
click at [270, 131] on label "Sunrise Residence SPE LTDA" at bounding box center [270, 131] width 123 height 13
click at [204, 131] on input "Sunrise Residence SPE LTDA" at bounding box center [199, 131] width 10 height 10
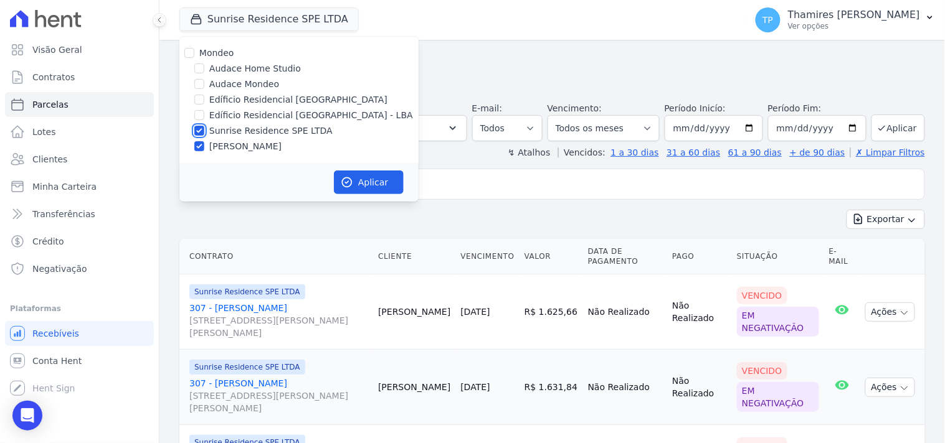
checkbox input "false"
click at [361, 184] on button "Aplicar" at bounding box center [369, 183] width 70 height 24
select select
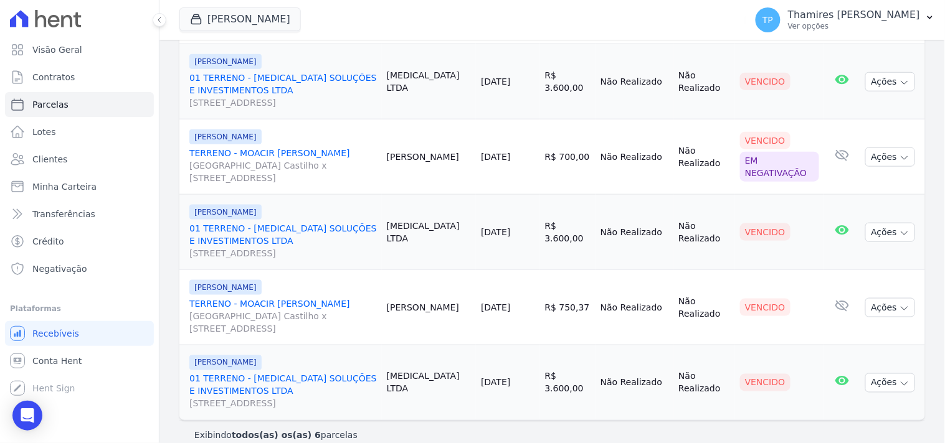
scroll to position [321, 0]
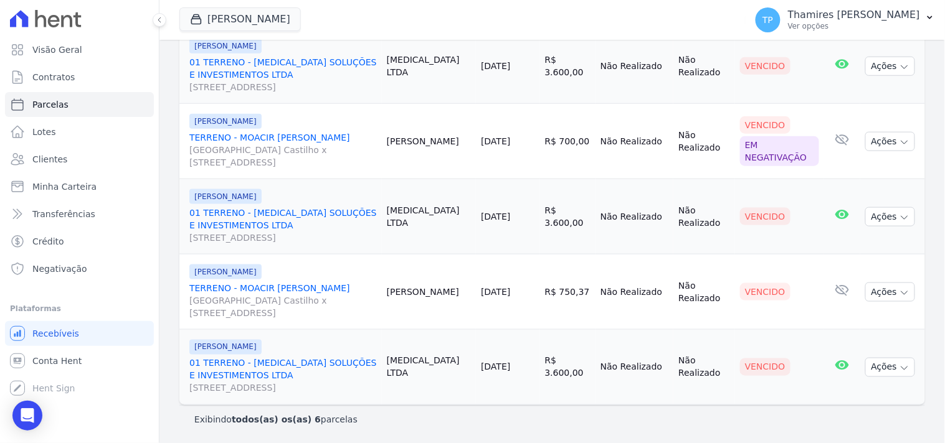
click at [339, 291] on link "TERRENO - MOACIR BRUNO DE ALMEIDA ROSSI Avenida Dário de Moreira Castilho x Rua…" at bounding box center [282, 300] width 187 height 37
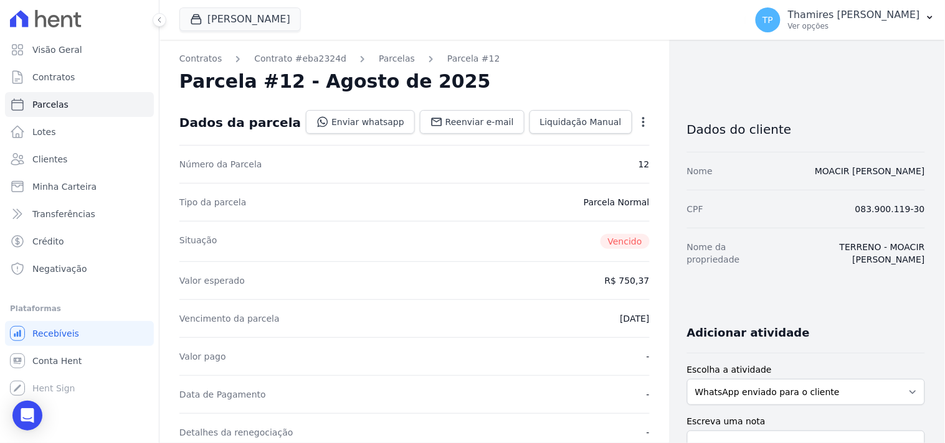
select select
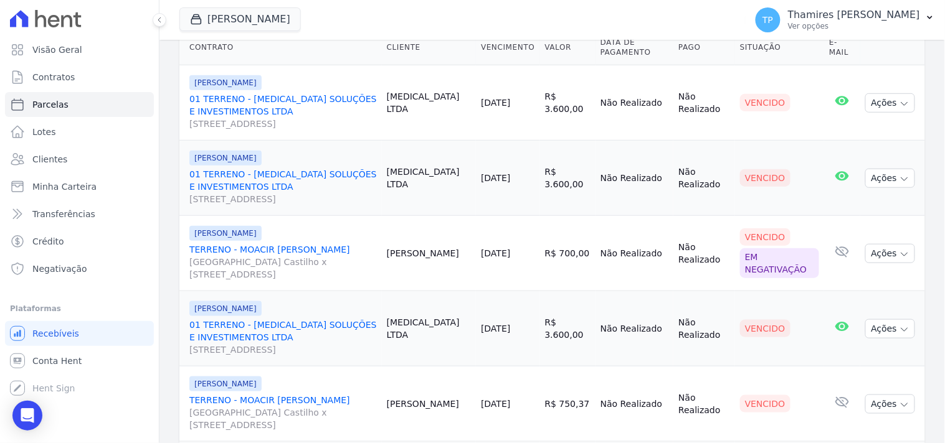
scroll to position [321, 0]
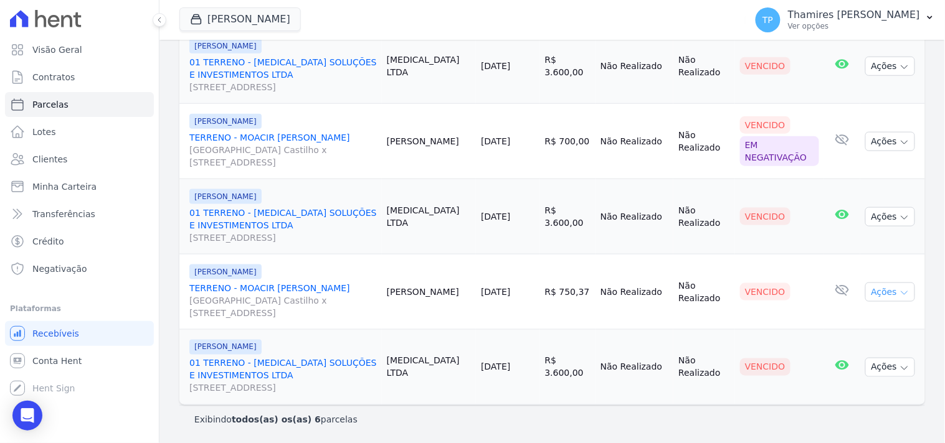
click at [899, 290] on icon "button" at bounding box center [904, 293] width 10 height 10
click at [856, 411] on link "Negativar" at bounding box center [885, 413] width 120 height 23
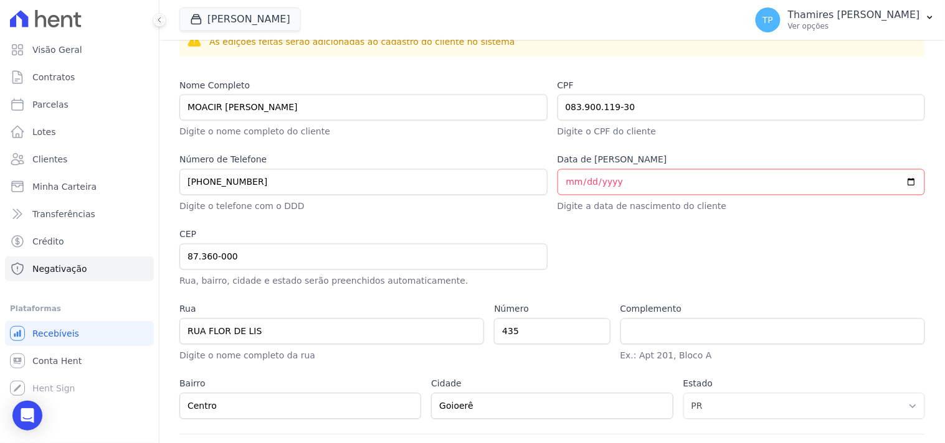
scroll to position [615, 0]
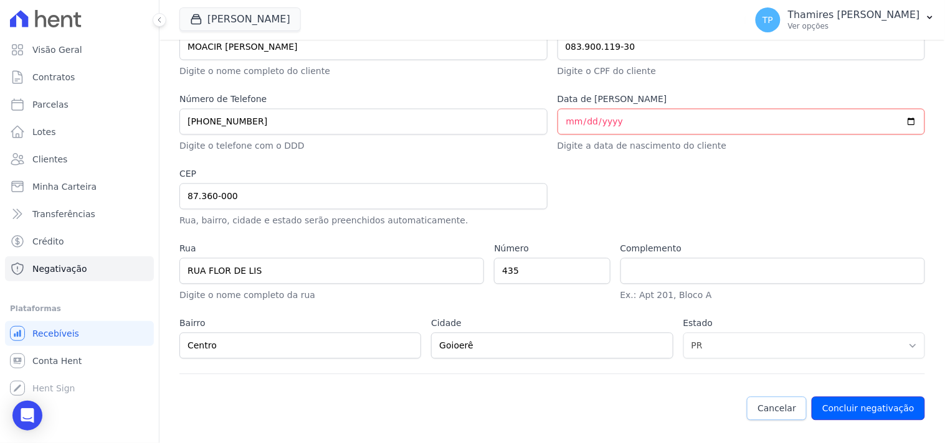
click at [844, 409] on button "Concluir negativação" at bounding box center [868, 409] width 113 height 24
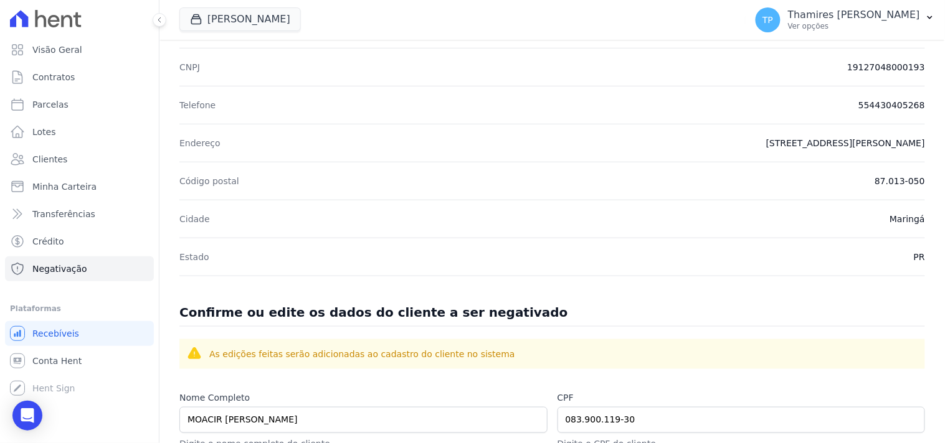
scroll to position [415, 0]
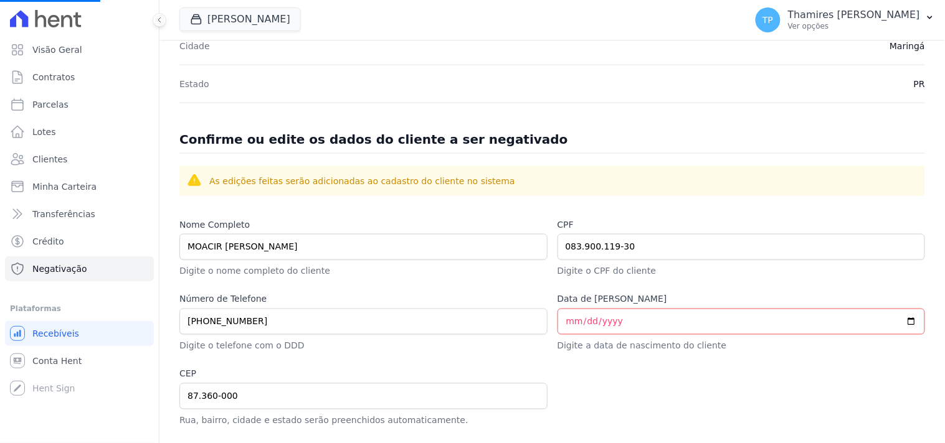
select select
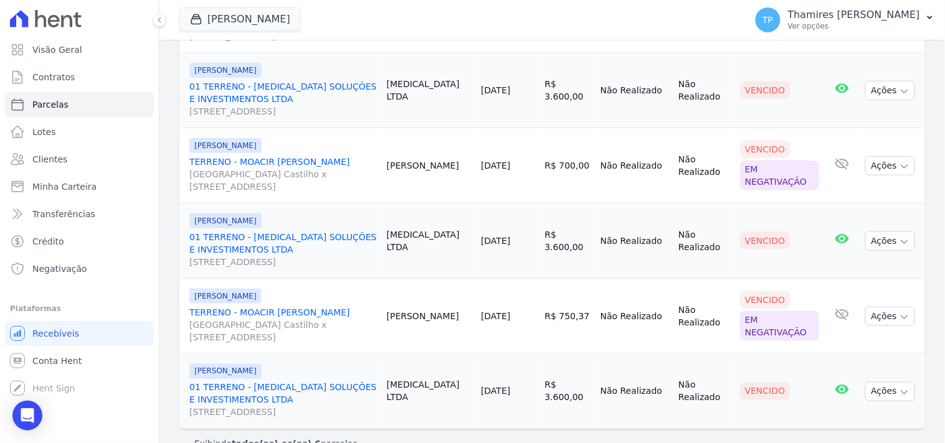
scroll to position [321, 0]
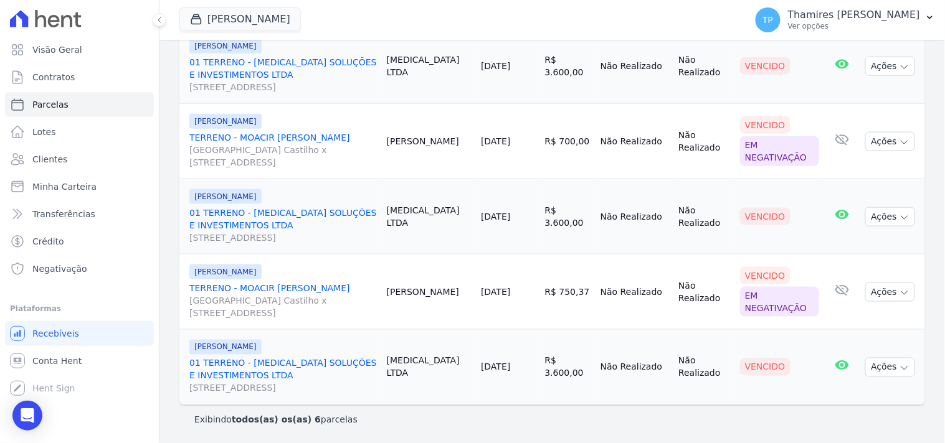
drag, startPoint x: 183, startPoint y: 293, endPoint x: 402, endPoint y: 283, distance: 218.8
click at [382, 283] on td "Terreno de Goioerê TERRENO - MOACIR BRUNO DE ALMEIDA ROSSI Avenida Dário de Mor…" at bounding box center [280, 292] width 202 height 75
click at [377, 283] on link "TERRENO - MOACIR BRUNO DE ALMEIDA ROSSI Avenida Dário de Moreira Castilho x Rua…" at bounding box center [282, 300] width 187 height 37
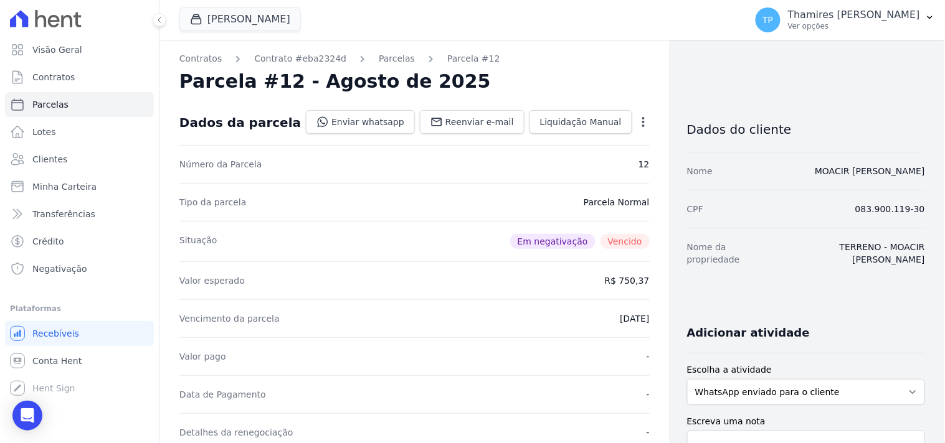
select select
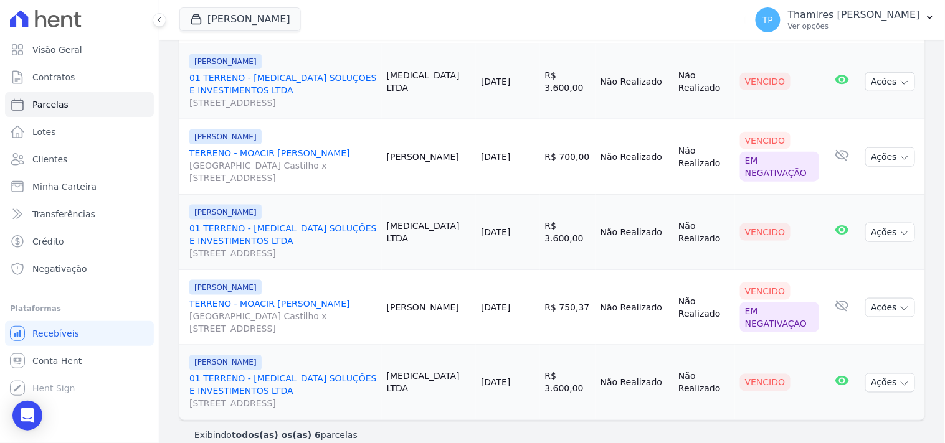
scroll to position [321, 0]
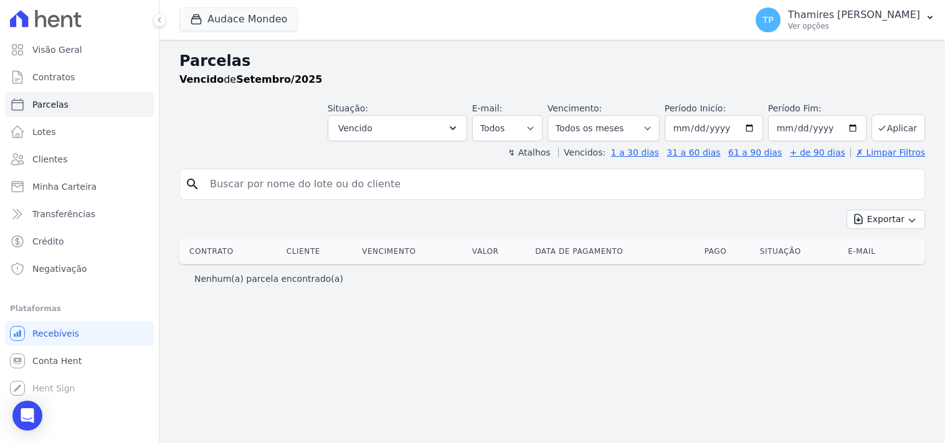
select select
select select "all"
click at [263, 29] on button "Audace Mondeo" at bounding box center [238, 19] width 118 height 24
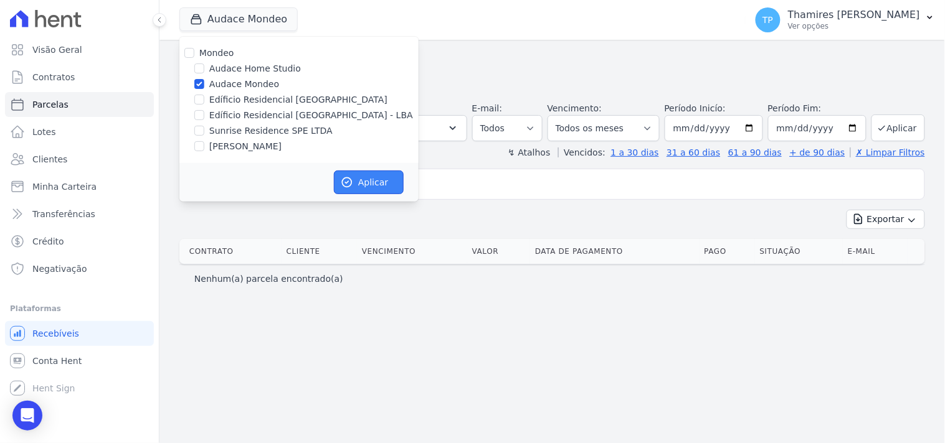
click at [363, 188] on button "Aplicar" at bounding box center [369, 183] width 70 height 24
select select
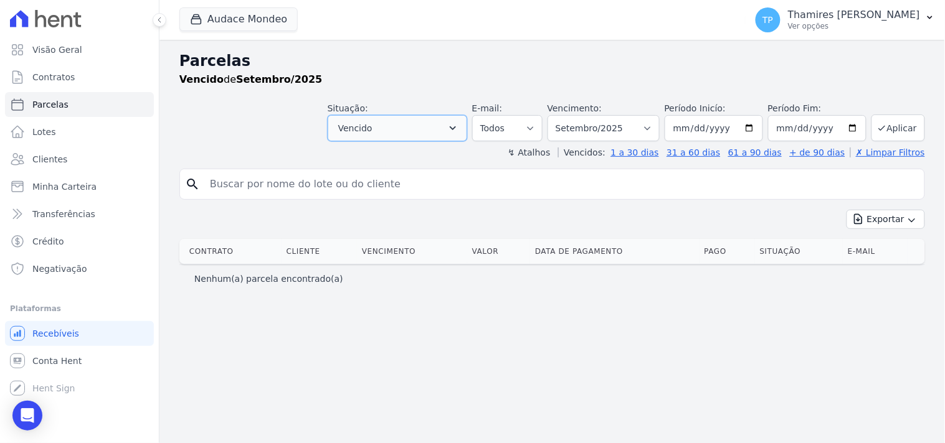
click at [410, 125] on button "Vencido" at bounding box center [398, 128] width 140 height 26
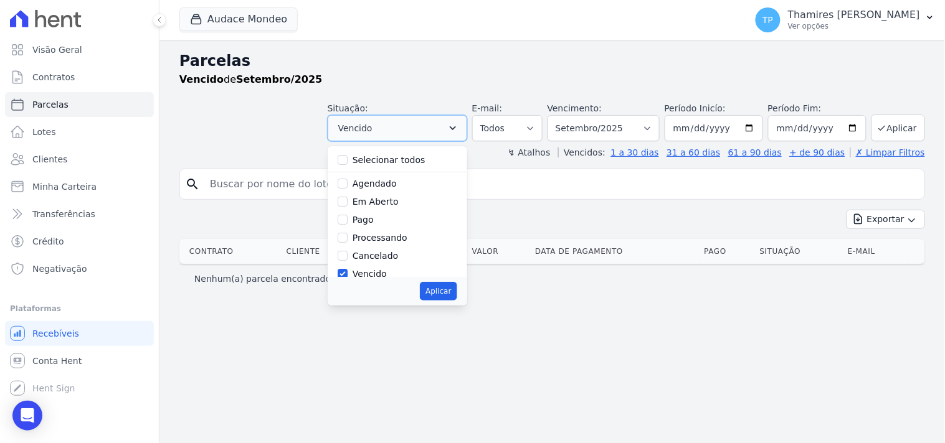
click at [415, 126] on button "Vencido" at bounding box center [398, 128] width 140 height 26
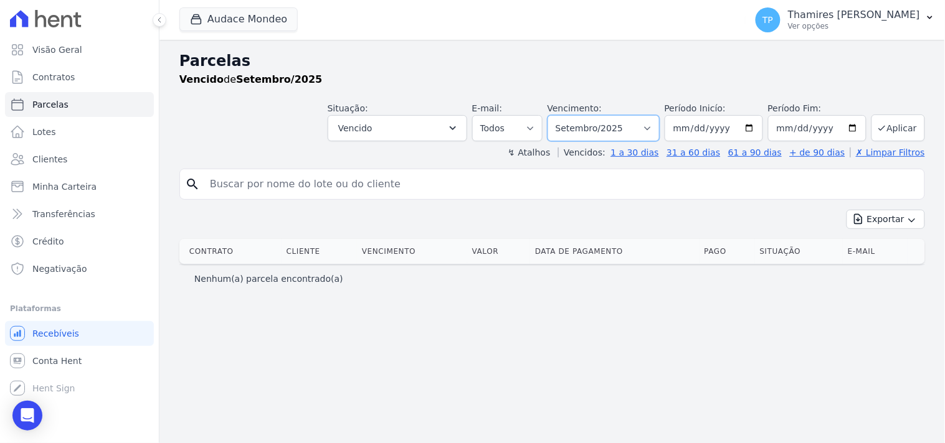
click at [581, 131] on select "Filtrar por período ──────── Todos os meses Maio/2024 Junho/2024 Julho/2024 Ago…" at bounding box center [603, 128] width 112 height 26
select select "all"
click at [565, 115] on select "Filtrar por período ──────── Todos os meses Maio/2024 Junho/2024 Julho/2024 Ago…" at bounding box center [603, 128] width 112 height 26
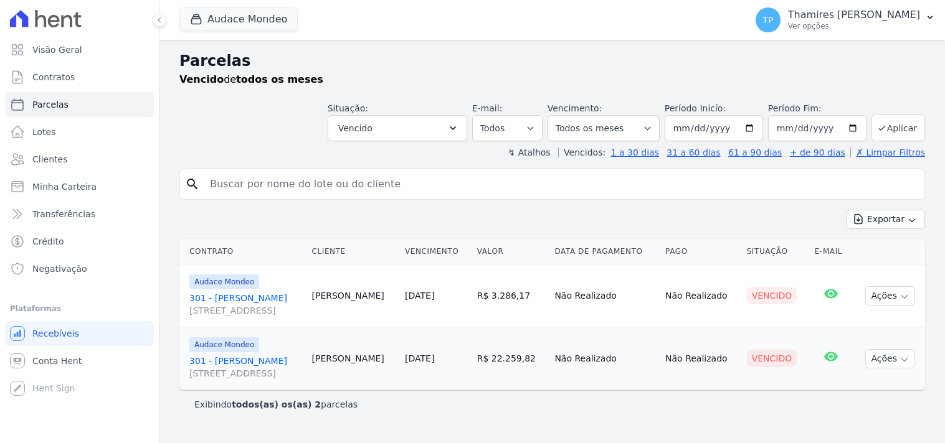
select select
click at [618, 412] on div "Exibindo todos(as) os(as) 2 parcelas" at bounding box center [551, 404] width 745 height 28
click at [907, 302] on button "Ações" at bounding box center [890, 295] width 50 height 19
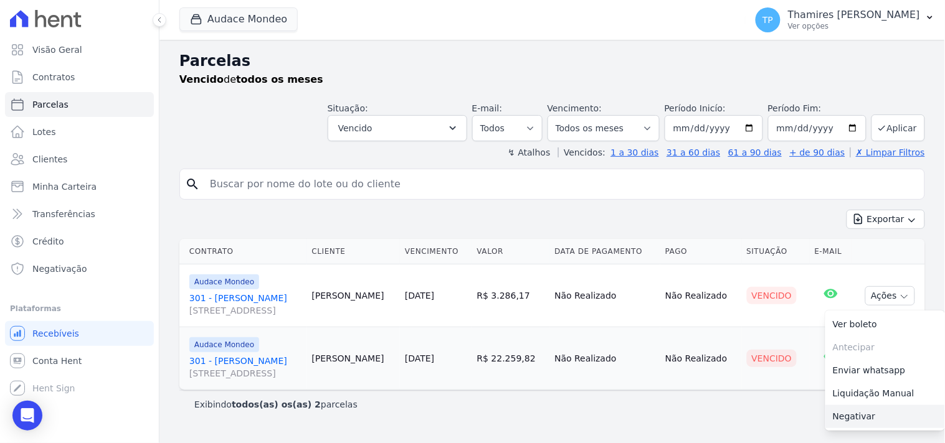
click at [881, 413] on link "Negativar" at bounding box center [885, 416] width 120 height 23
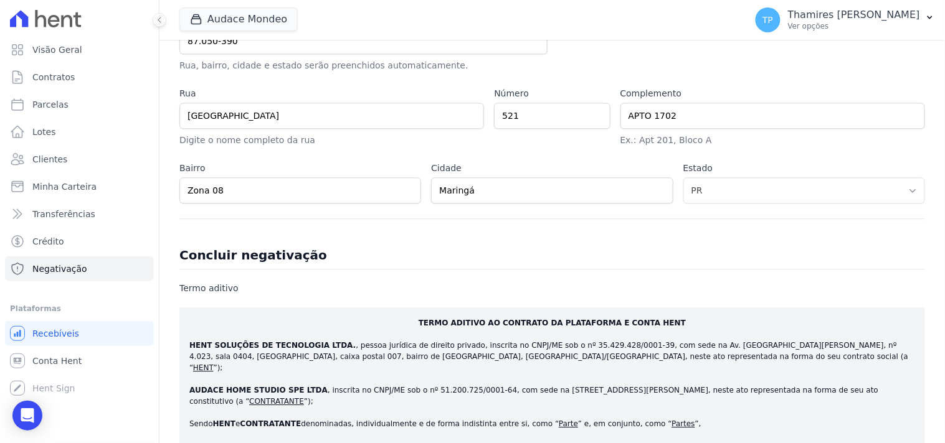
scroll to position [553, 0]
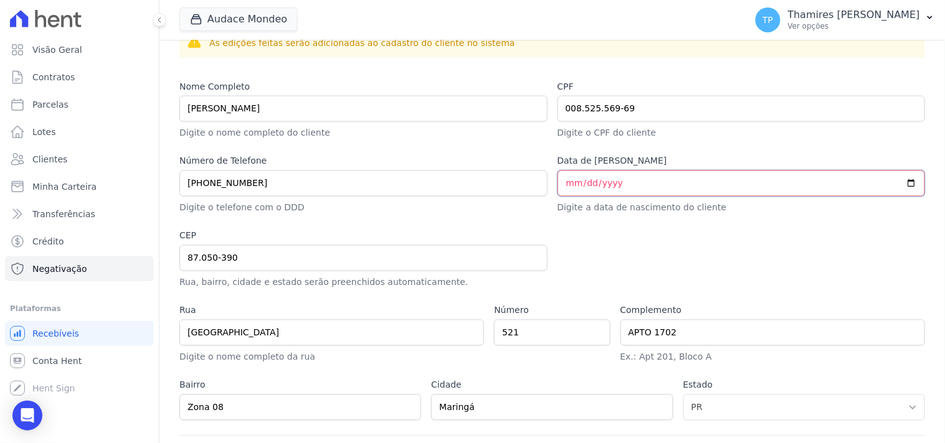
click at [562, 184] on input "Data de [PERSON_NAME]" at bounding box center [741, 184] width 368 height 26
type input "0999-11-11"
type input "[DATE]"
click at [765, 272] on div at bounding box center [741, 260] width 368 height 60
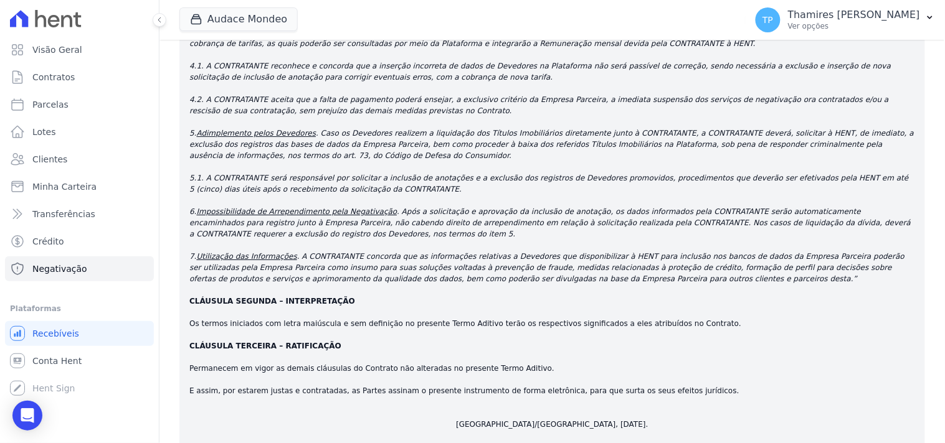
scroll to position [2283, 0]
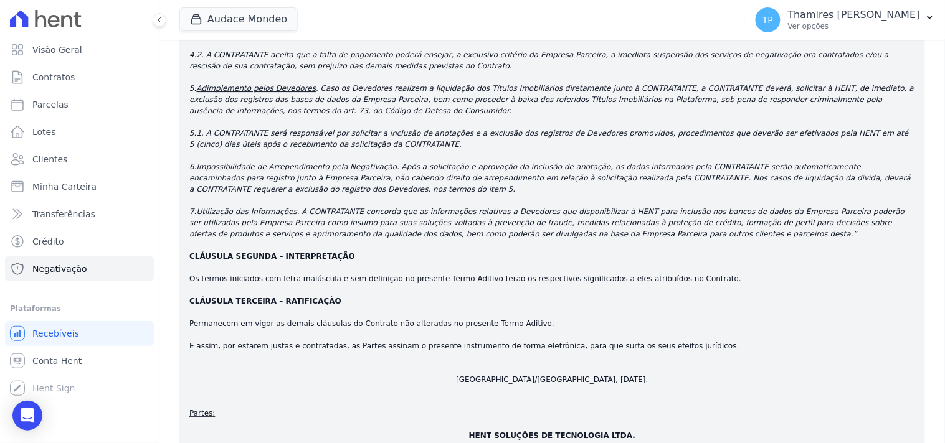
checkbox input "true"
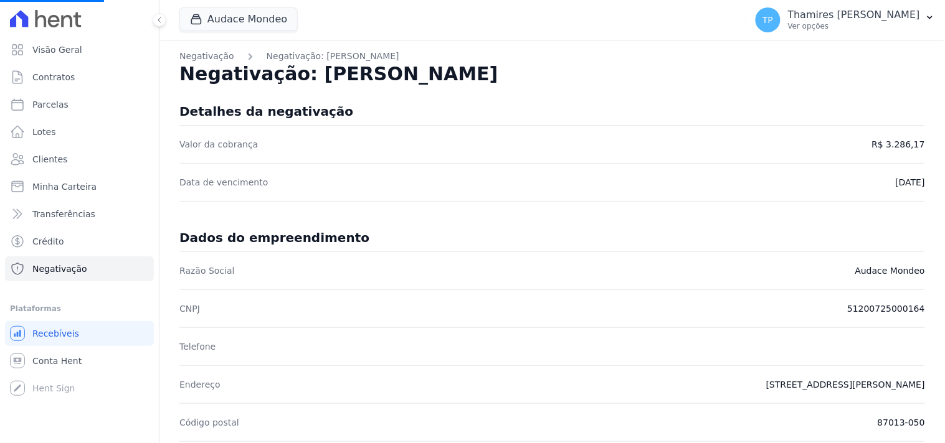
select select
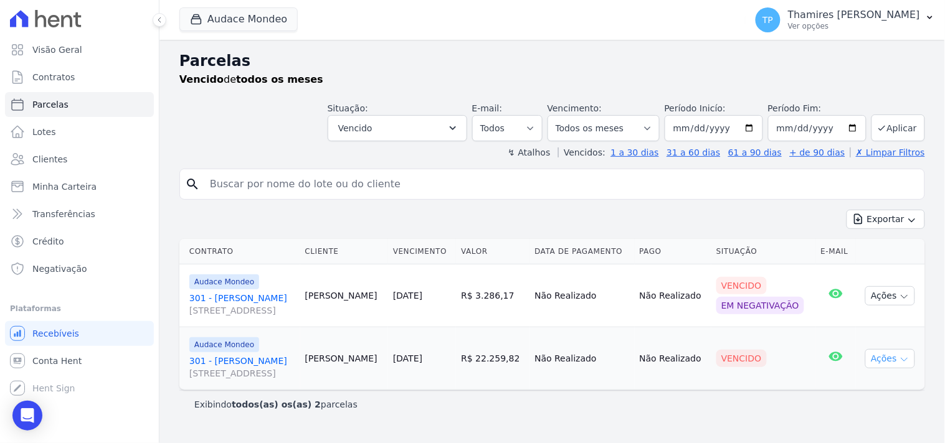
click at [895, 357] on button "Ações" at bounding box center [890, 358] width 50 height 19
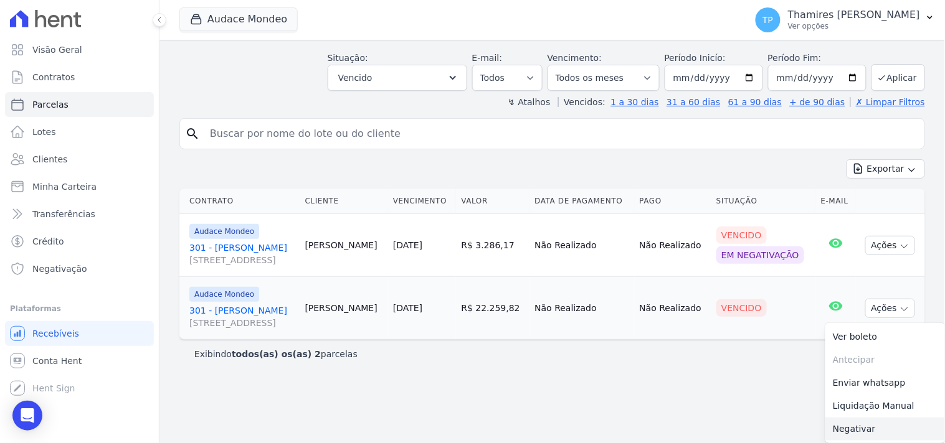
click at [848, 421] on link "Negativar" at bounding box center [885, 429] width 120 height 23
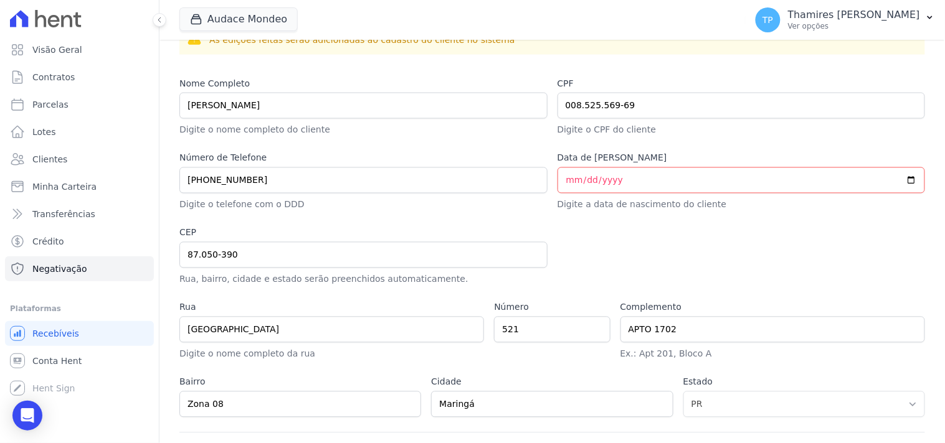
scroll to position [615, 0]
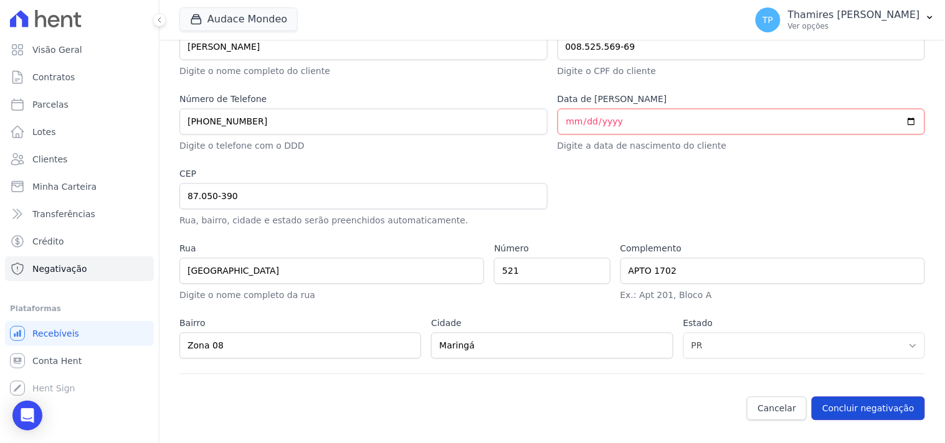
click at [845, 406] on button "Concluir negativação" at bounding box center [868, 409] width 113 height 24
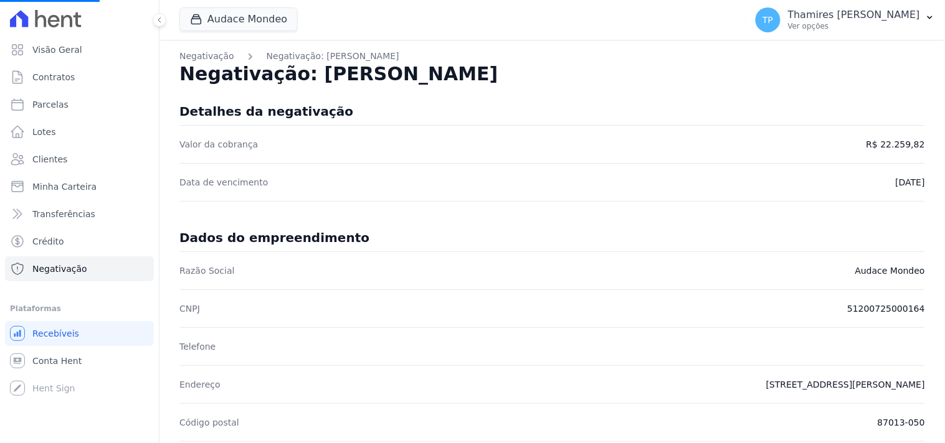
select select
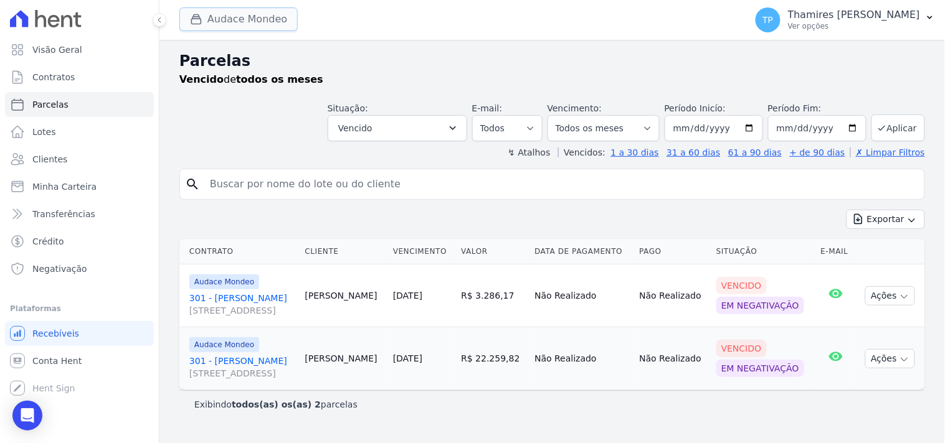
click at [256, 19] on button "Audace Mondeo" at bounding box center [238, 19] width 118 height 24
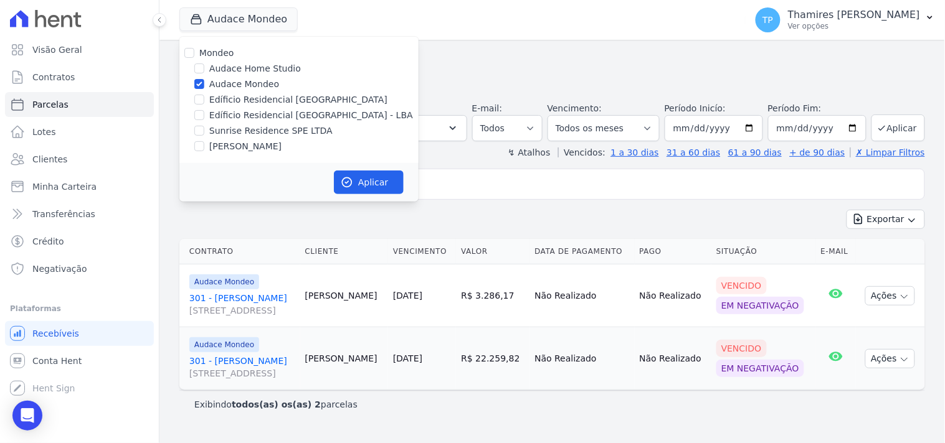
click at [242, 82] on label "Audace Mondeo" at bounding box center [244, 84] width 70 height 13
click at [204, 82] on input "Audace Mondeo" at bounding box center [199, 84] width 10 height 10
checkbox input "false"
click at [248, 111] on label "Edíficio Residencial [GEOGRAPHIC_DATA] - LBA" at bounding box center [311, 115] width 204 height 13
click at [204, 111] on input "Edíficio Residencial [GEOGRAPHIC_DATA] - LBA" at bounding box center [199, 115] width 10 height 10
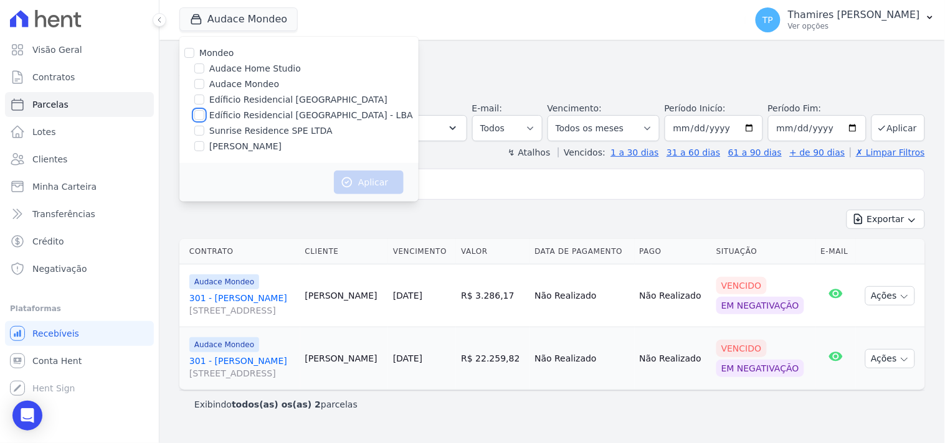
checkbox input "true"
click at [359, 177] on button "Aplicar" at bounding box center [369, 183] width 70 height 24
select select
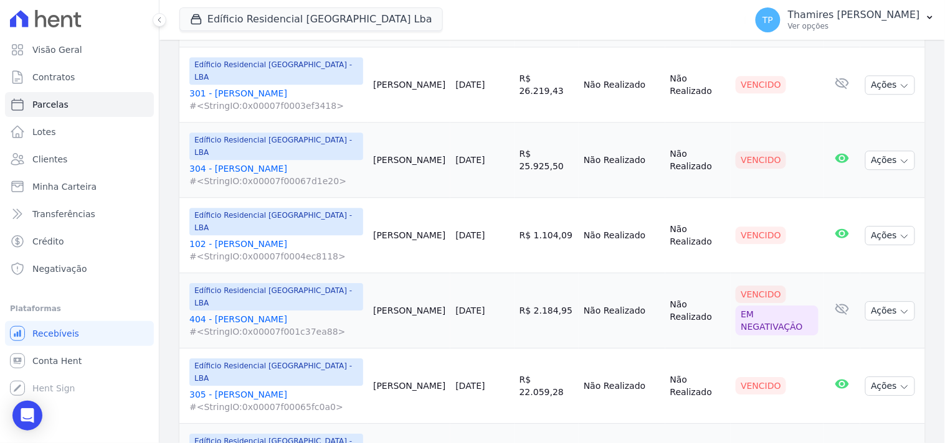
scroll to position [899, 0]
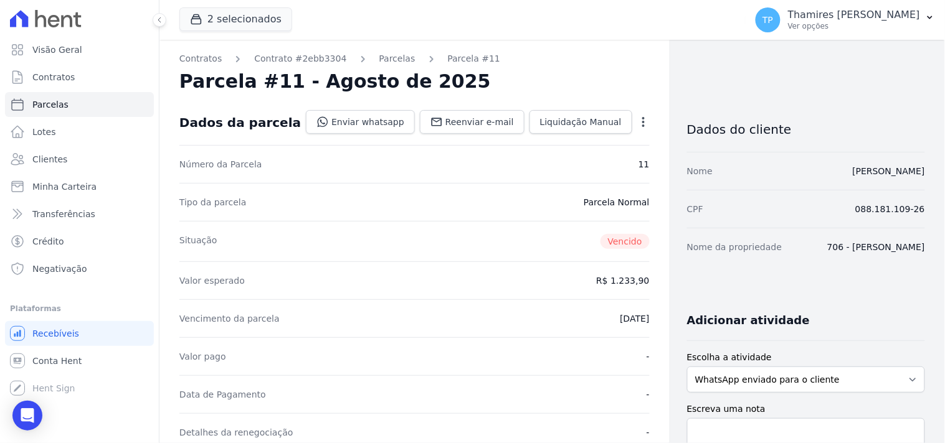
select select
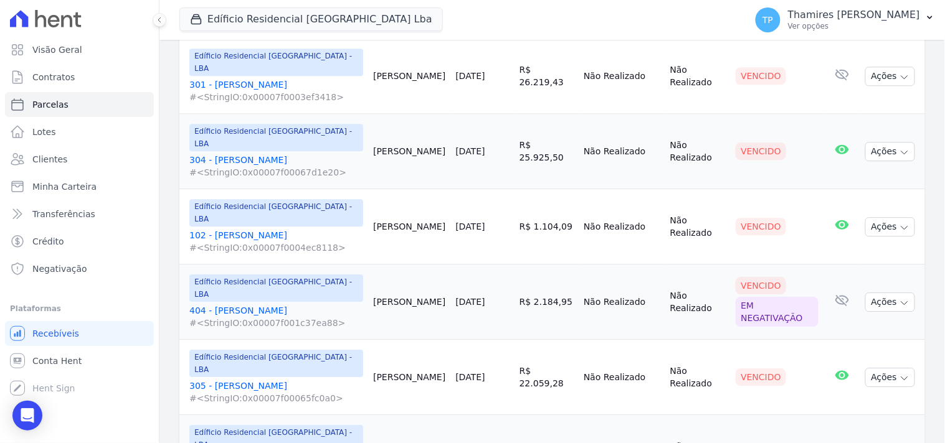
scroll to position [1038, 0]
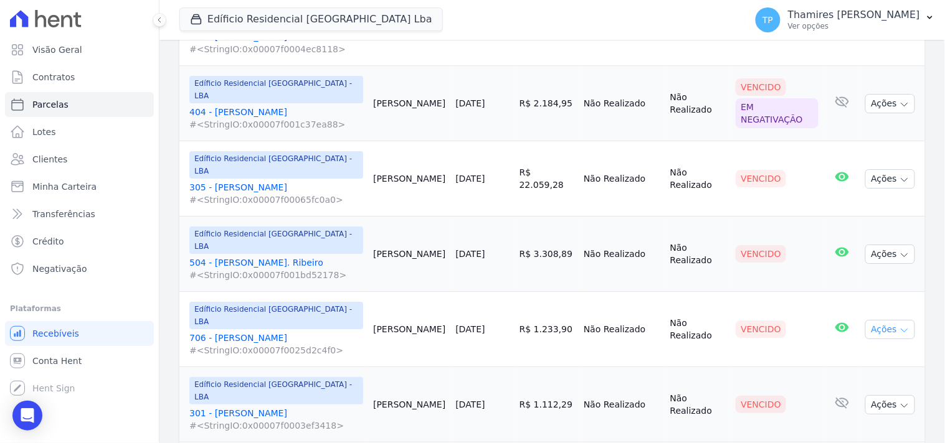
click at [889, 320] on button "Ações" at bounding box center [890, 329] width 50 height 19
click at [868, 439] on link "Negativar" at bounding box center [885, 450] width 120 height 23
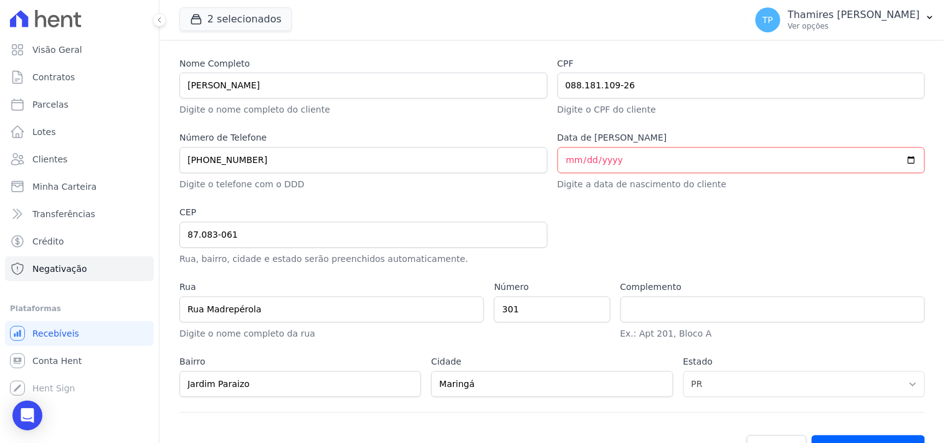
scroll to position [615, 0]
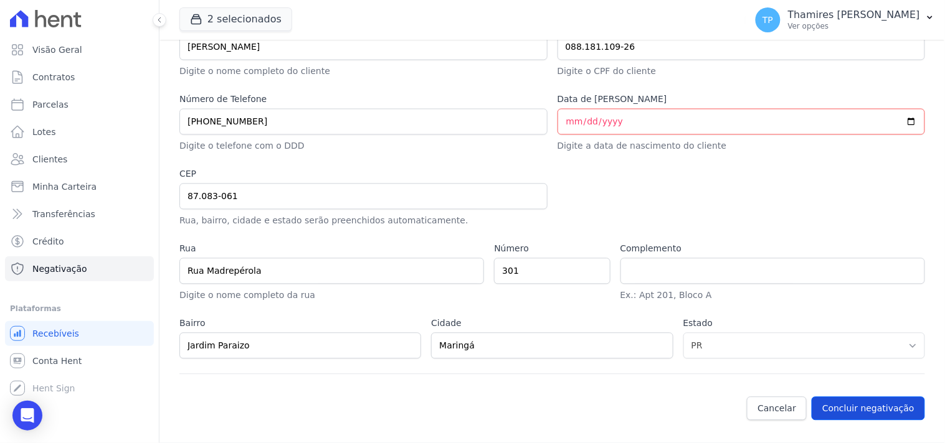
drag, startPoint x: 872, startPoint y: 427, endPoint x: 873, endPoint y: 418, distance: 8.7
click at [873, 425] on div "Cancelar Concluir negativação" at bounding box center [551, 415] width 745 height 36
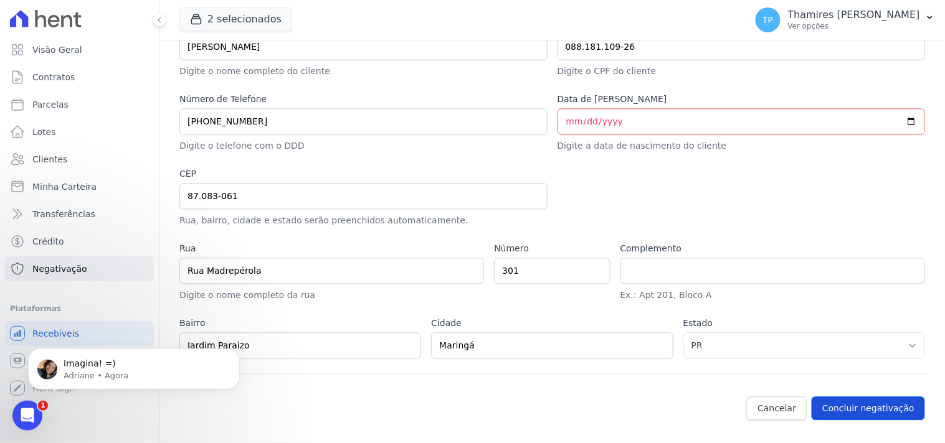
scroll to position [0, 0]
click at [869, 403] on button "Concluir negativação" at bounding box center [868, 409] width 113 height 24
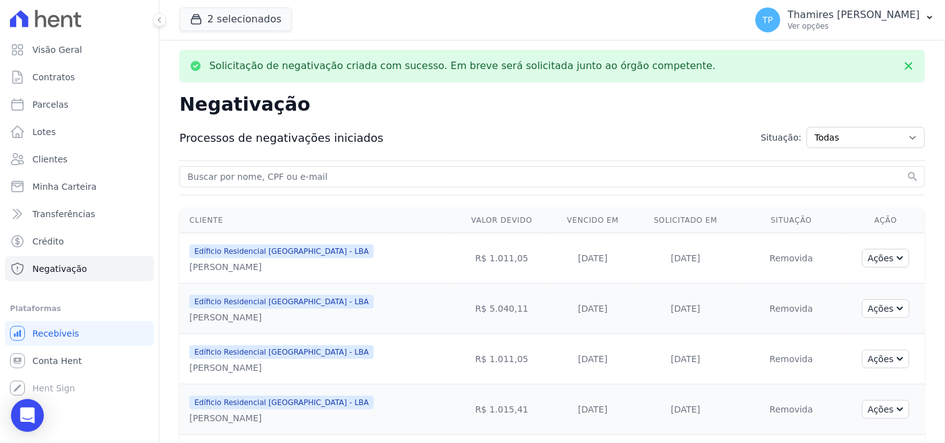
click at [17, 415] on div "Open Intercom Messenger" at bounding box center [27, 416] width 33 height 33
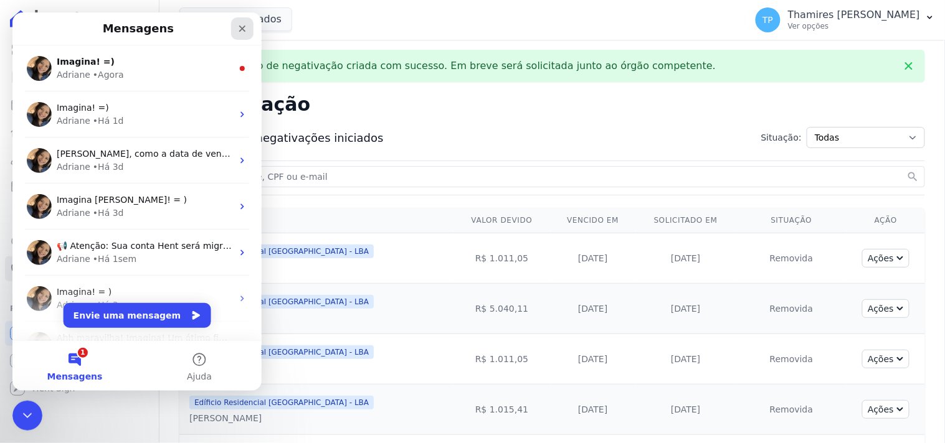
click at [245, 30] on icon "Fechar" at bounding box center [242, 28] width 10 height 10
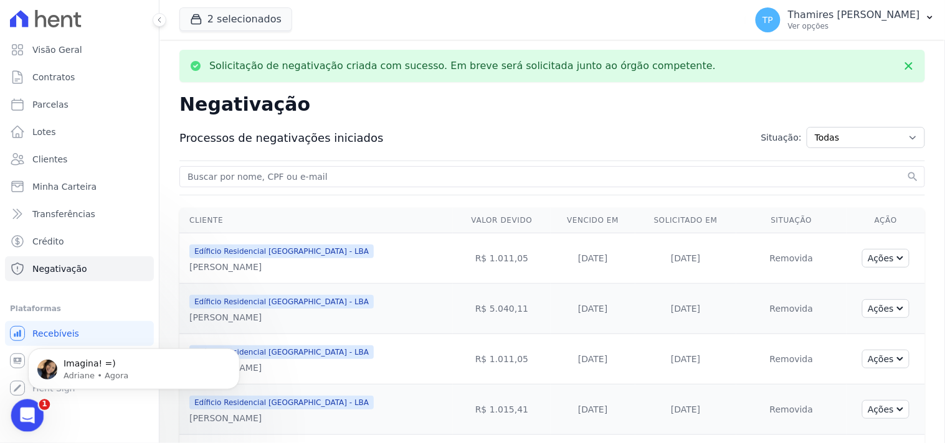
click at [29, 415] on icon "Abertura do Messenger da Intercom" at bounding box center [26, 414] width 21 height 21
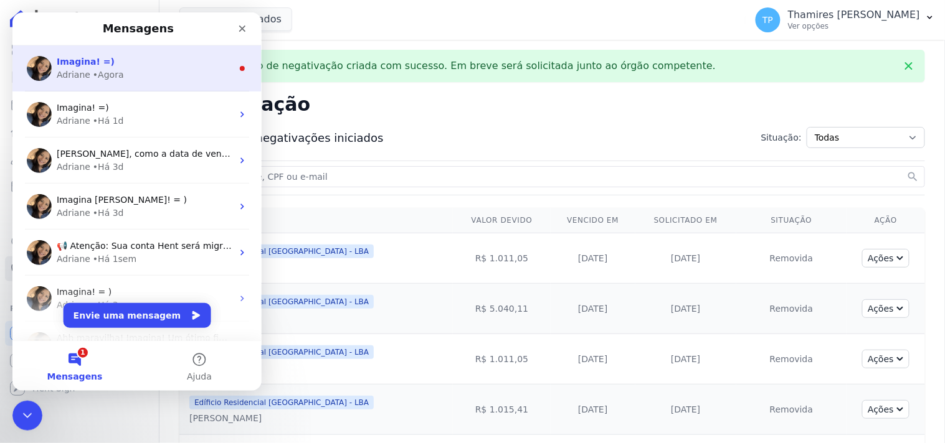
click at [112, 82] on div "Imagina! =) Adriane • Agora" at bounding box center [136, 68] width 249 height 46
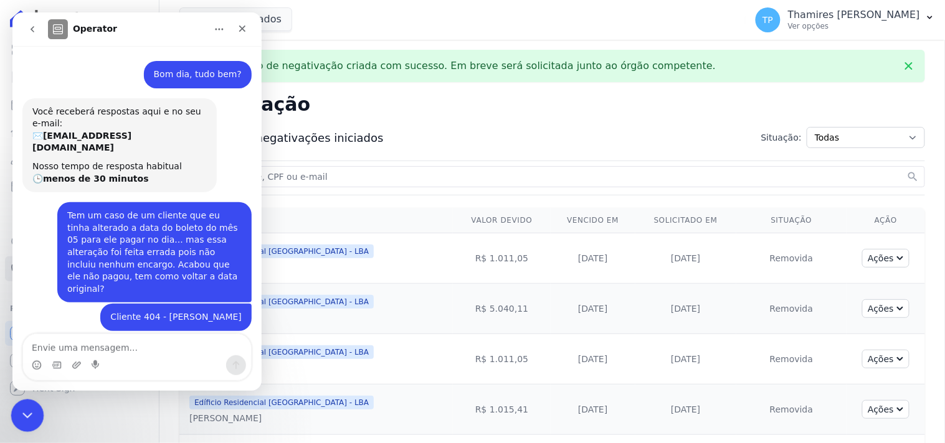
scroll to position [14, 0]
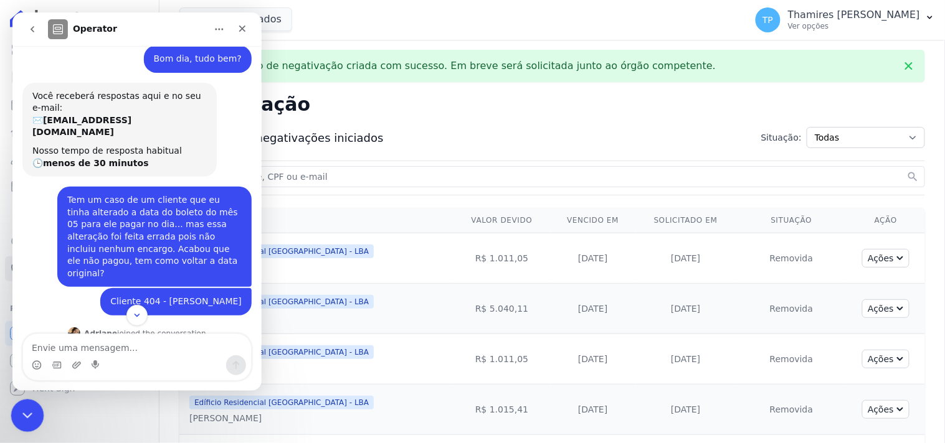
click at [27, 414] on icon "Encerramento do Messenger da Intercom" at bounding box center [25, 414] width 9 height 5
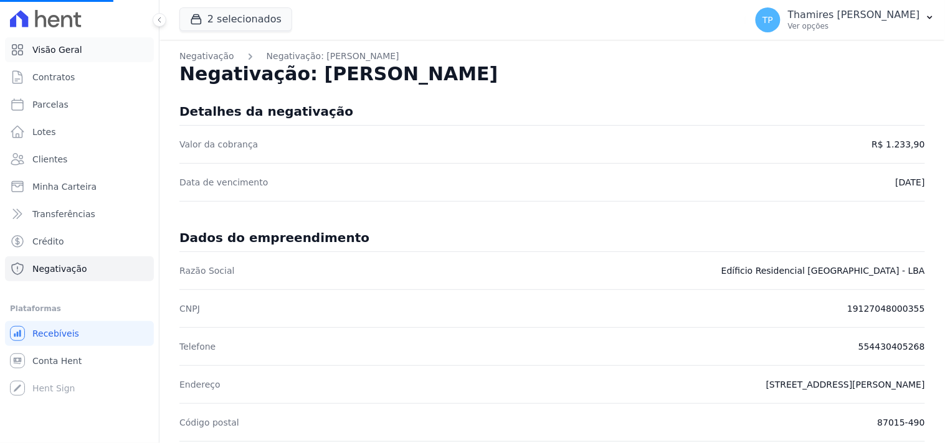
select select
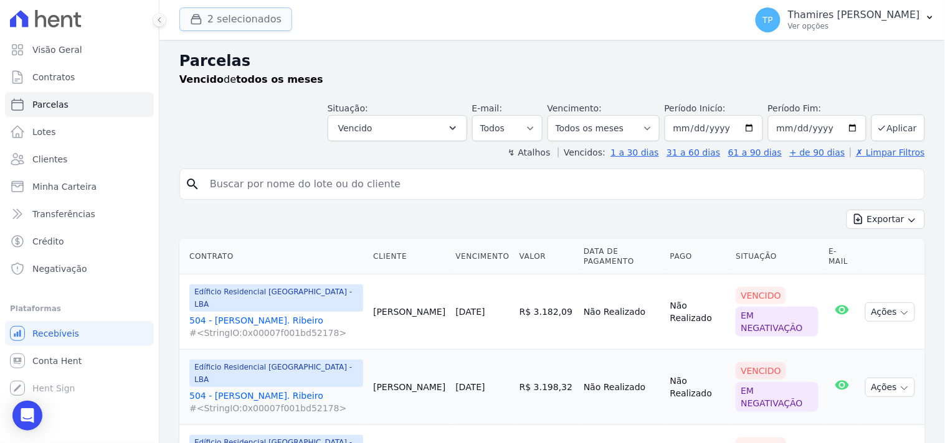
click at [251, 29] on button "2 selecionados" at bounding box center [235, 19] width 113 height 24
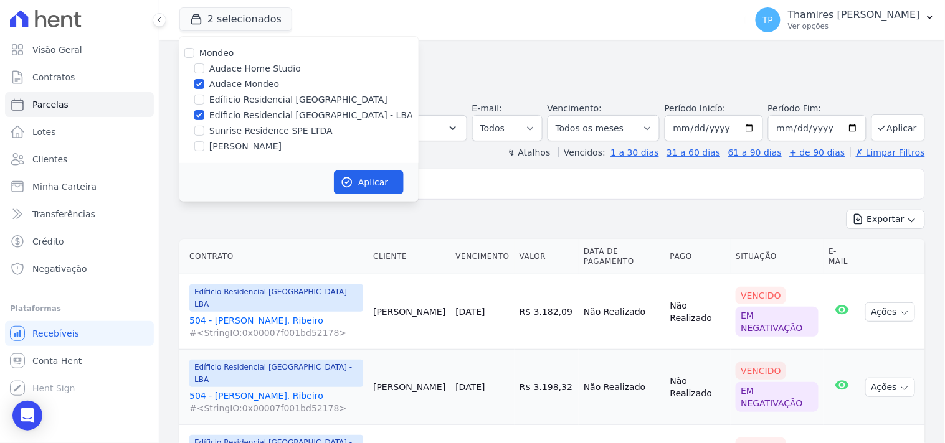
drag, startPoint x: 232, startPoint y: 85, endPoint x: 242, endPoint y: 88, distance: 9.7
click at [233, 85] on label "Audace Mondeo" at bounding box center [244, 84] width 70 height 13
click at [204, 85] on input "Audace Mondeo" at bounding box center [199, 84] width 10 height 10
checkbox input "false"
click at [376, 187] on button "Aplicar" at bounding box center [369, 183] width 70 height 24
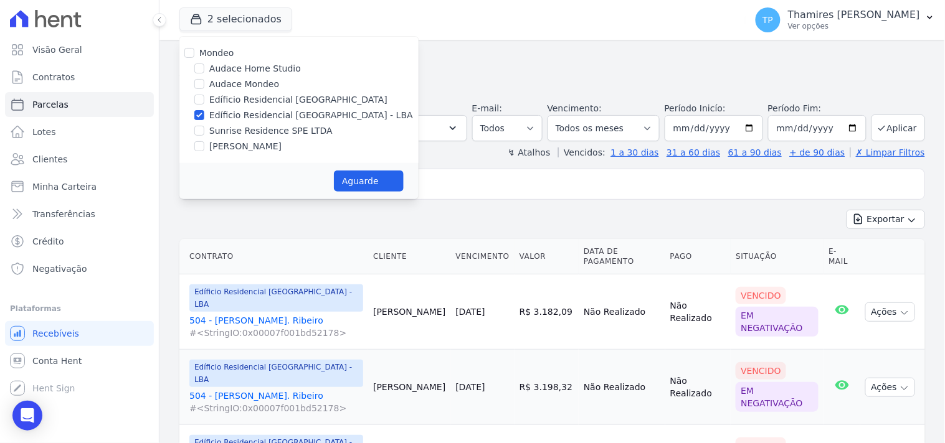
select select
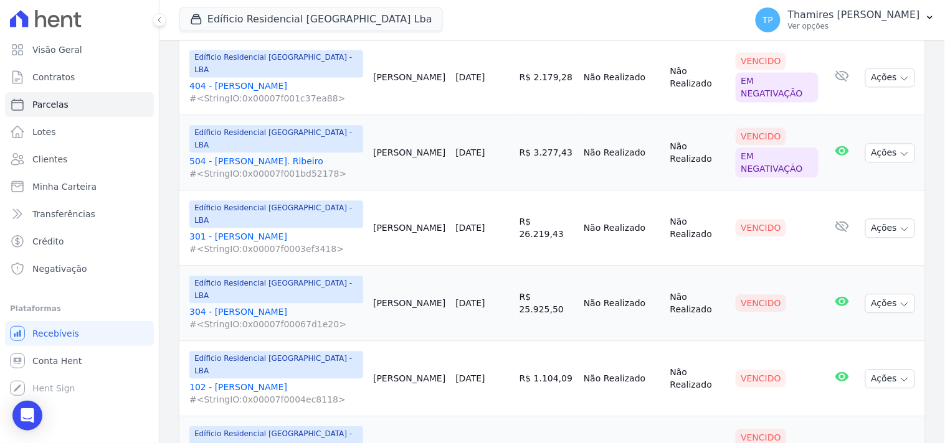
scroll to position [692, 0]
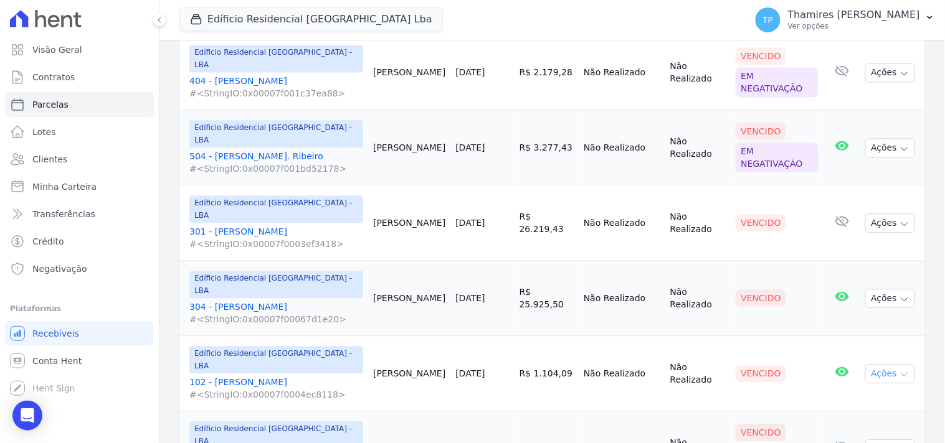
click at [878, 364] on button "Ações" at bounding box center [890, 373] width 50 height 19
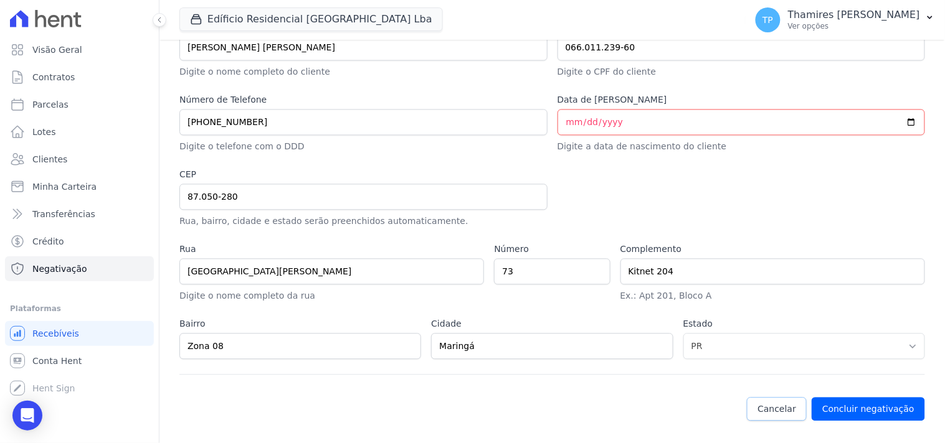
scroll to position [615, 0]
click at [546, 116] on div "Nome Completo [PERSON_NAME] Digite o nome completo do cliente CPF 066.011.239-6…" at bounding box center [551, 197] width 745 height 356
click at [567, 122] on input "Data de [PERSON_NAME]" at bounding box center [741, 122] width 368 height 26
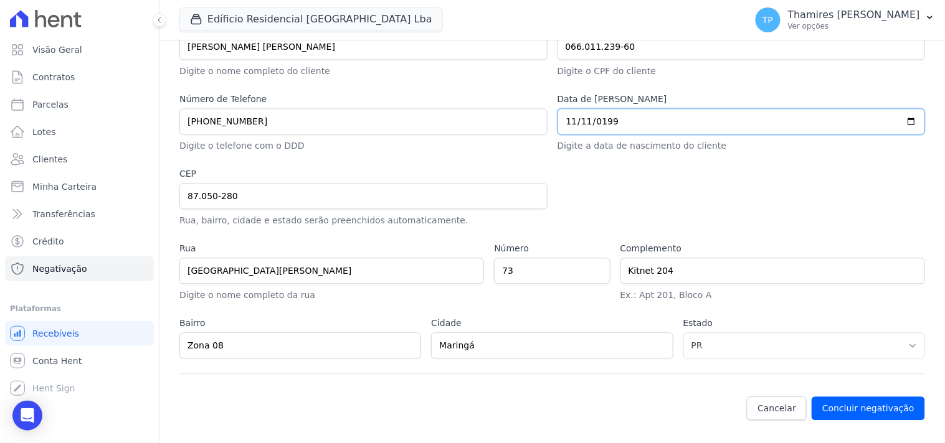
type input "[DATE]"
click at [627, 171] on div at bounding box center [741, 198] width 368 height 60
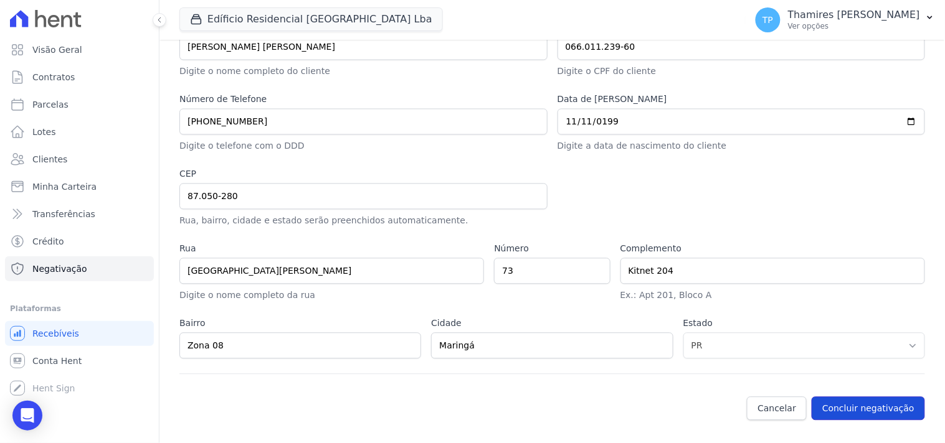
drag, startPoint x: 840, startPoint y: 413, endPoint x: 732, endPoint y: 399, distance: 108.7
click at [840, 412] on button "Concluir negativação" at bounding box center [868, 409] width 113 height 24
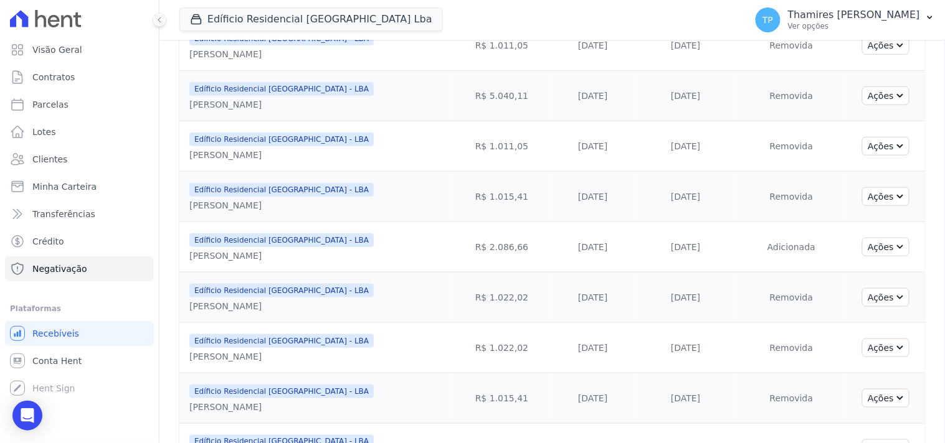
scroll to position [553, 0]
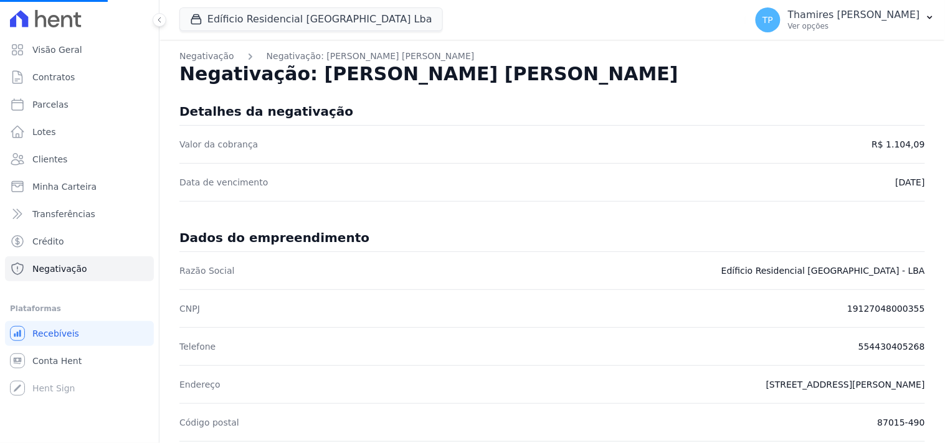
select select
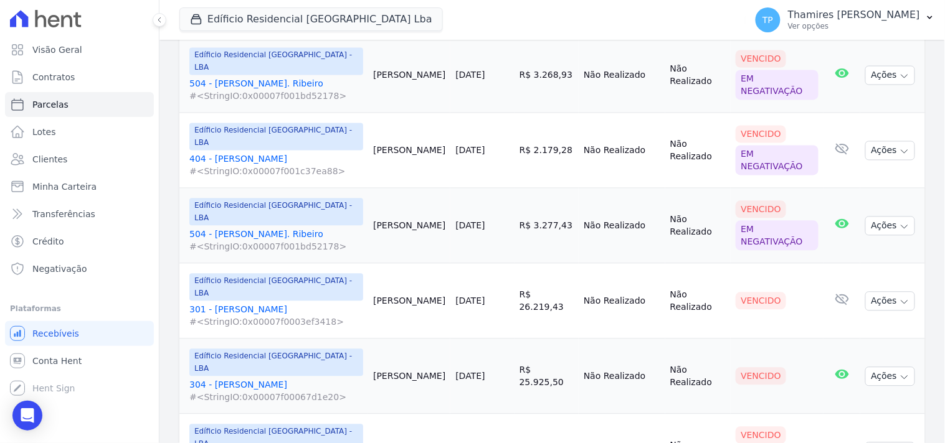
scroll to position [623, 0]
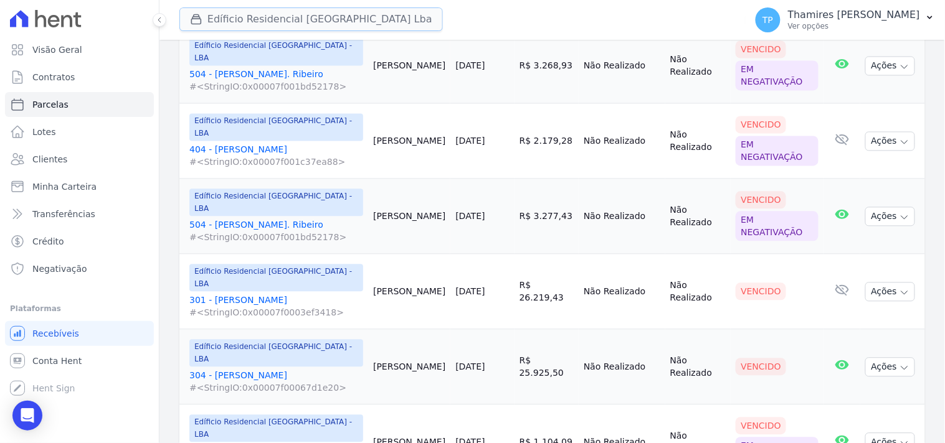
click at [210, 17] on button "Edíficio Residencial [GEOGRAPHIC_DATA] Lba" at bounding box center [310, 19] width 263 height 24
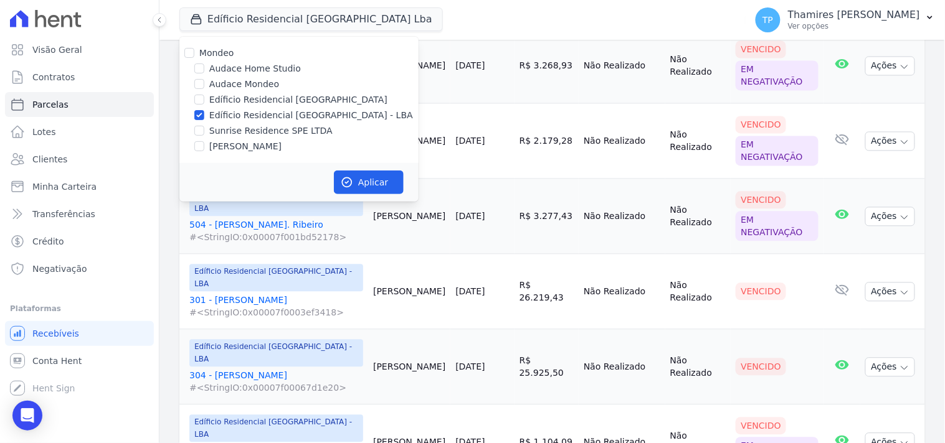
click at [249, 123] on div "Mondeo Audace Home Studio Audace Mondeo Edíficio Residencial [GEOGRAPHIC_DATA] …" at bounding box center [298, 100] width 239 height 126
click at [249, 130] on label "Sunrise Residence SPE LTDA" at bounding box center [270, 131] width 123 height 13
click at [204, 130] on input "Sunrise Residence SPE LTDA" at bounding box center [199, 131] width 10 height 10
checkbox input "true"
drag, startPoint x: 273, startPoint y: 115, endPoint x: 339, endPoint y: 170, distance: 85.8
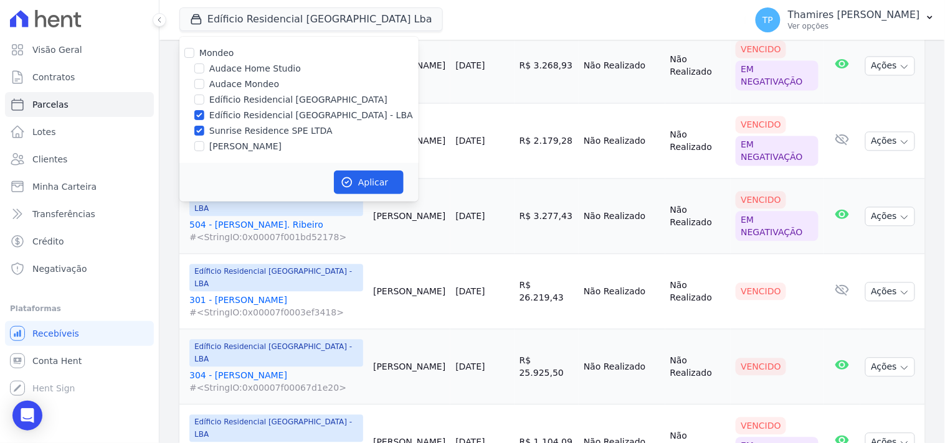
click at [274, 115] on label "Edíficio Residencial [GEOGRAPHIC_DATA] - LBA" at bounding box center [311, 115] width 204 height 13
click at [204, 115] on input "Edíficio Residencial [GEOGRAPHIC_DATA] - LBA" at bounding box center [199, 115] width 10 height 10
checkbox input "false"
click at [358, 171] on button "Aplicar" at bounding box center [369, 183] width 70 height 24
select select
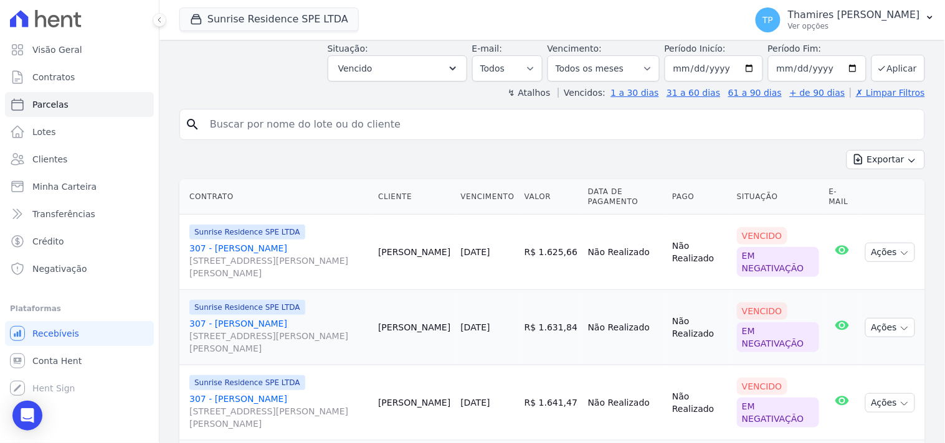
scroll to position [0, 0]
